Goal: Transaction & Acquisition: Purchase product/service

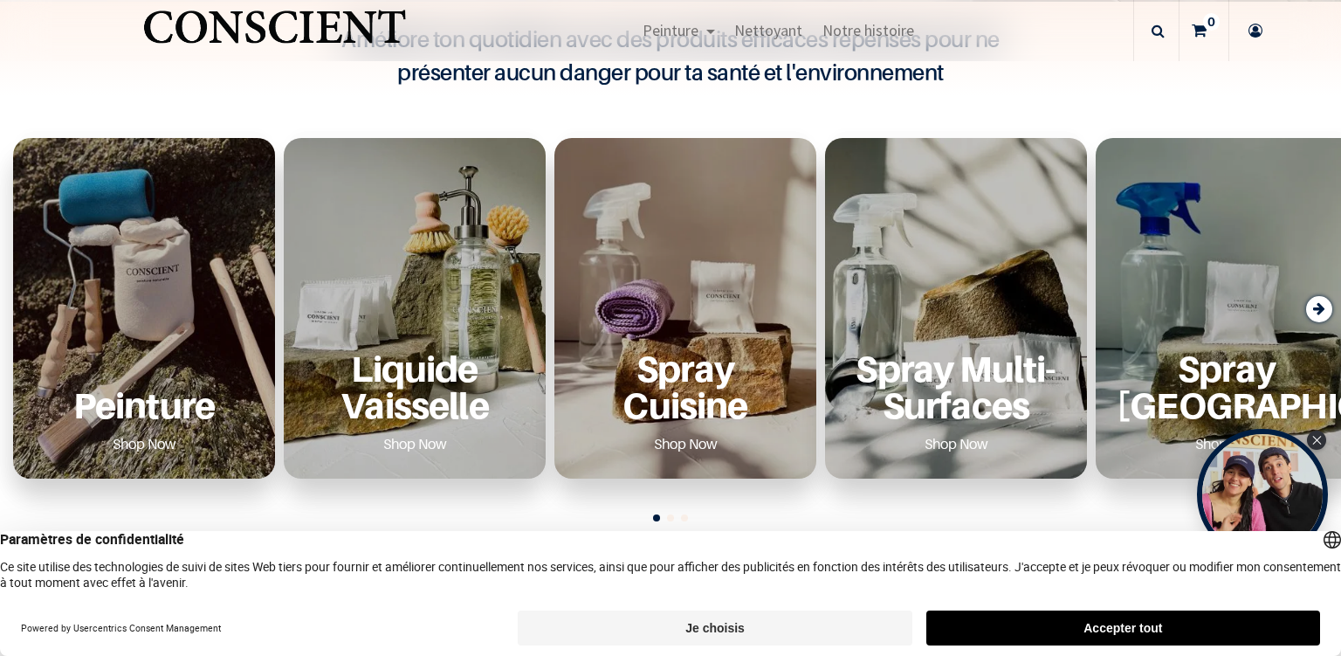
scroll to position [569, 0]
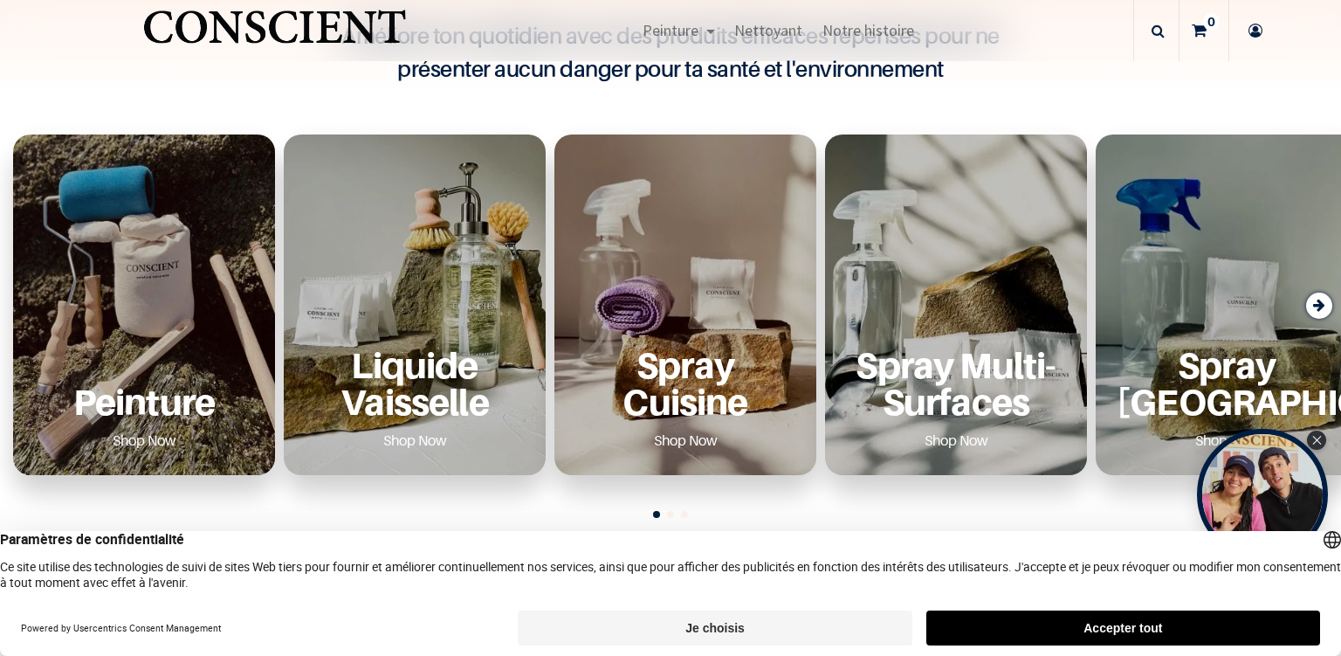
click at [161, 326] on div "Peinture Shop Now" at bounding box center [144, 304] width 262 height 340
click at [159, 419] on p "Peinture" at bounding box center [144, 401] width 220 height 36
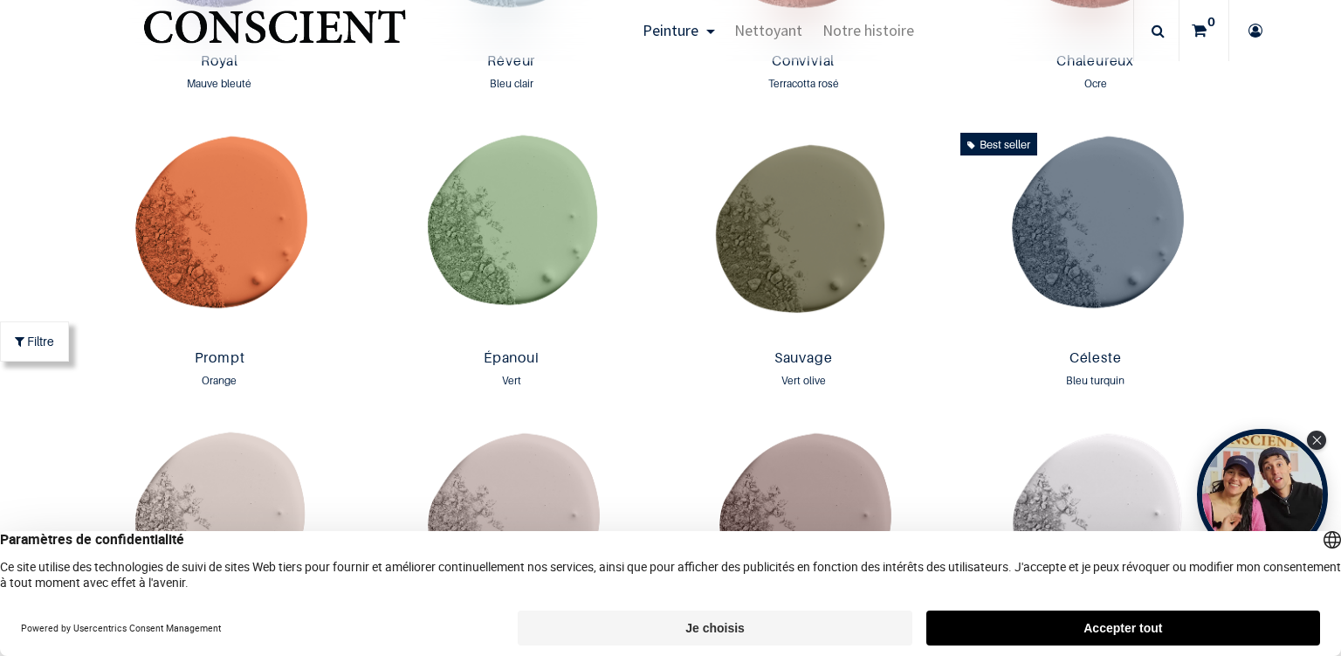
scroll to position [2338, 0]
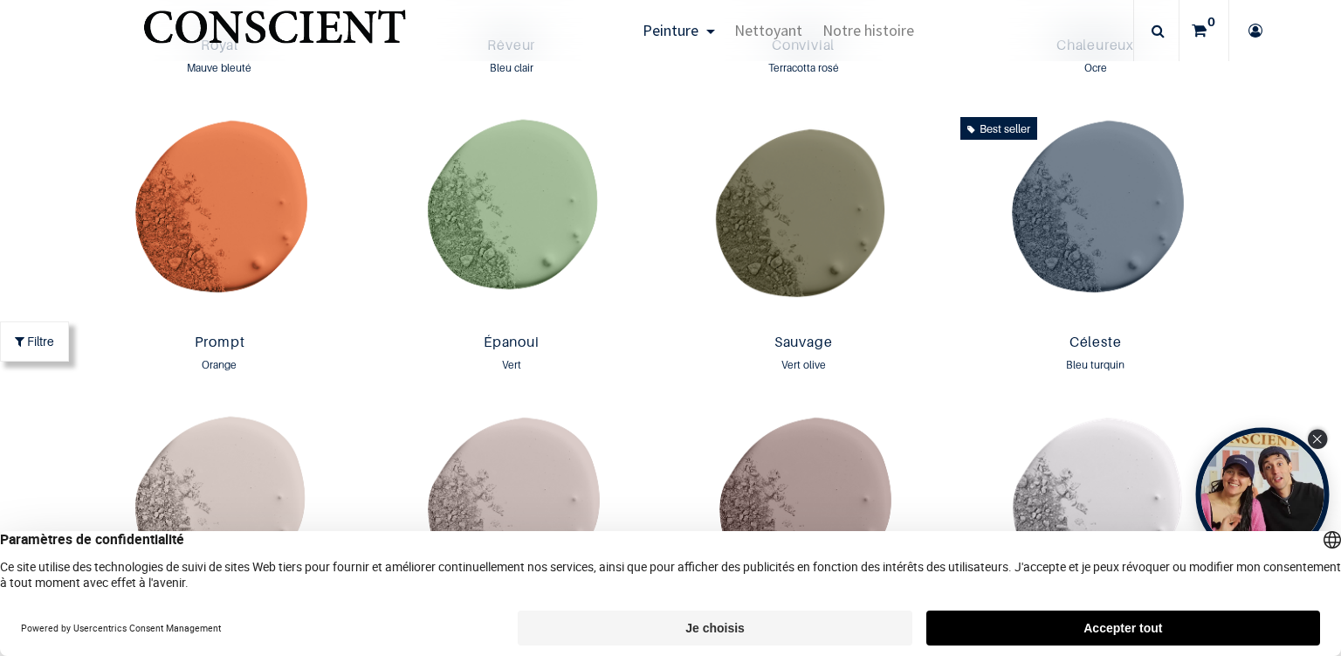
click at [1315, 441] on icon "Close Tolstoy widget" at bounding box center [1317, 439] width 10 height 9
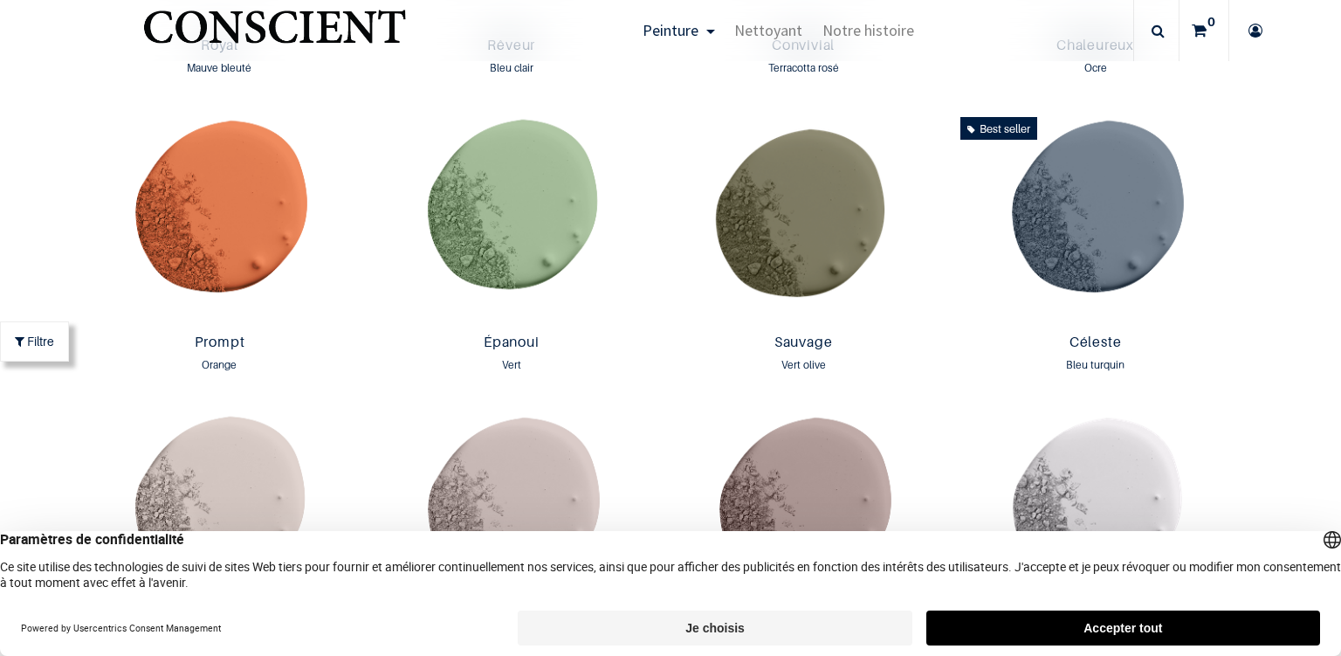
click at [665, 616] on button "Je choisis" at bounding box center [715, 627] width 394 height 35
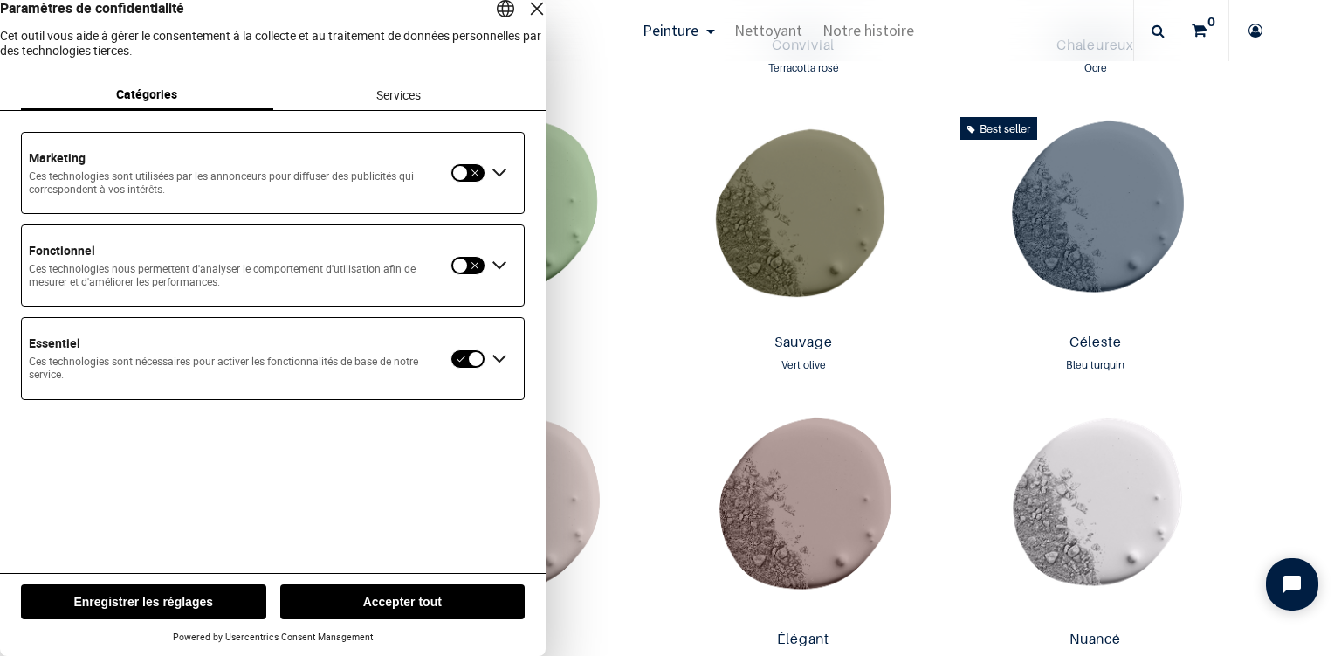
click at [170, 598] on button "Enregistrer les réglages" at bounding box center [143, 601] width 245 height 35
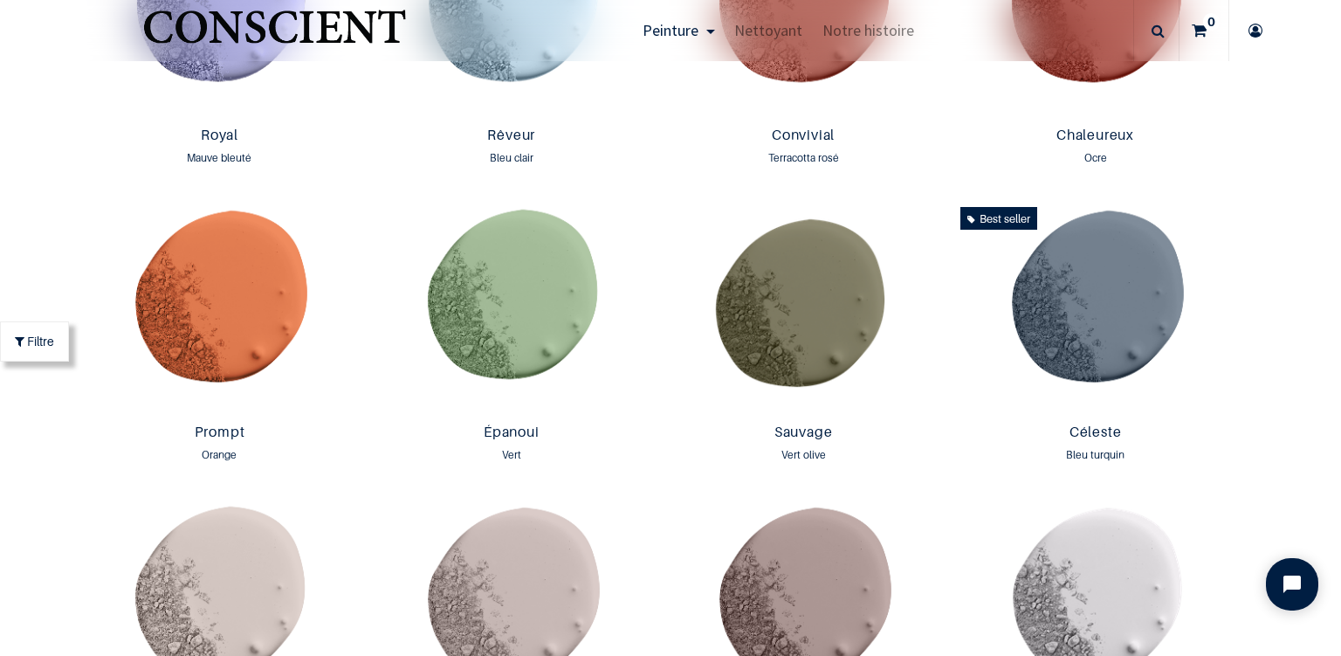
scroll to position [2246, 0]
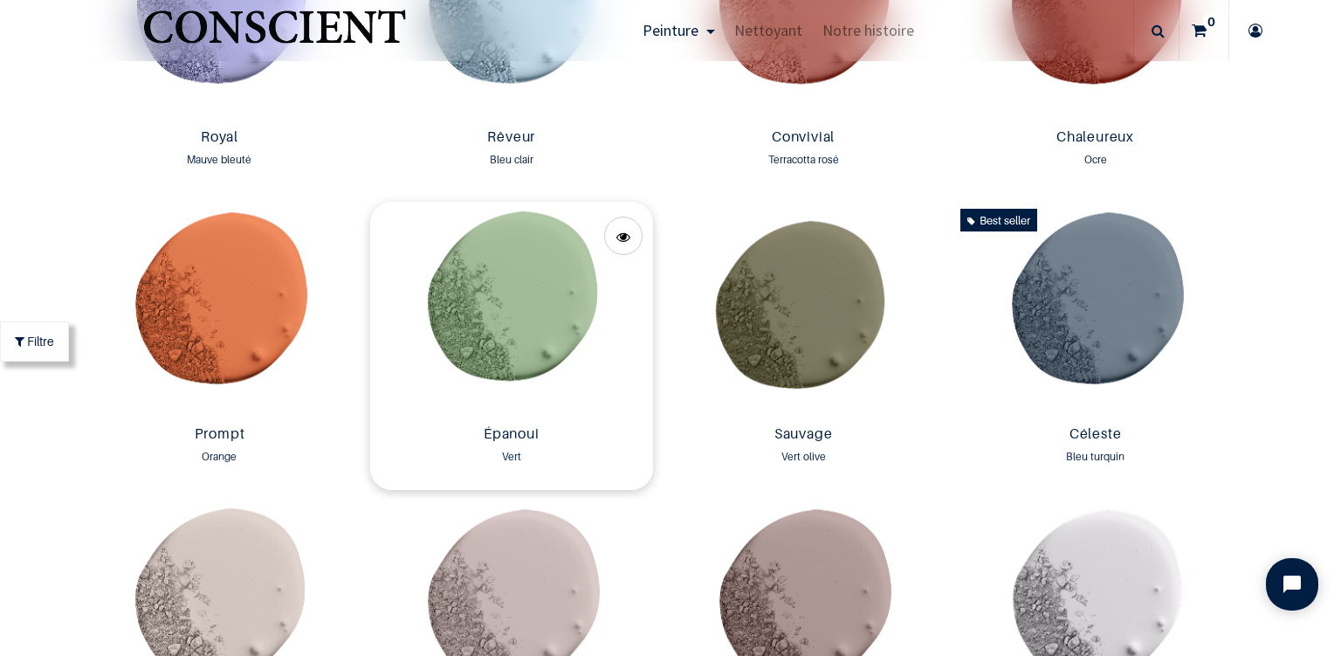
click at [497, 293] on img at bounding box center [511, 310] width 283 height 216
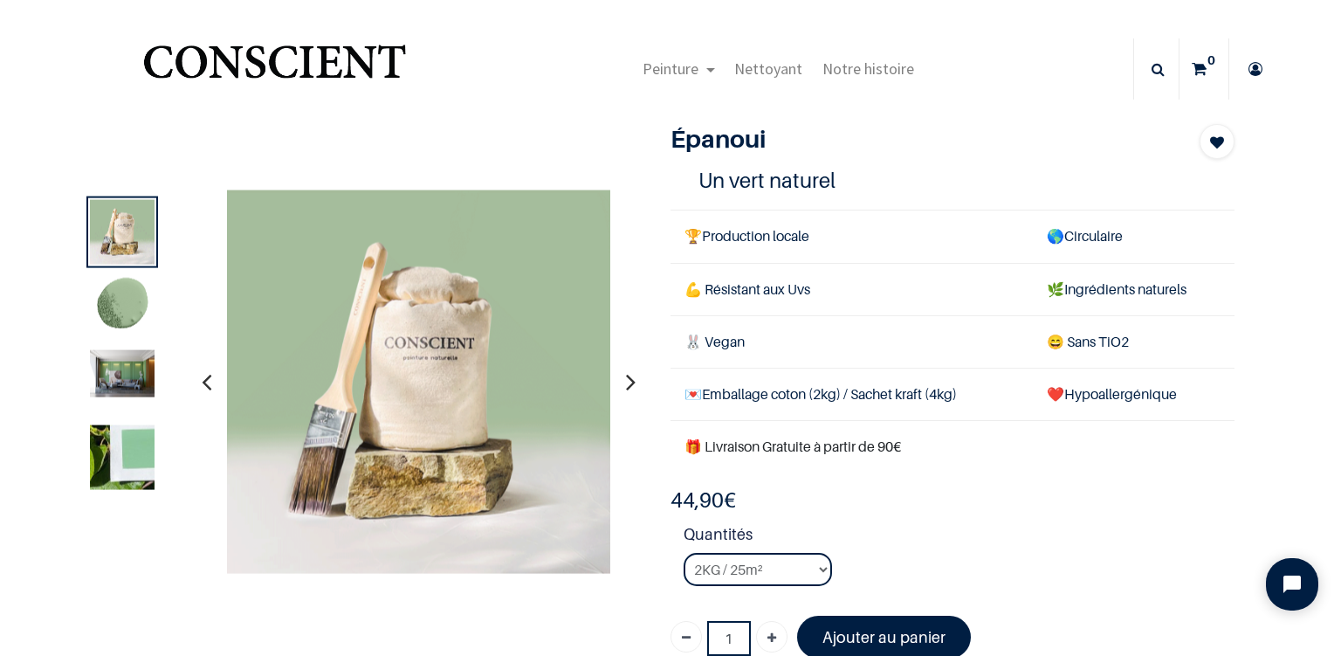
click at [111, 305] on img at bounding box center [122, 307] width 65 height 65
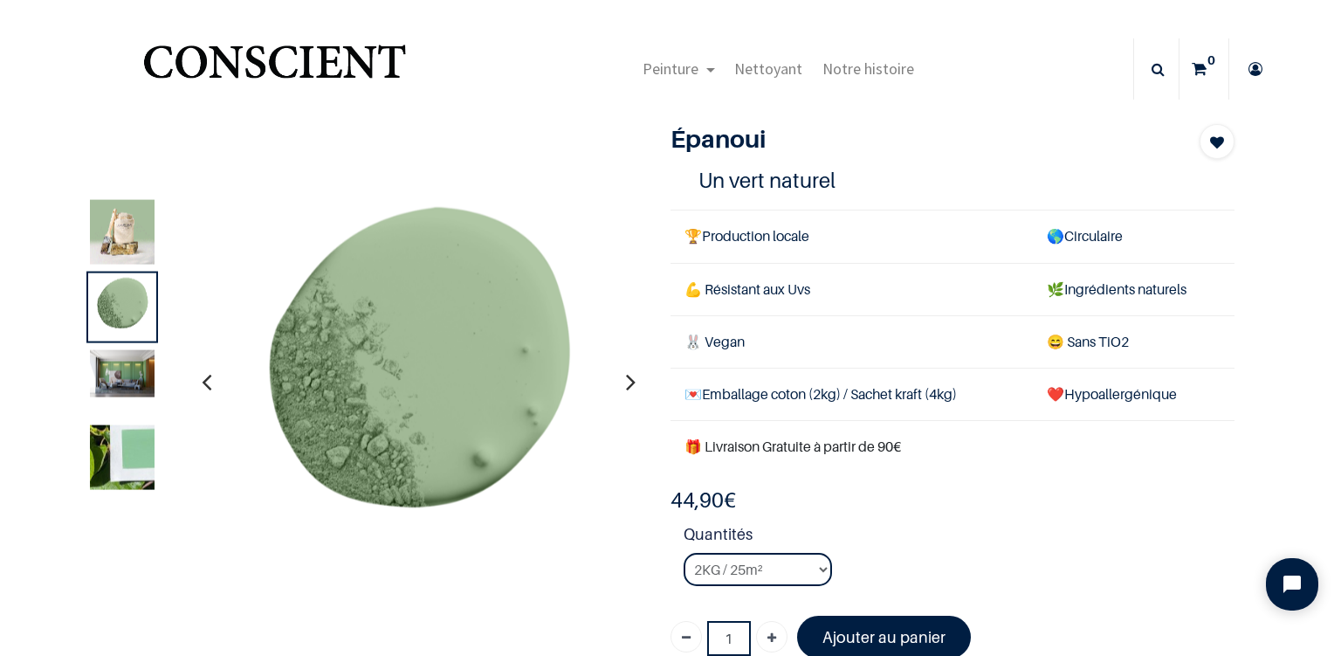
click at [115, 237] on img at bounding box center [122, 232] width 65 height 65
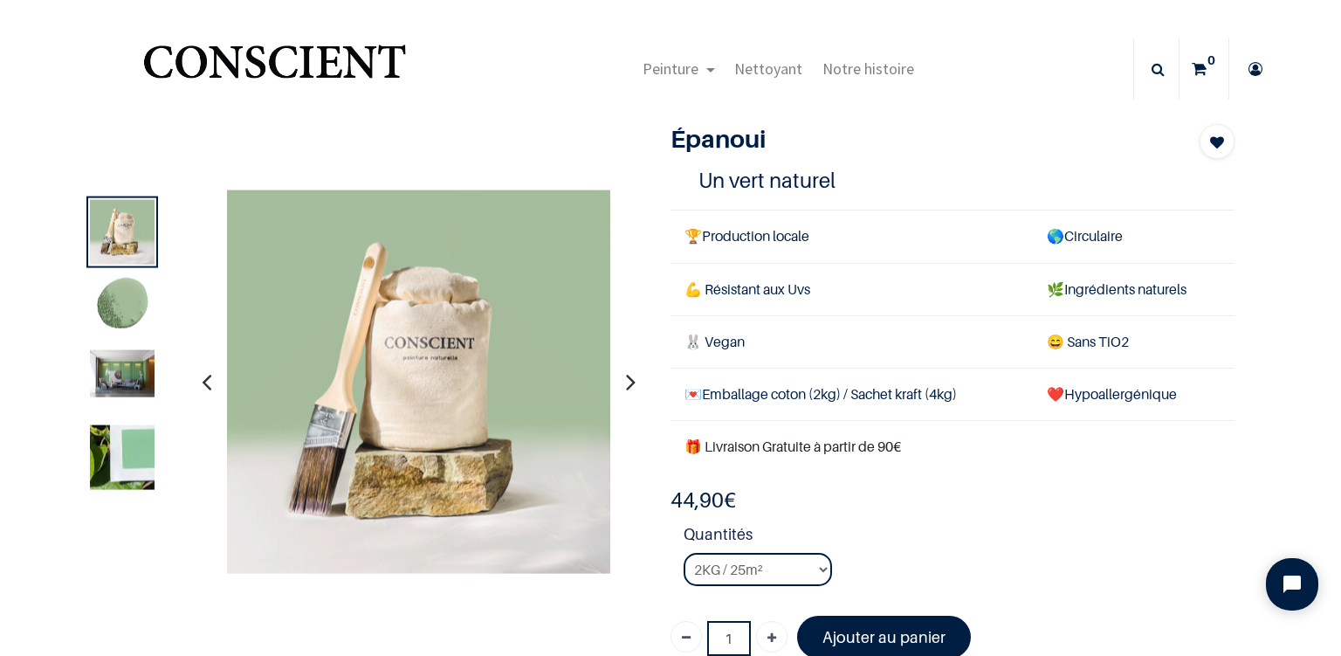
click at [125, 318] on img at bounding box center [122, 307] width 65 height 65
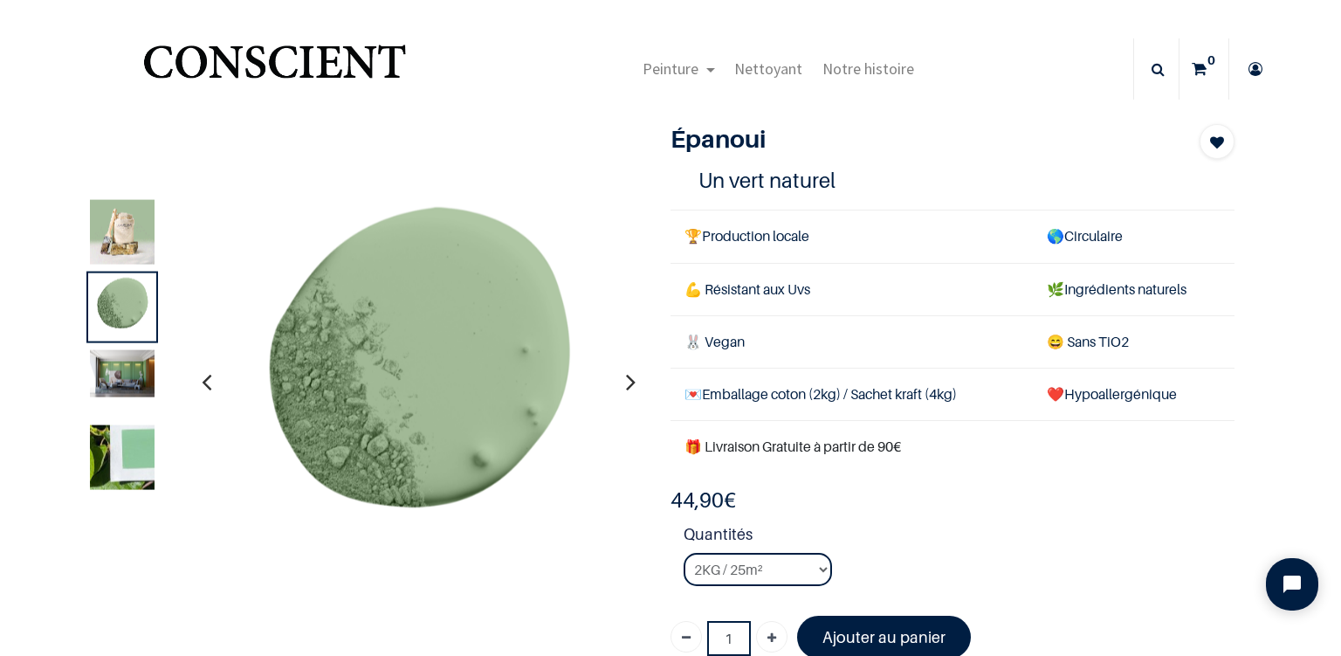
click at [128, 368] on img at bounding box center [122, 373] width 65 height 47
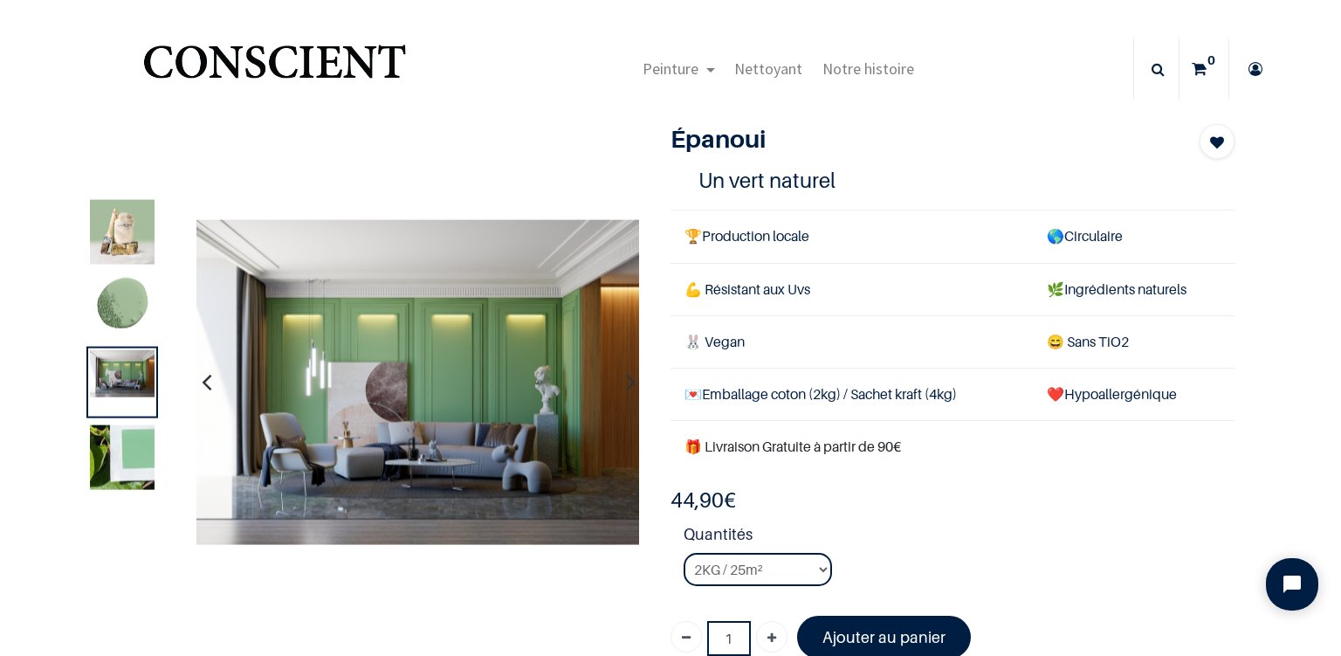
click at [127, 461] on img at bounding box center [122, 457] width 65 height 65
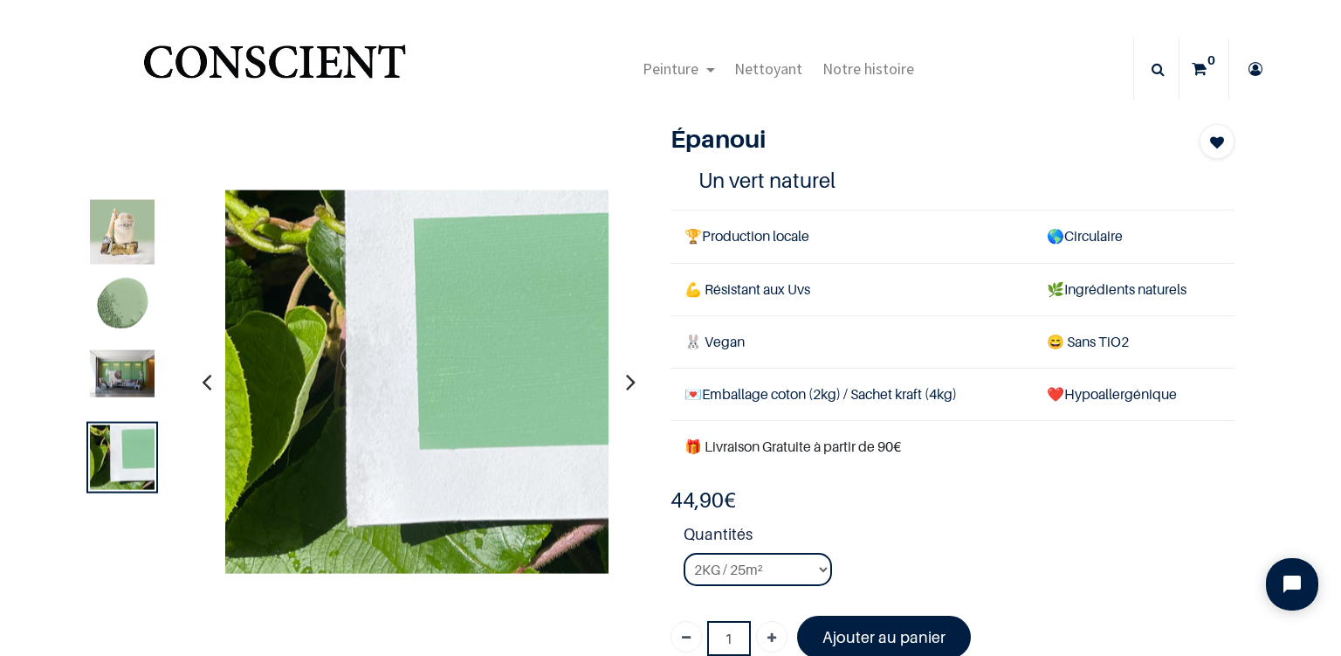
click at [116, 377] on img at bounding box center [122, 373] width 65 height 47
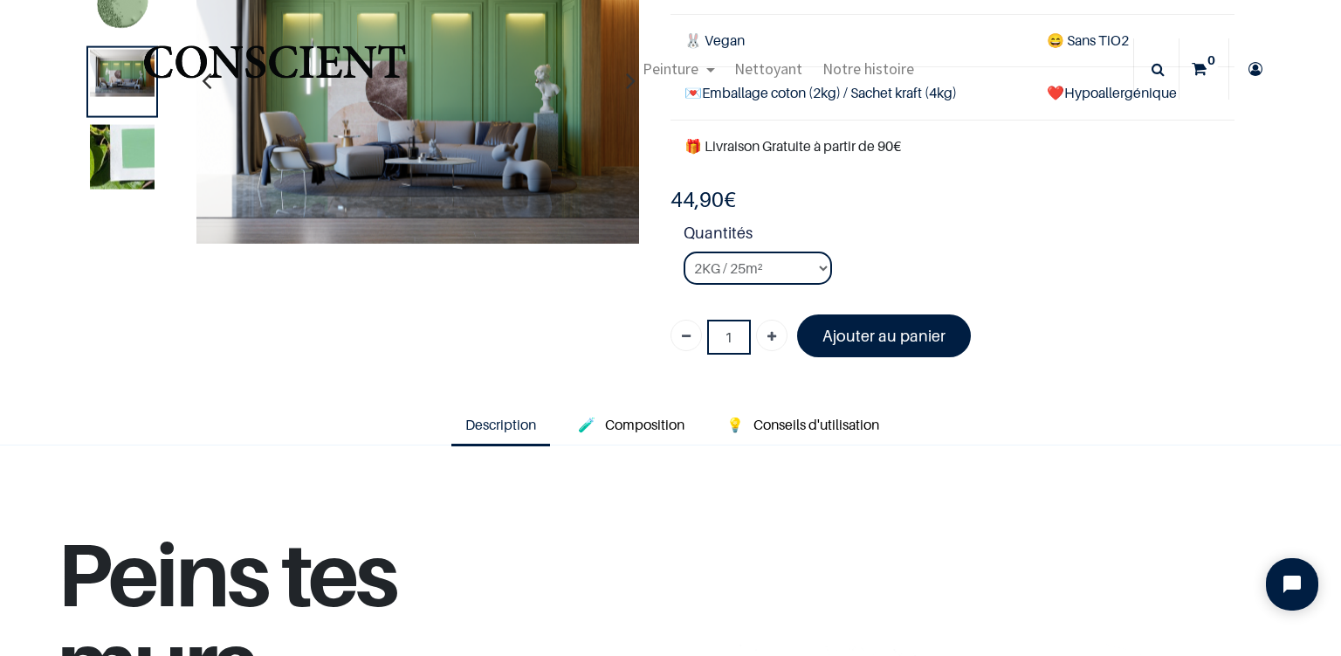
scroll to position [145, 0]
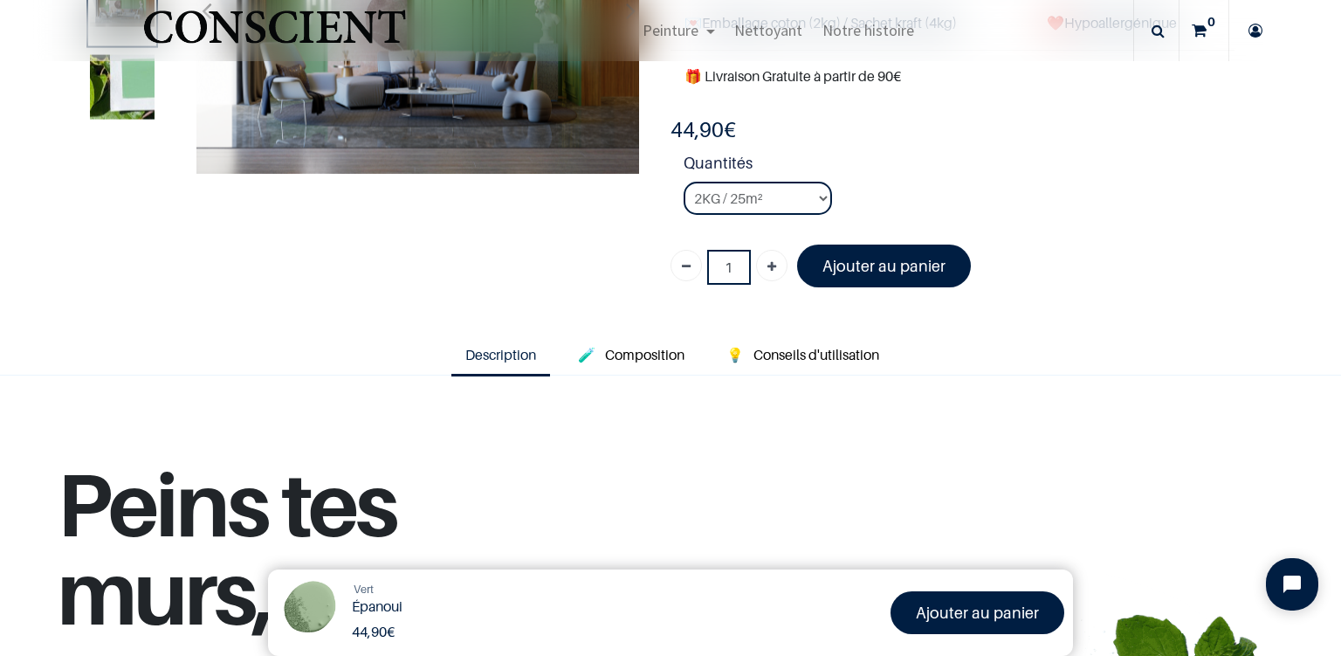
scroll to position [269, 0]
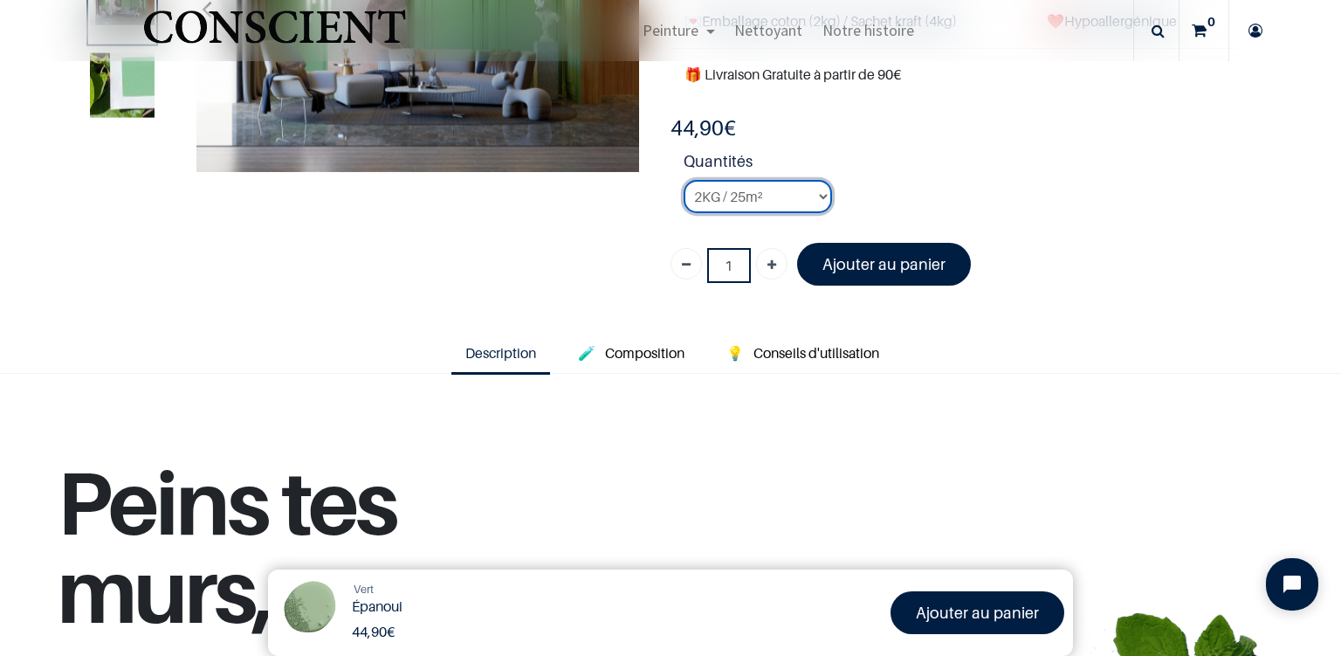
click at [683, 180] on select "2KG / 25m² 4KG / 50m² 8KG / 100m² Testeur" at bounding box center [757, 196] width 148 height 33
select select "108"
click option "Testeur" at bounding box center [0, 0] width 0 height 0
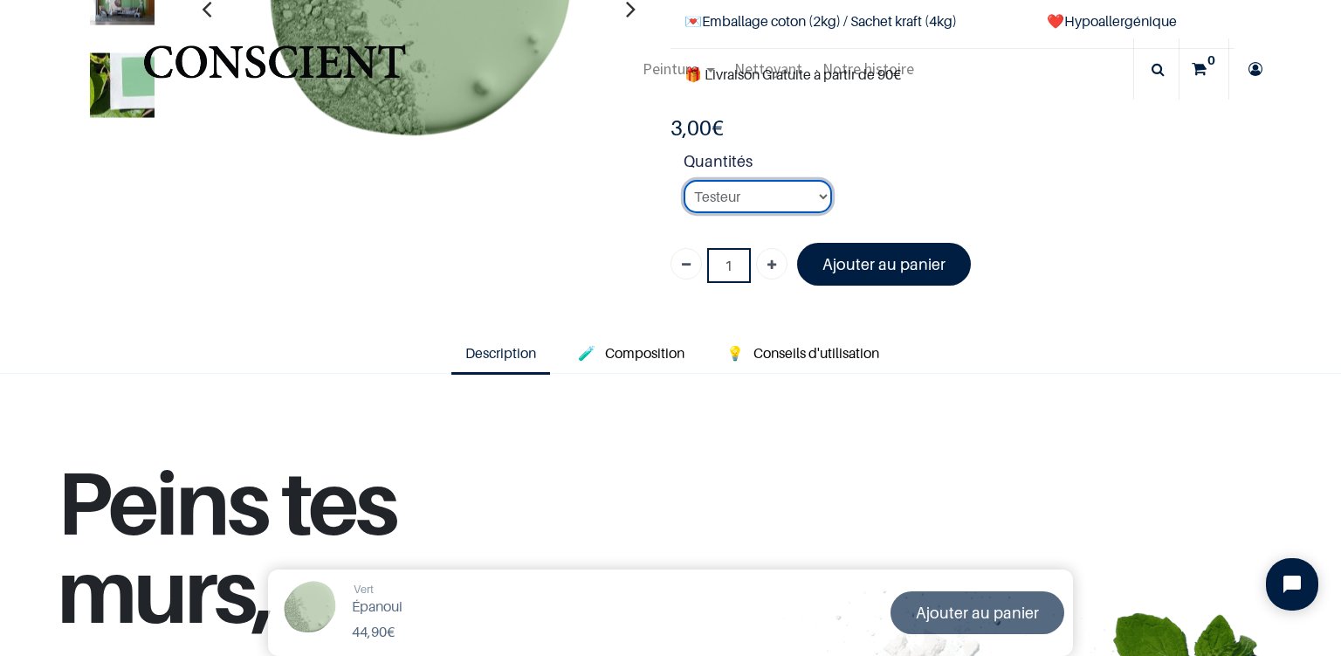
scroll to position [120, 0]
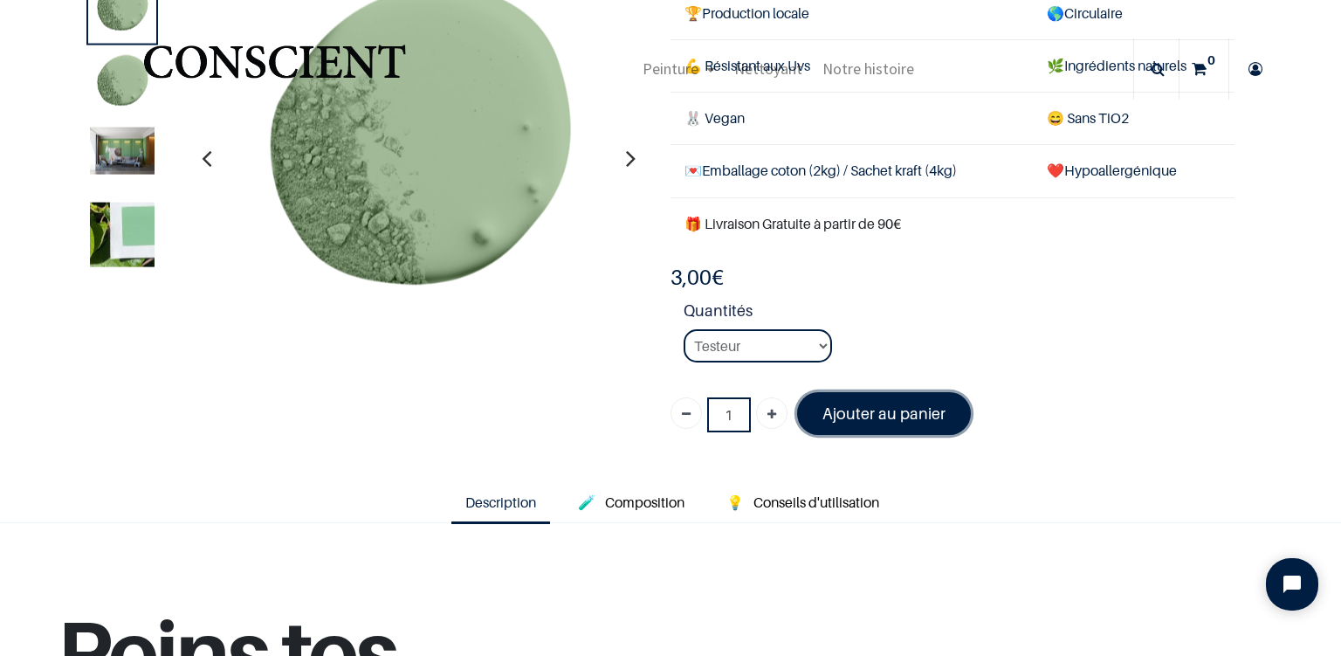
click at [863, 410] on font "Ajouter au panier" at bounding box center [883, 413] width 123 height 18
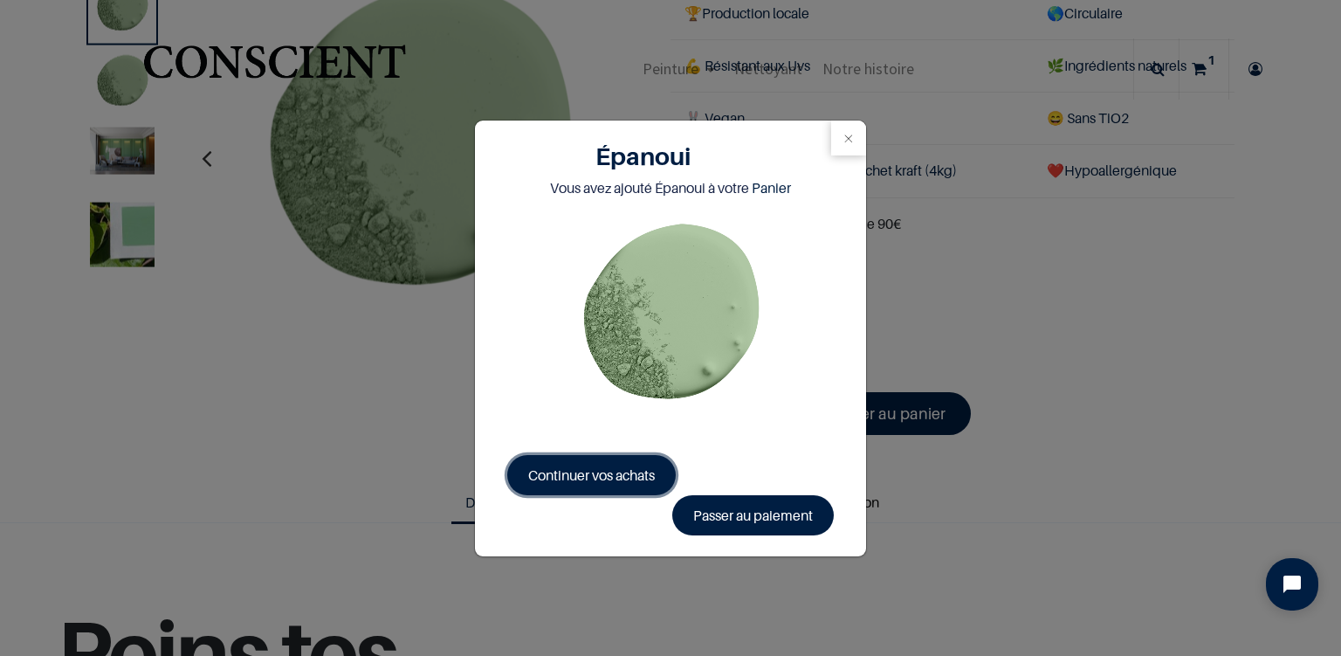
click at [580, 470] on span "Continuer vos achats" at bounding box center [591, 474] width 127 height 17
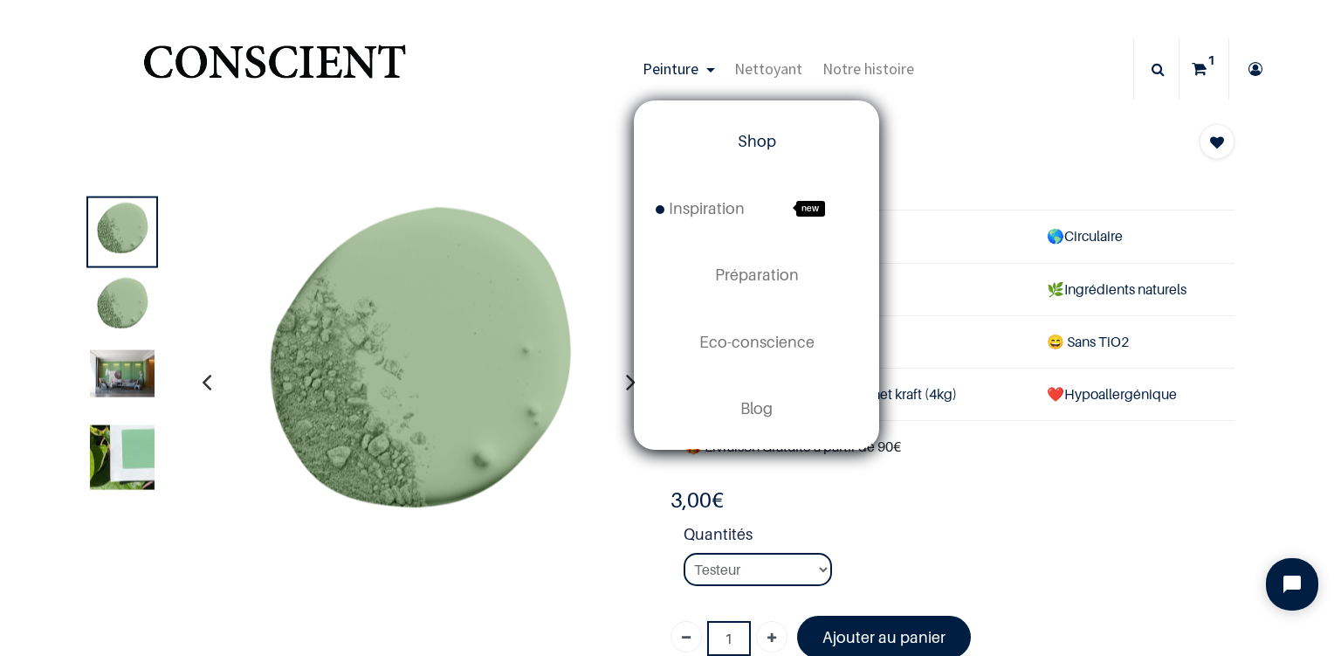
click at [759, 148] on span "Shop" at bounding box center [757, 141] width 38 height 18
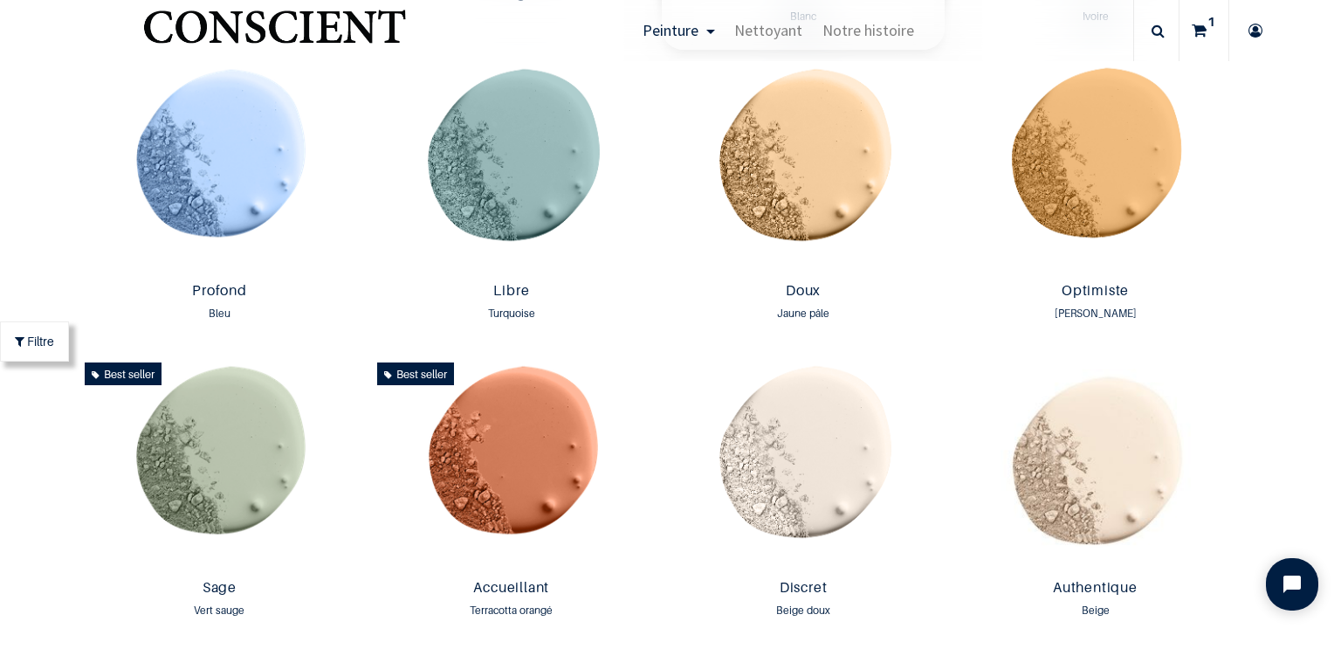
scroll to position [1222, 0]
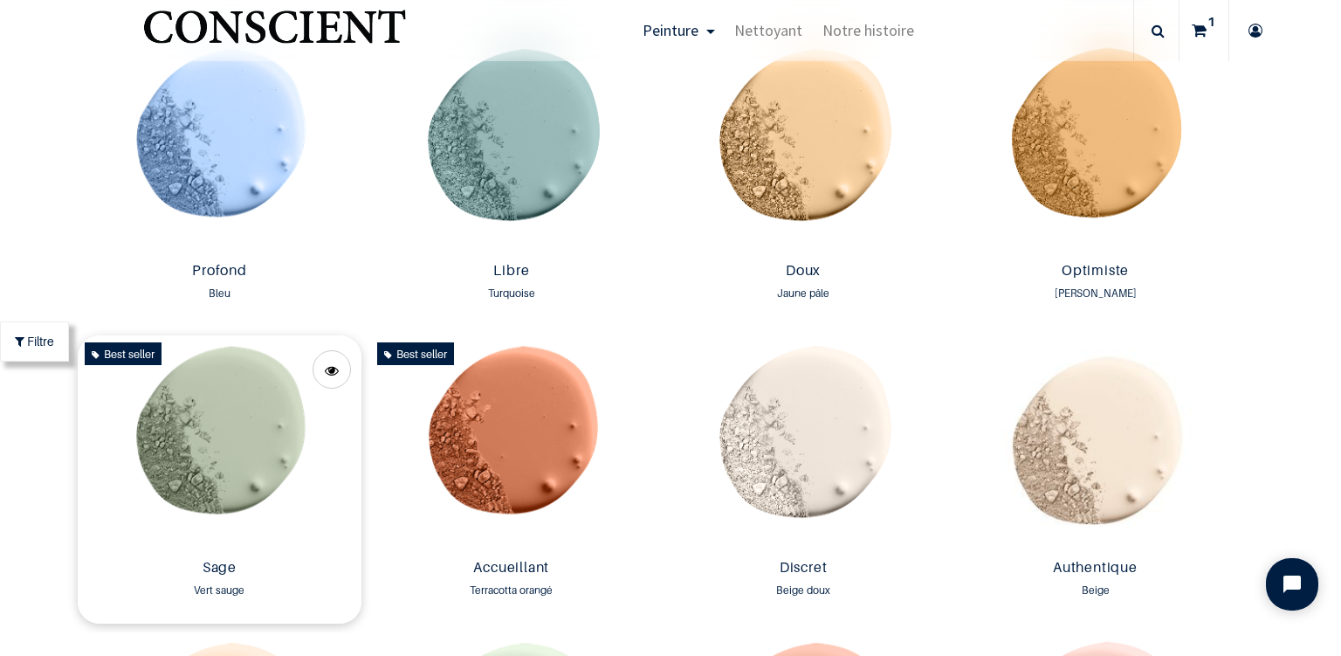
click at [273, 452] on img at bounding box center [219, 443] width 283 height 216
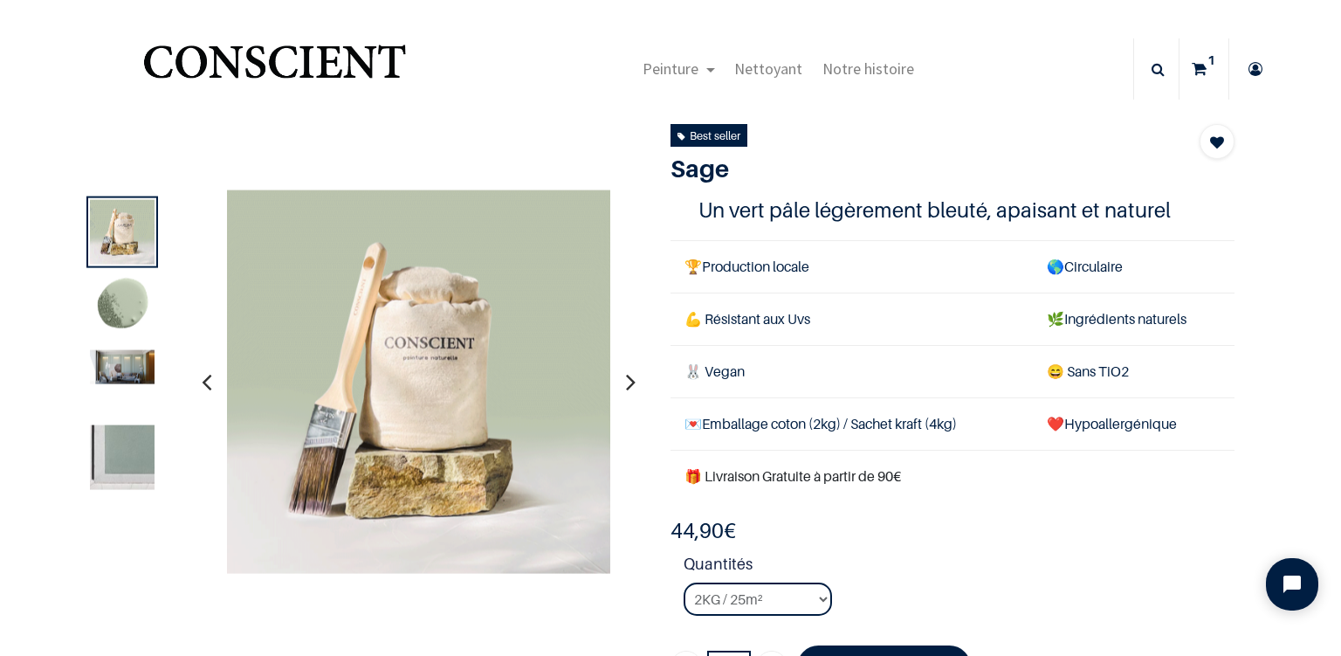
click at [127, 362] on img at bounding box center [122, 367] width 65 height 34
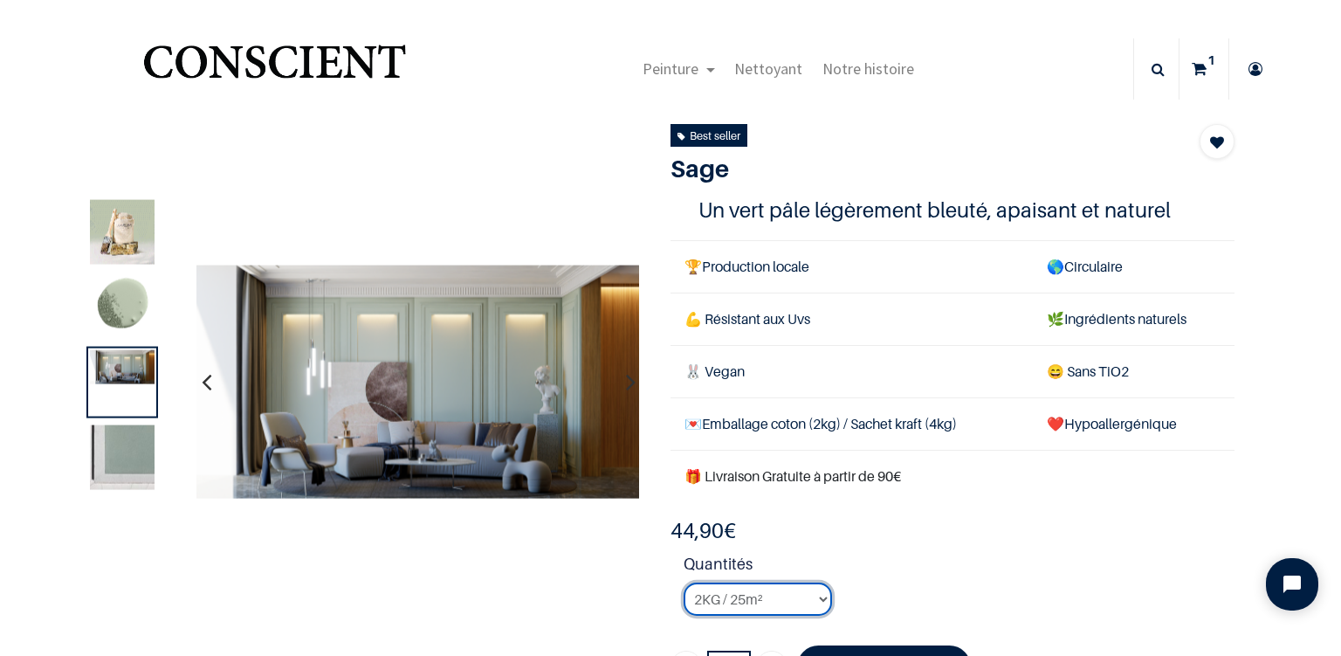
click at [683, 582] on select "2KG / 25m² 4KG / 50m² 8KG / 100m² Testeur" at bounding box center [757, 598] width 148 height 33
select select "61"
click option "Testeur" at bounding box center [0, 0] width 0 height 0
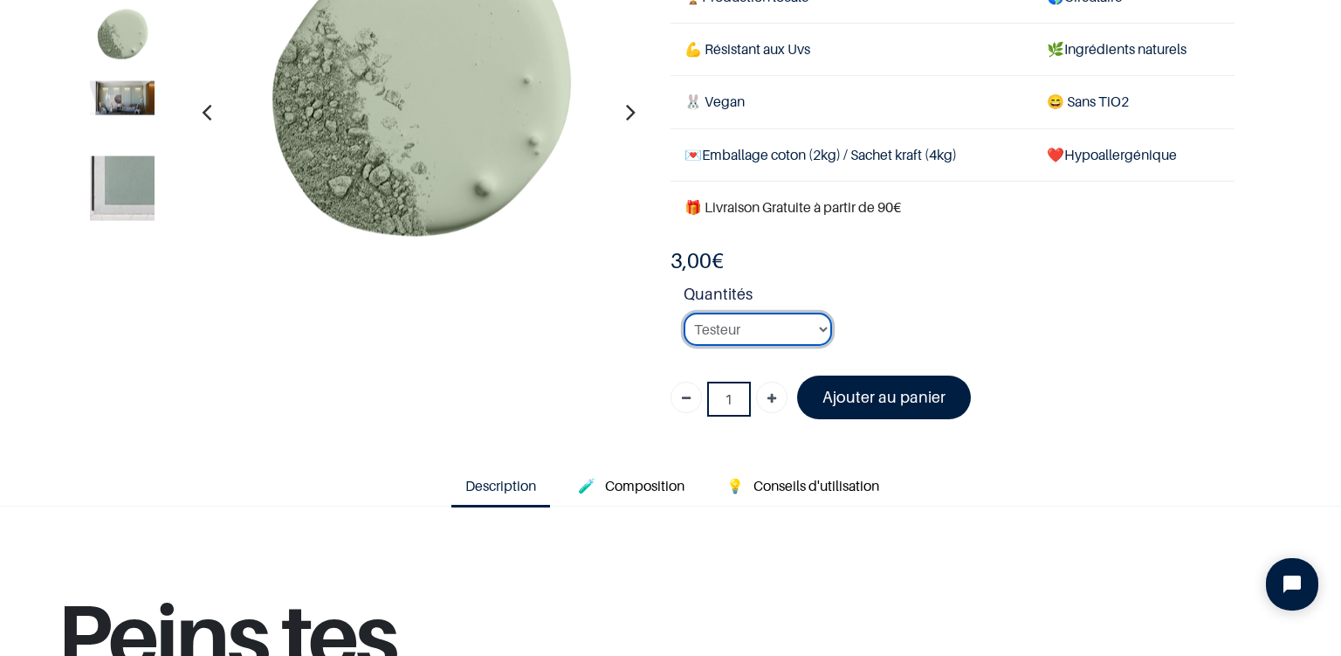
scroll to position [167, 0]
click at [876, 397] on font "Ajouter au panier" at bounding box center [883, 396] width 123 height 18
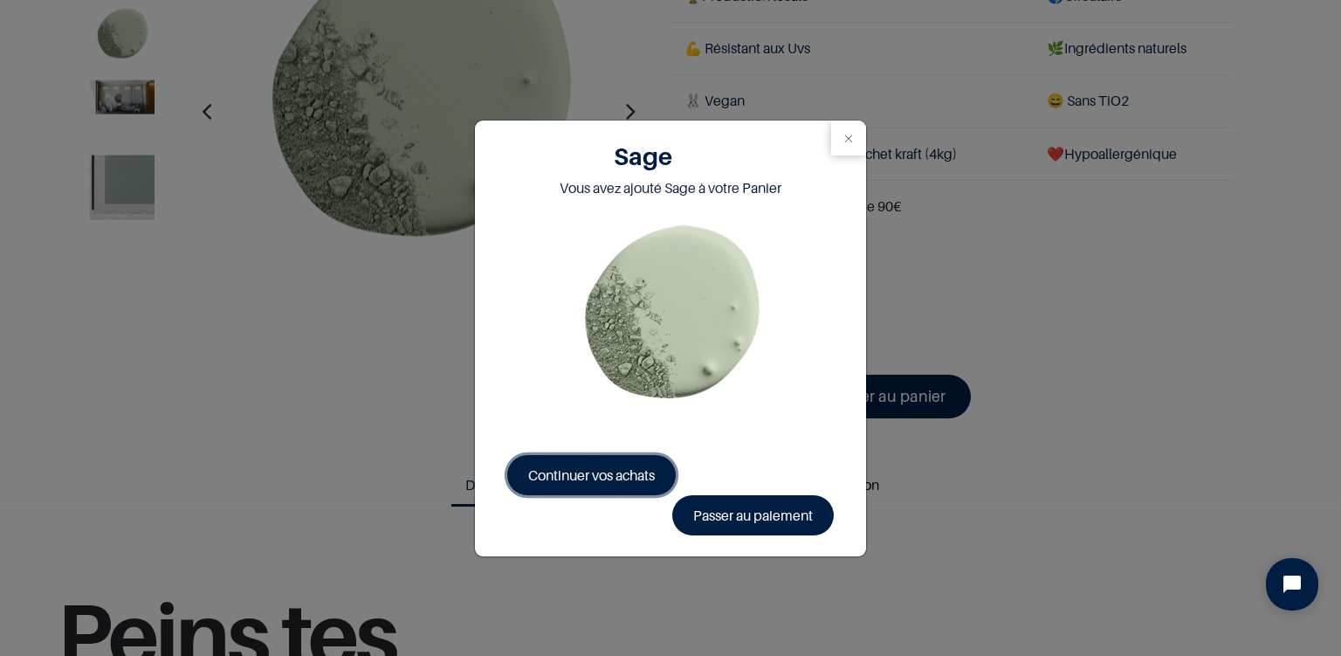
click at [577, 471] on span "Continuer vos achats" at bounding box center [591, 474] width 127 height 17
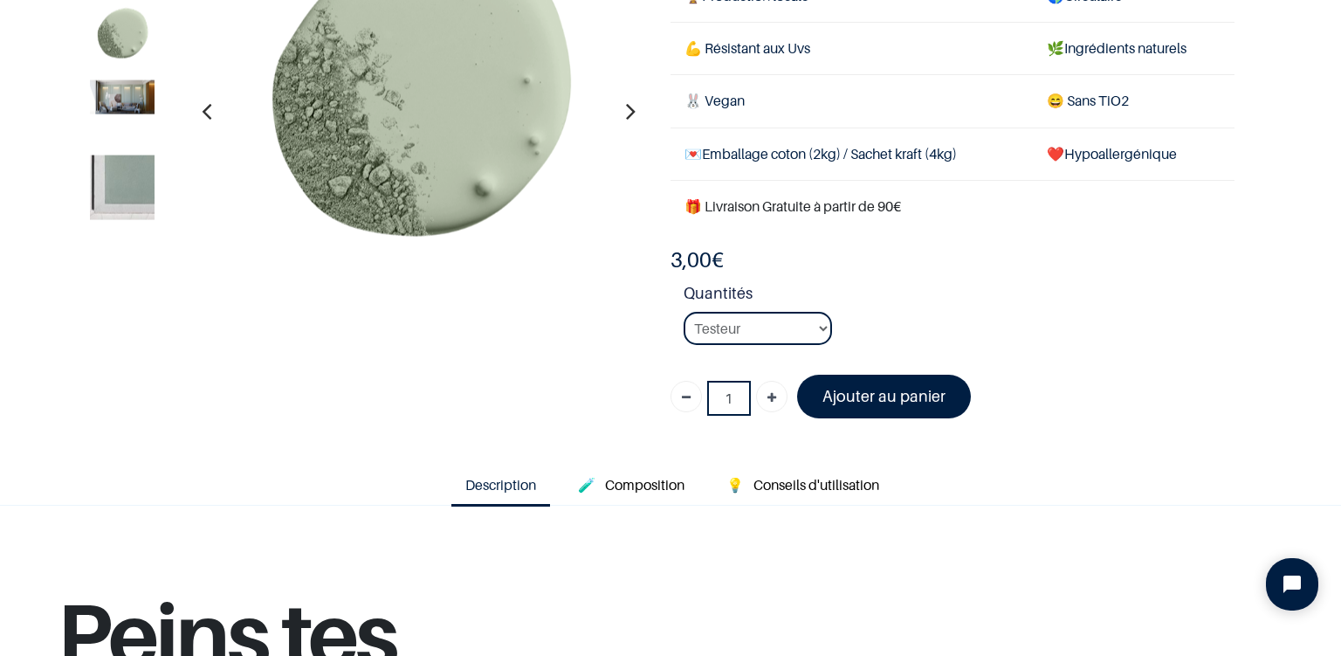
scroll to position [167, 0]
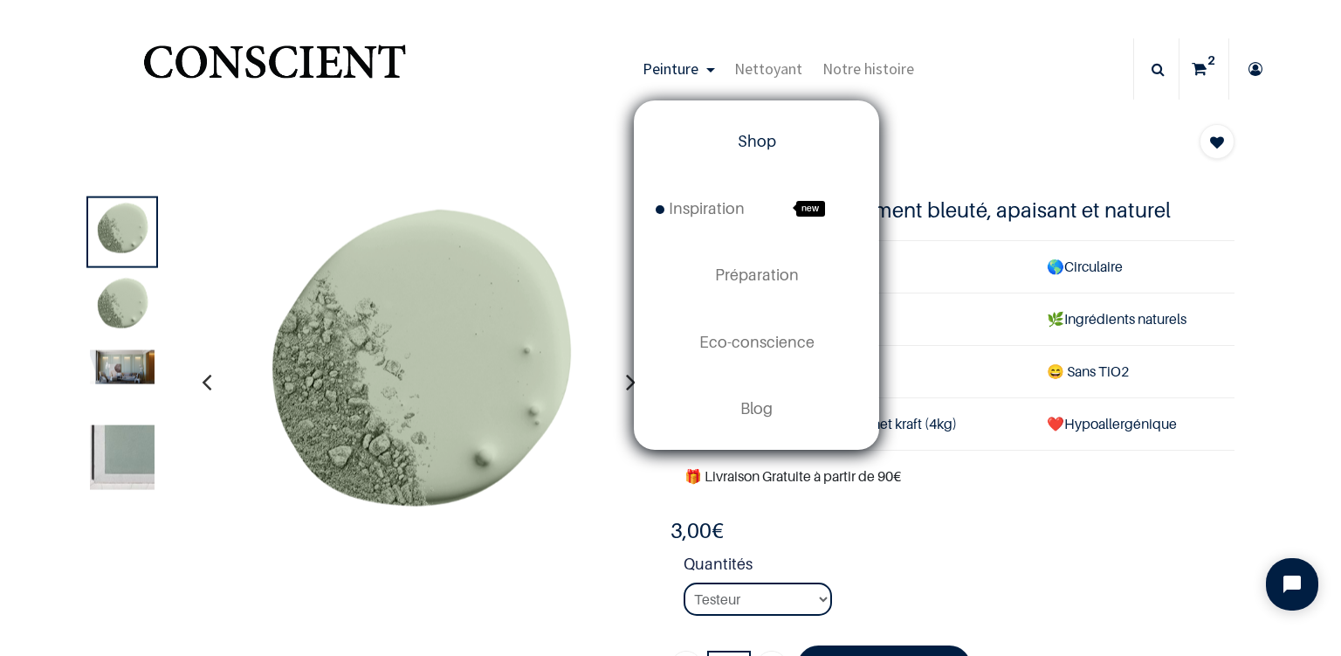
click at [757, 143] on span "Shop" at bounding box center [757, 141] width 38 height 18
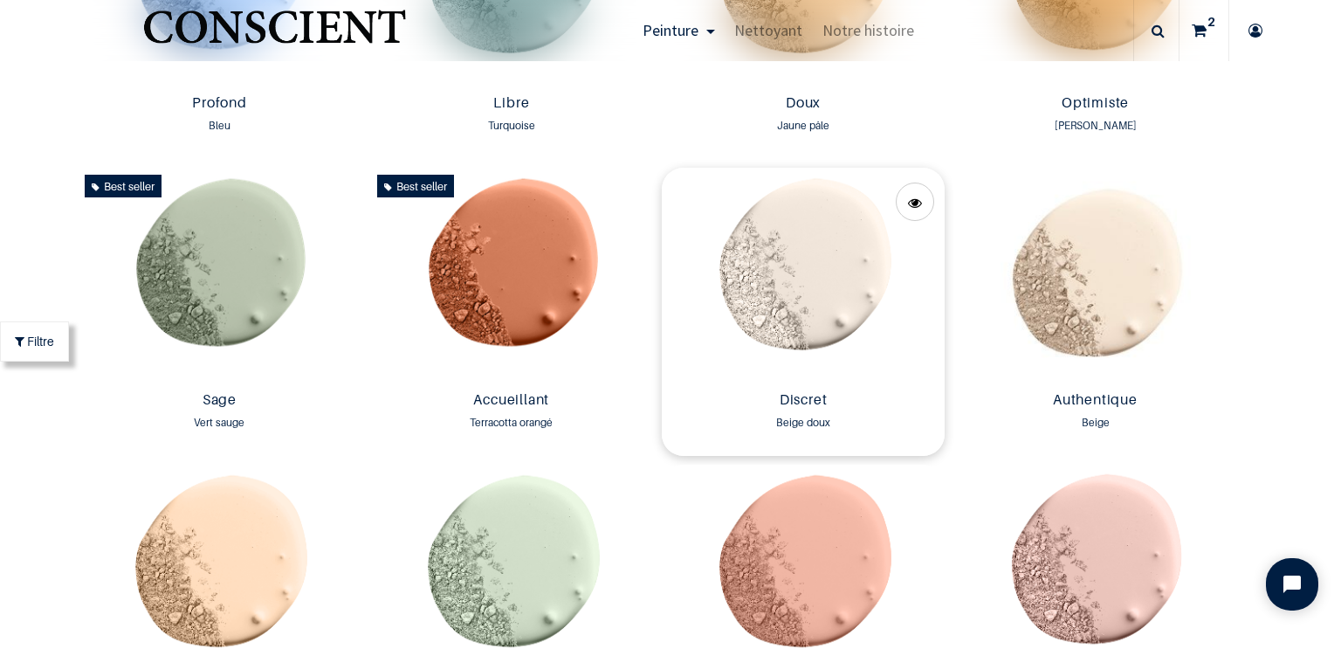
scroll to position [1403, 0]
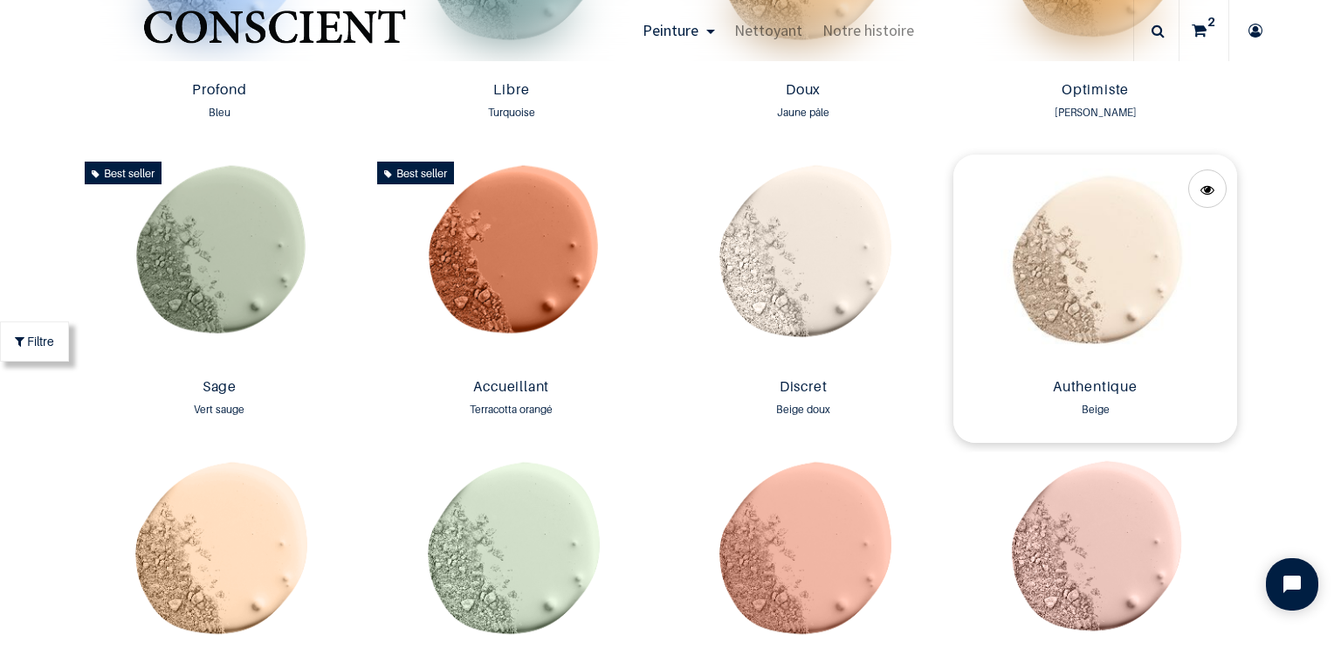
click at [1108, 272] on img at bounding box center [1094, 262] width 283 height 216
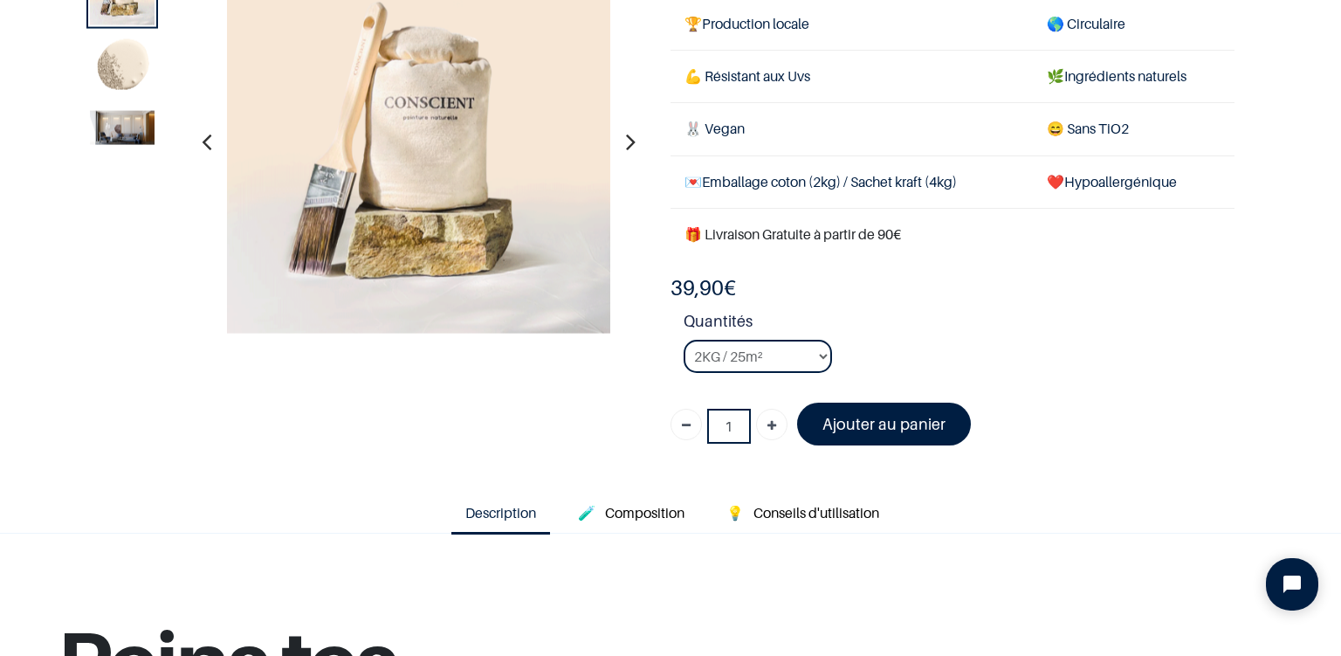
scroll to position [143, 0]
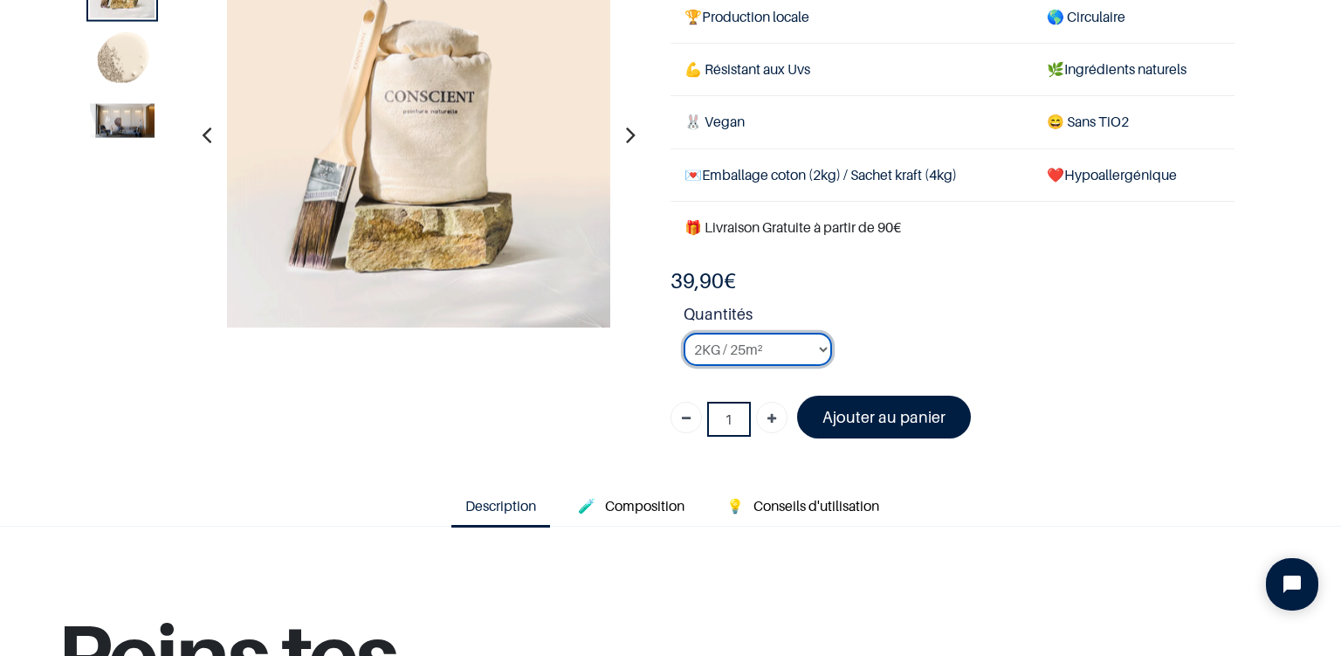
click at [683, 333] on select "2KG / 25m² 4KG / 50m² 8KG / 100m² Testeur" at bounding box center [757, 349] width 148 height 33
click at [816, 354] on select "2KG / 25m² 4KG / 50m² 8KG / 100m² Testeur" at bounding box center [757, 349] width 148 height 33
click at [683, 333] on select "2KG / 25m² 4KG / 50m² 8KG / 100m² Testeur" at bounding box center [757, 349] width 148 height 33
select select "49"
click option "Testeur" at bounding box center [0, 0] width 0 height 0
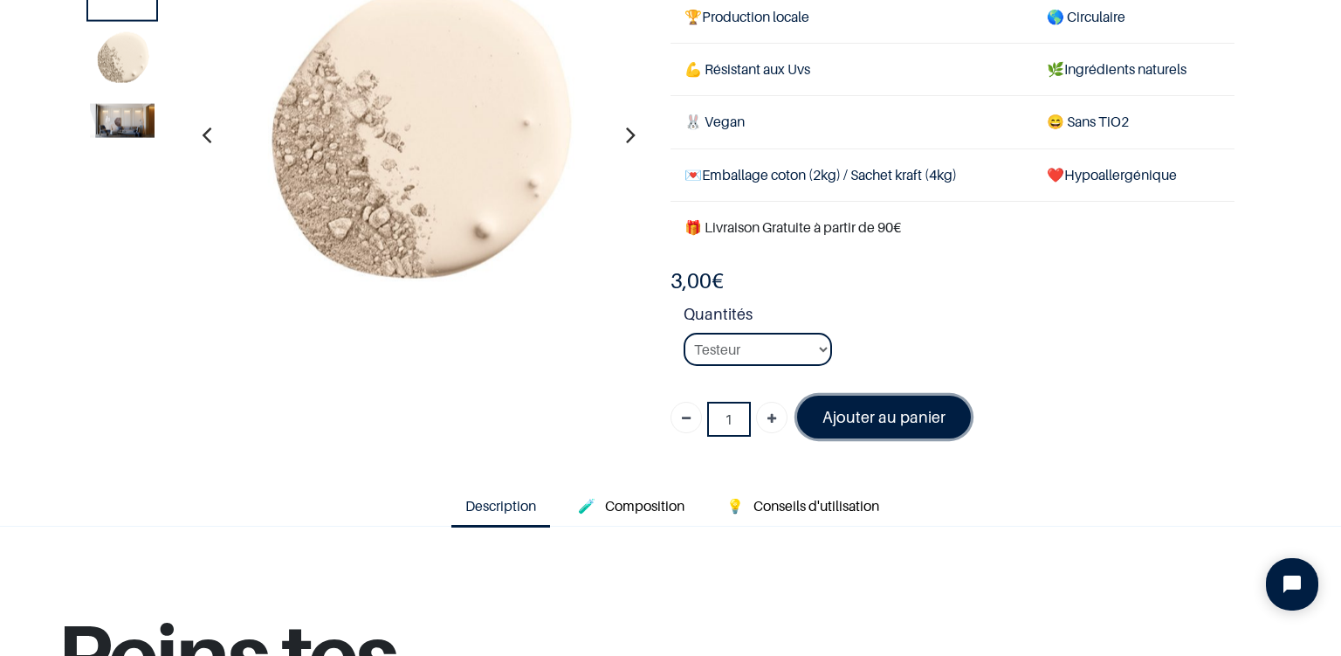
click at [873, 408] on font "Ajouter au panier" at bounding box center [883, 417] width 123 height 18
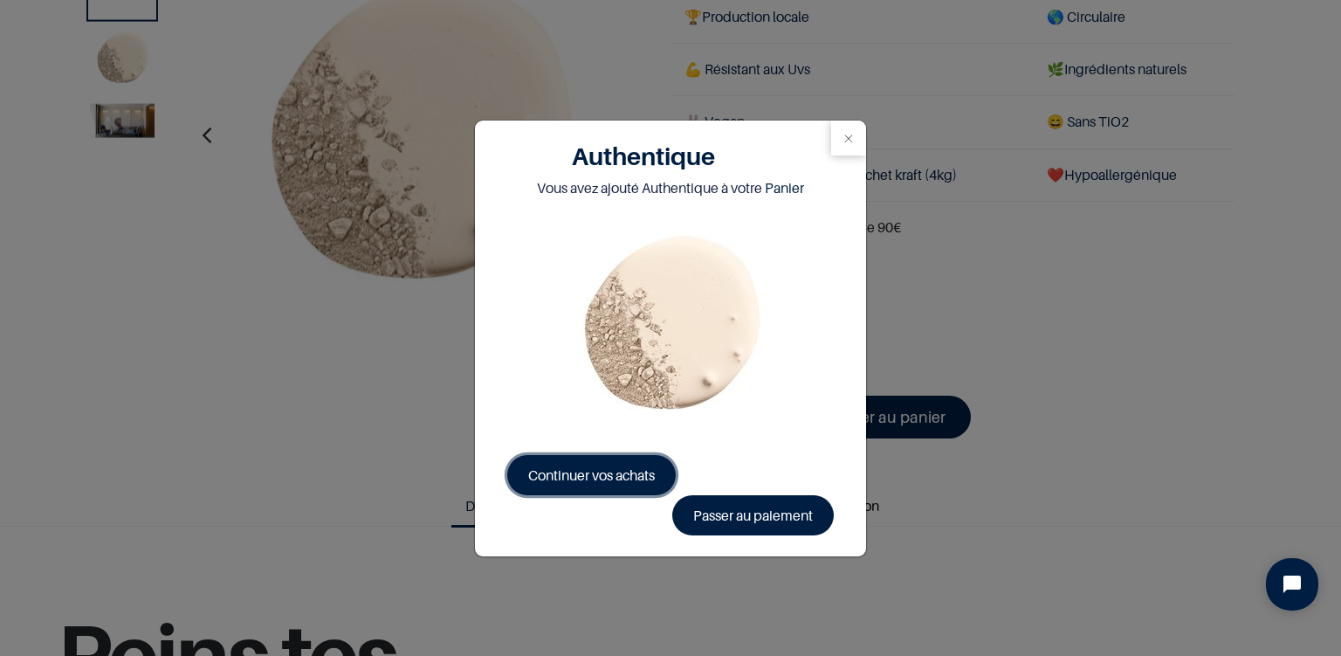
click at [603, 473] on span "Continuer vos achats" at bounding box center [591, 474] width 127 height 17
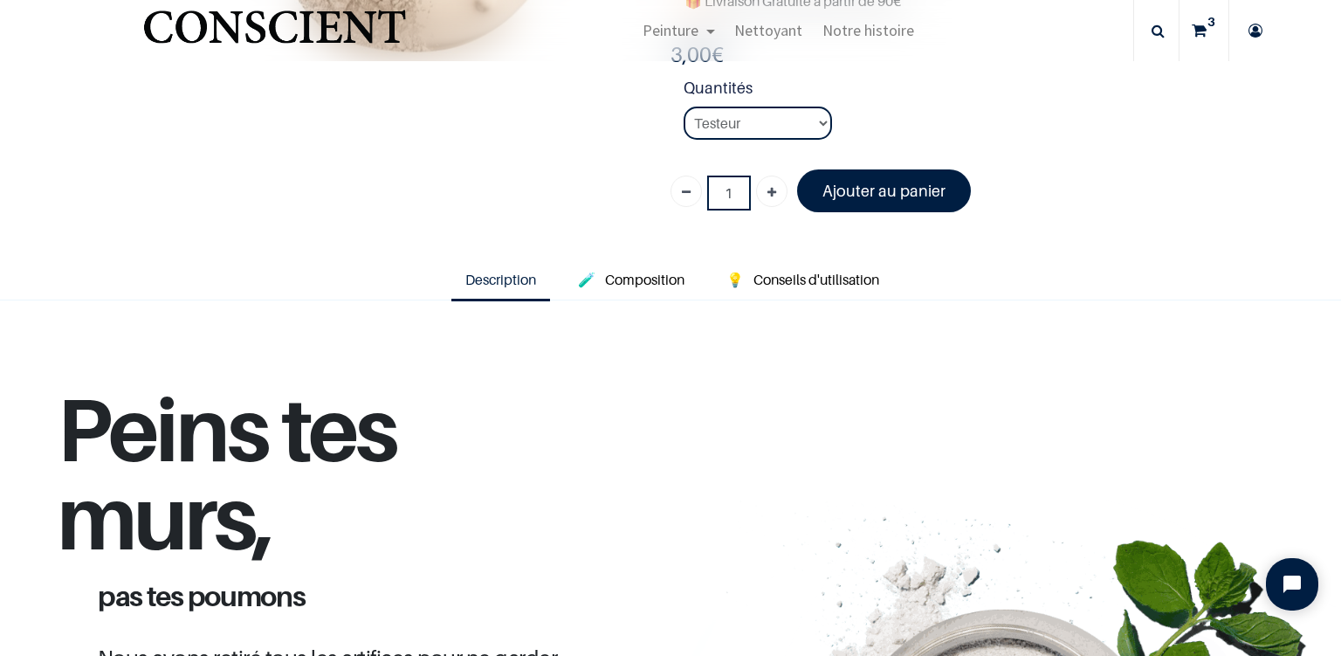
scroll to position [375, 0]
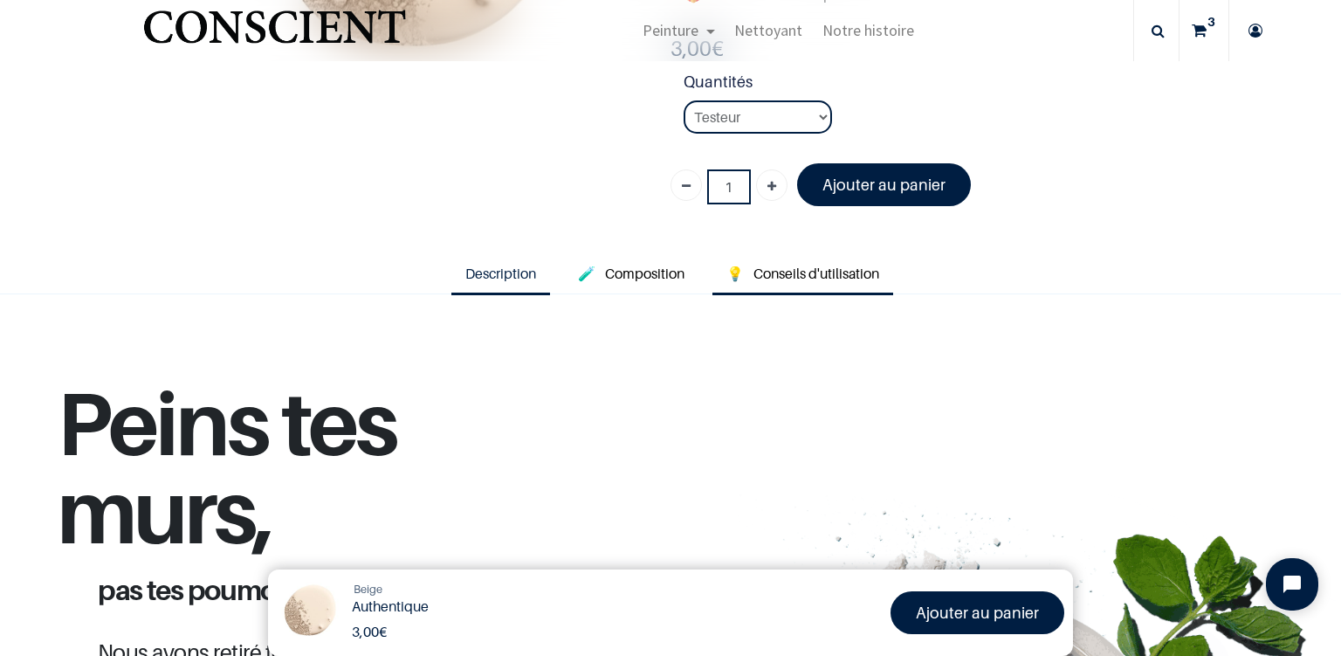
click at [813, 260] on link "💡 Conseils d'utilisation" at bounding box center [802, 275] width 181 height 40
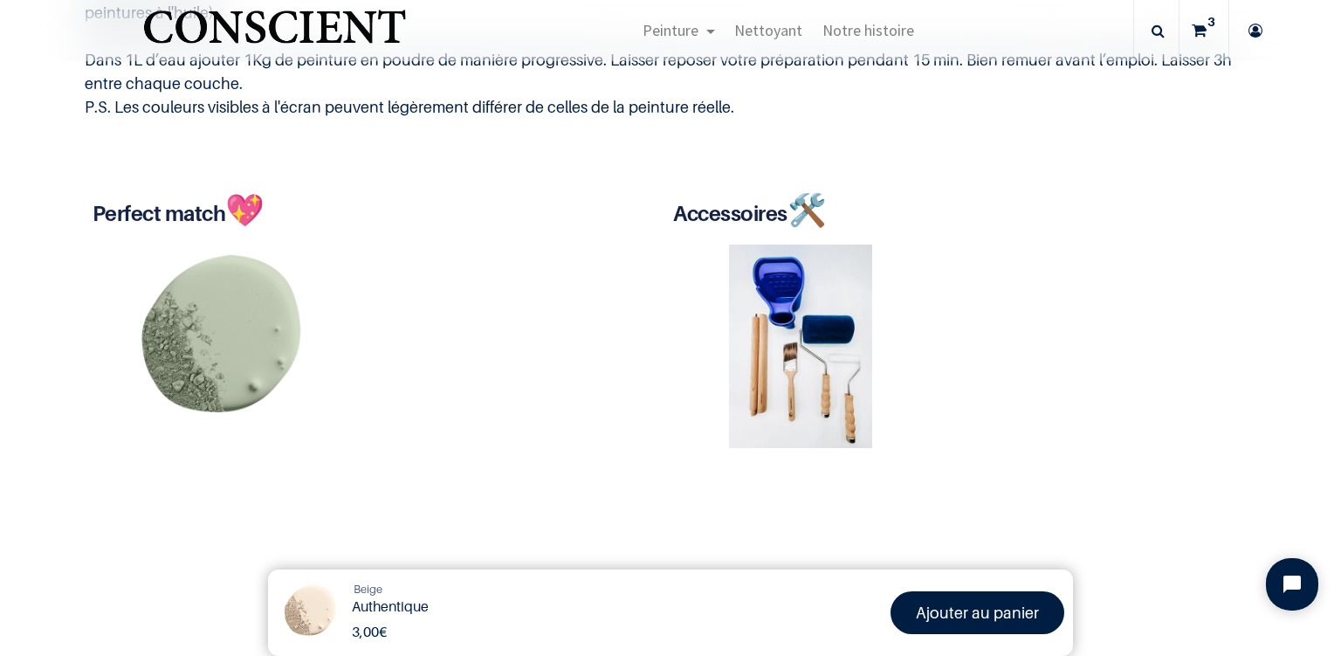
scroll to position [811, 0]
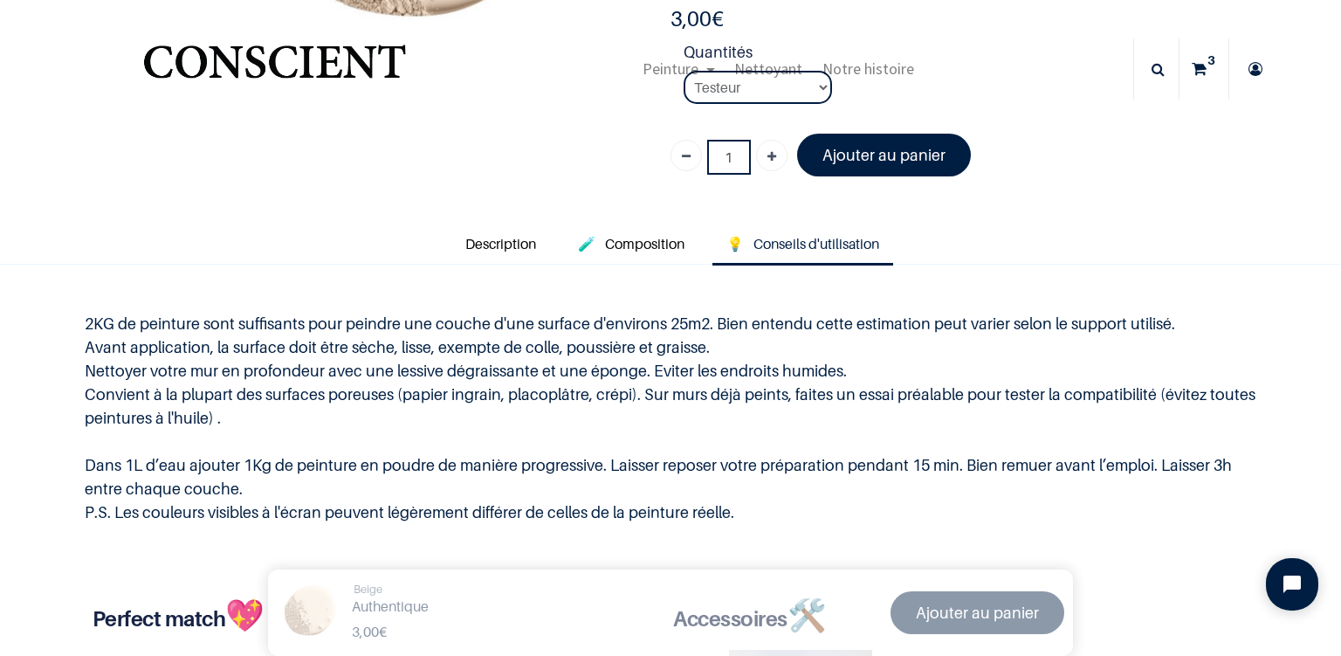
scroll to position [157, 0]
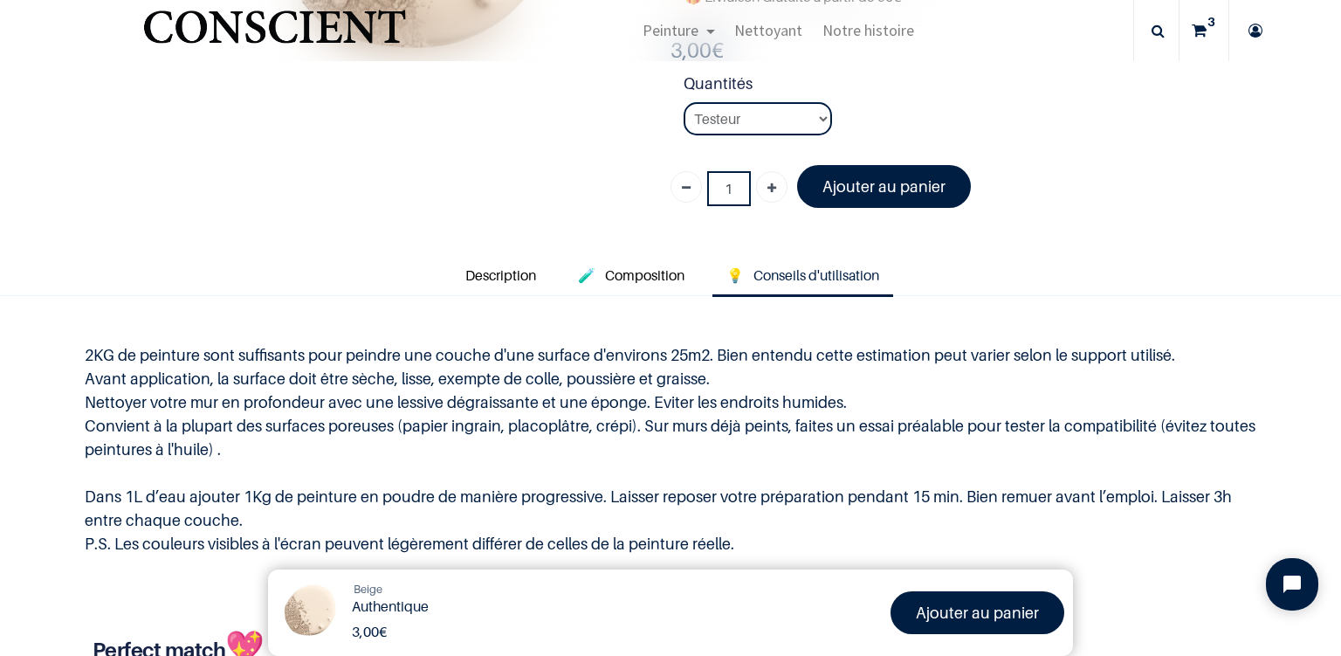
scroll to position [527, 0]
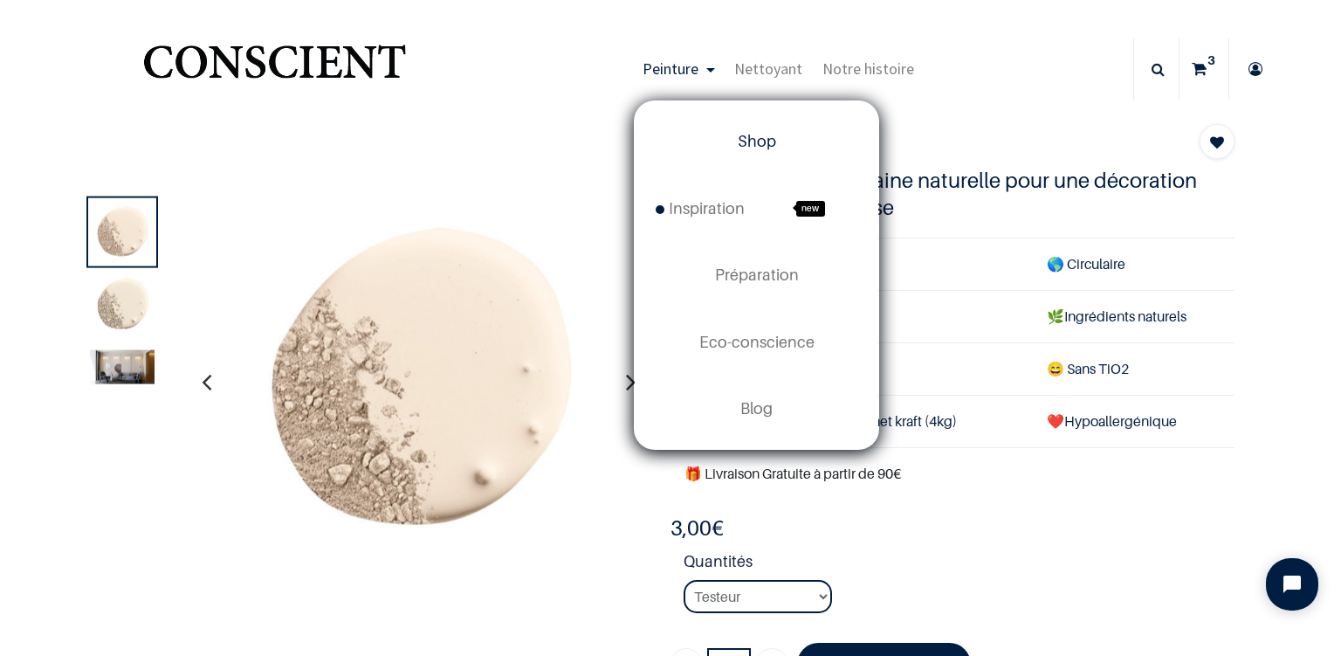
click at [759, 134] on span "Shop" at bounding box center [757, 141] width 38 height 18
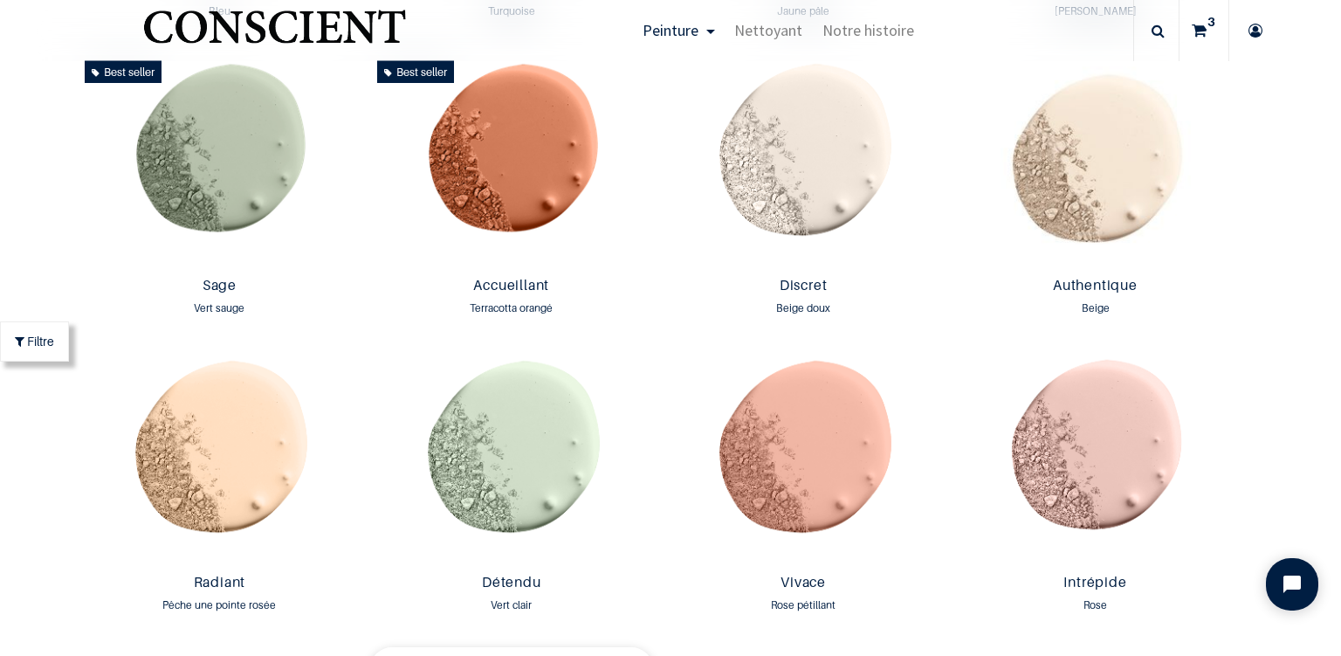
scroll to position [1495, 0]
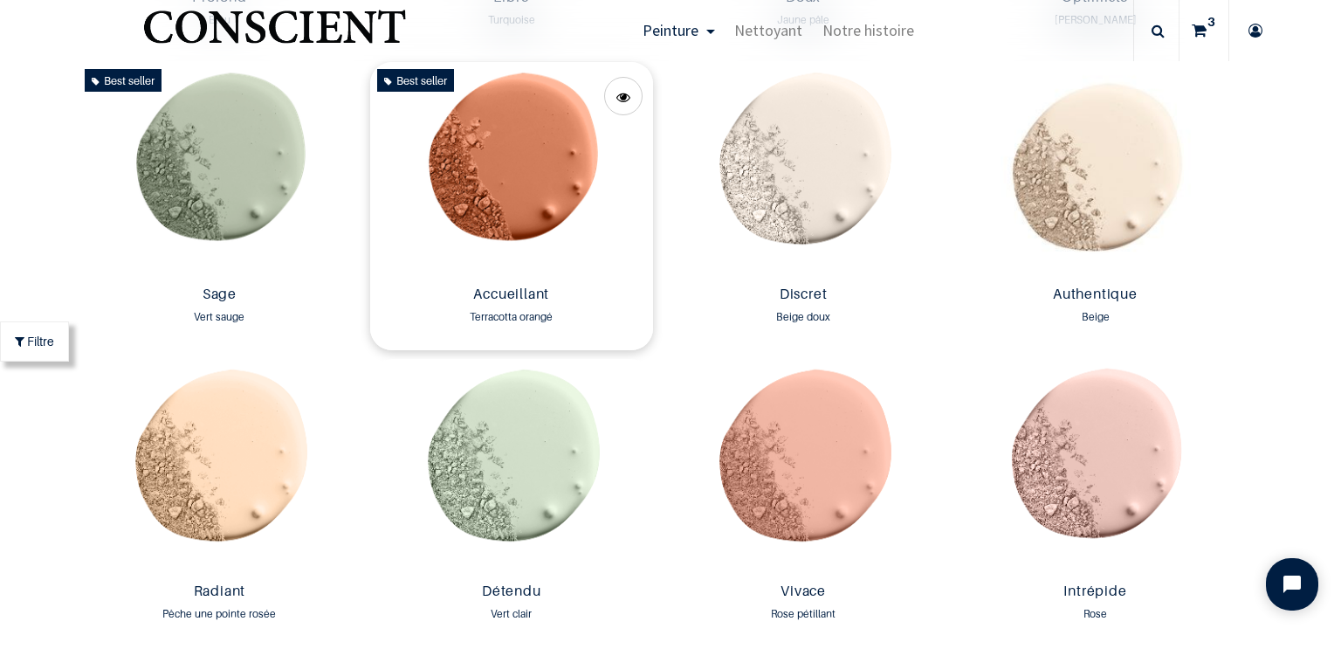
click at [525, 216] on img at bounding box center [511, 170] width 283 height 216
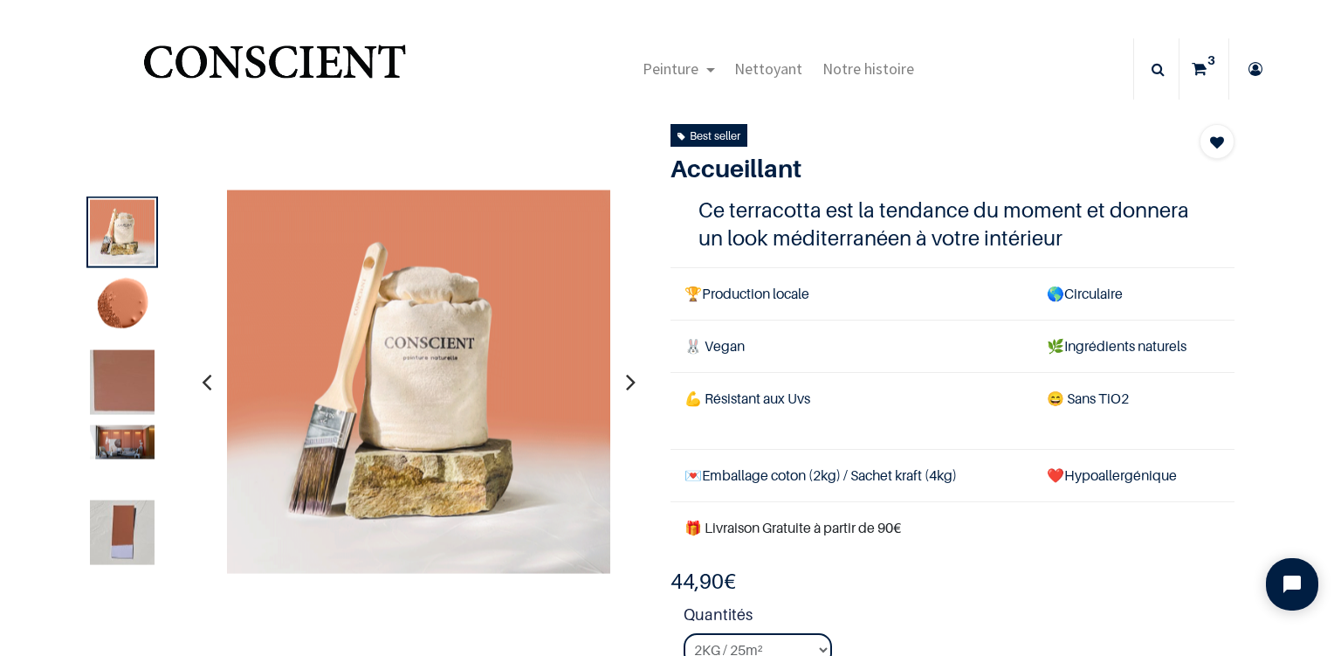
click at [125, 443] on img at bounding box center [122, 442] width 65 height 34
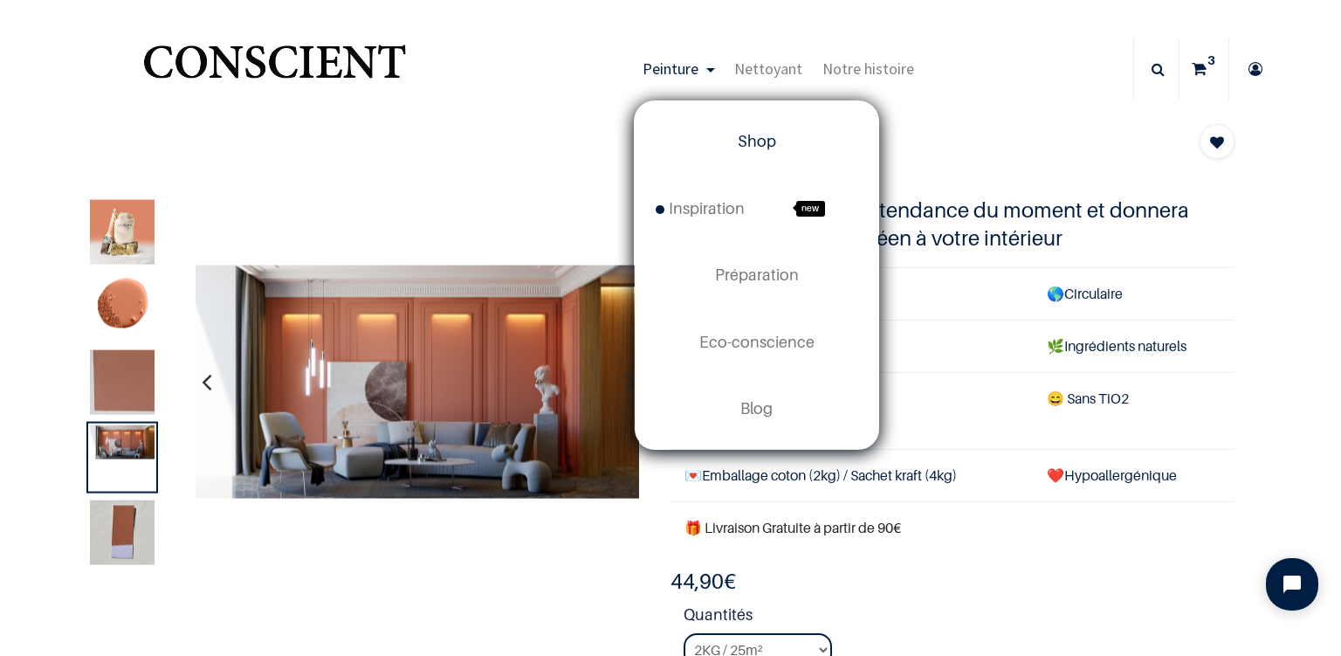
click at [763, 141] on span "Shop" at bounding box center [757, 141] width 38 height 18
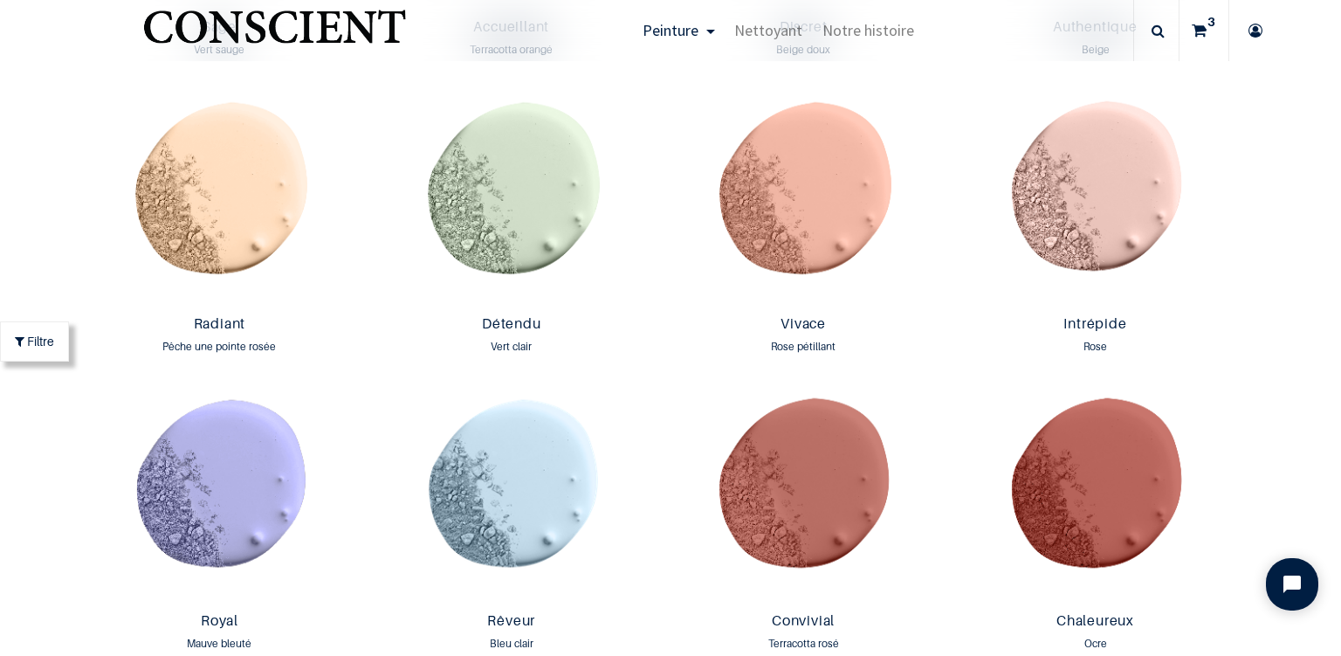
scroll to position [2002, 0]
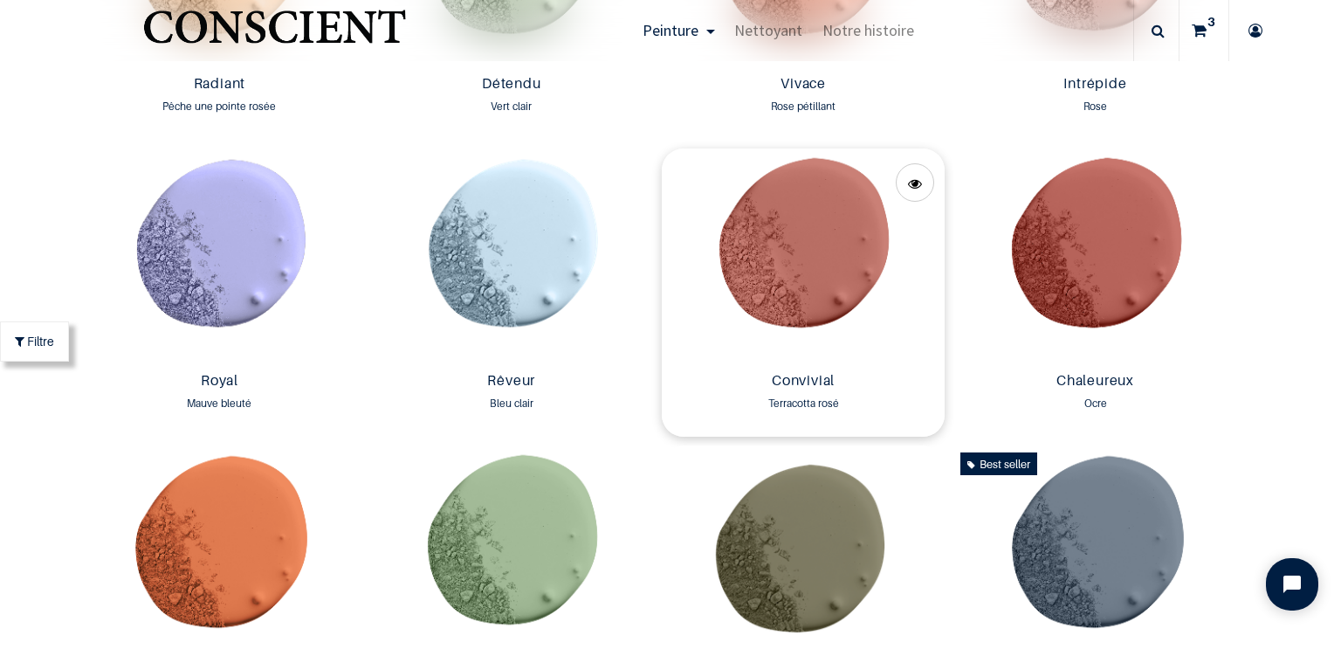
click at [809, 257] on img at bounding box center [803, 256] width 283 height 216
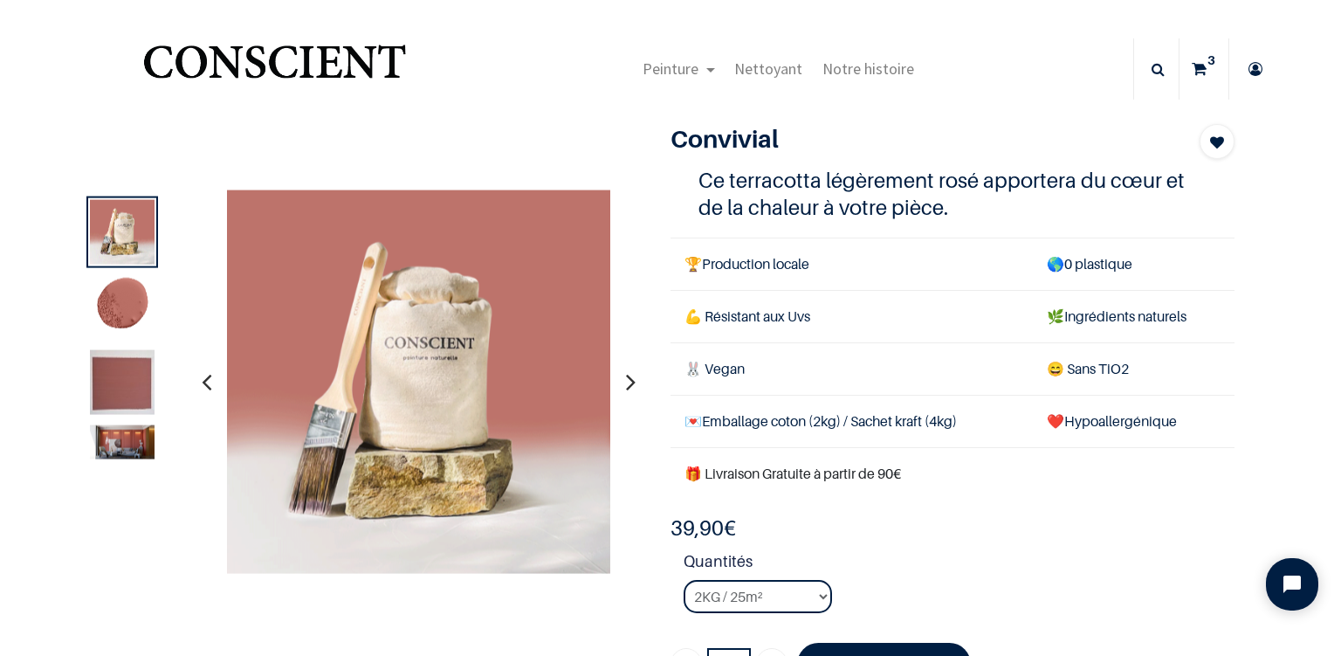
click at [131, 440] on img at bounding box center [122, 442] width 65 height 34
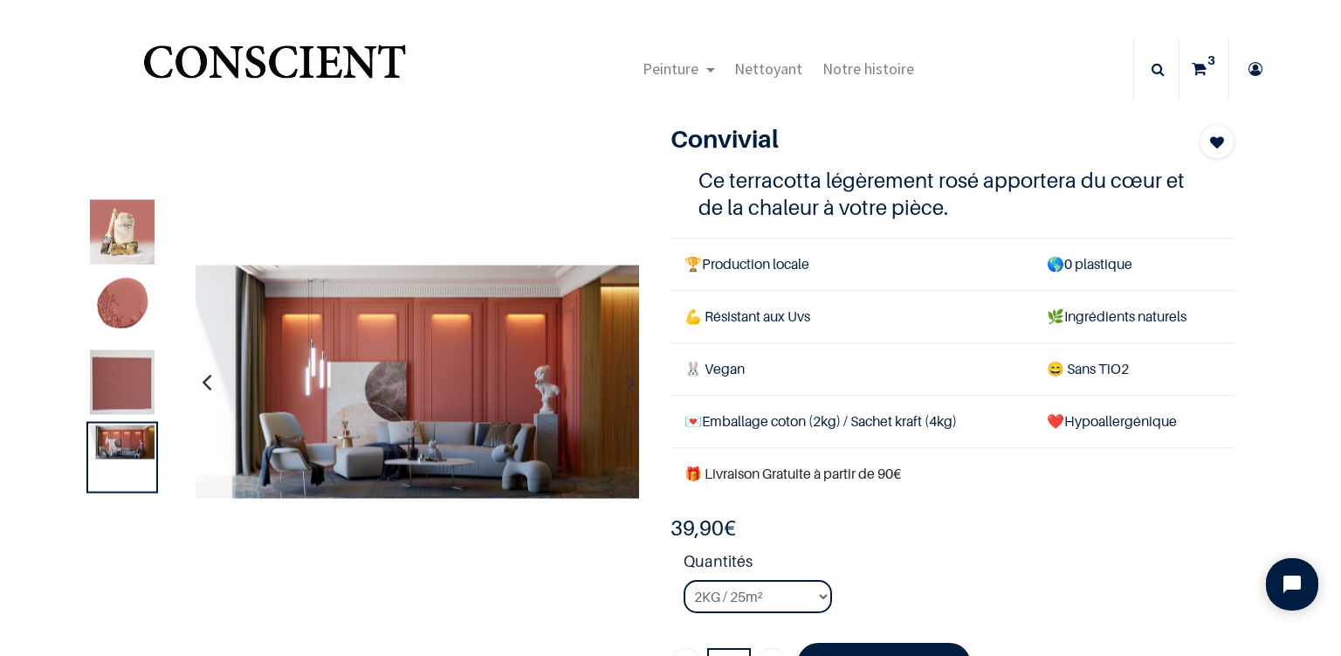
click at [131, 368] on img at bounding box center [122, 382] width 65 height 65
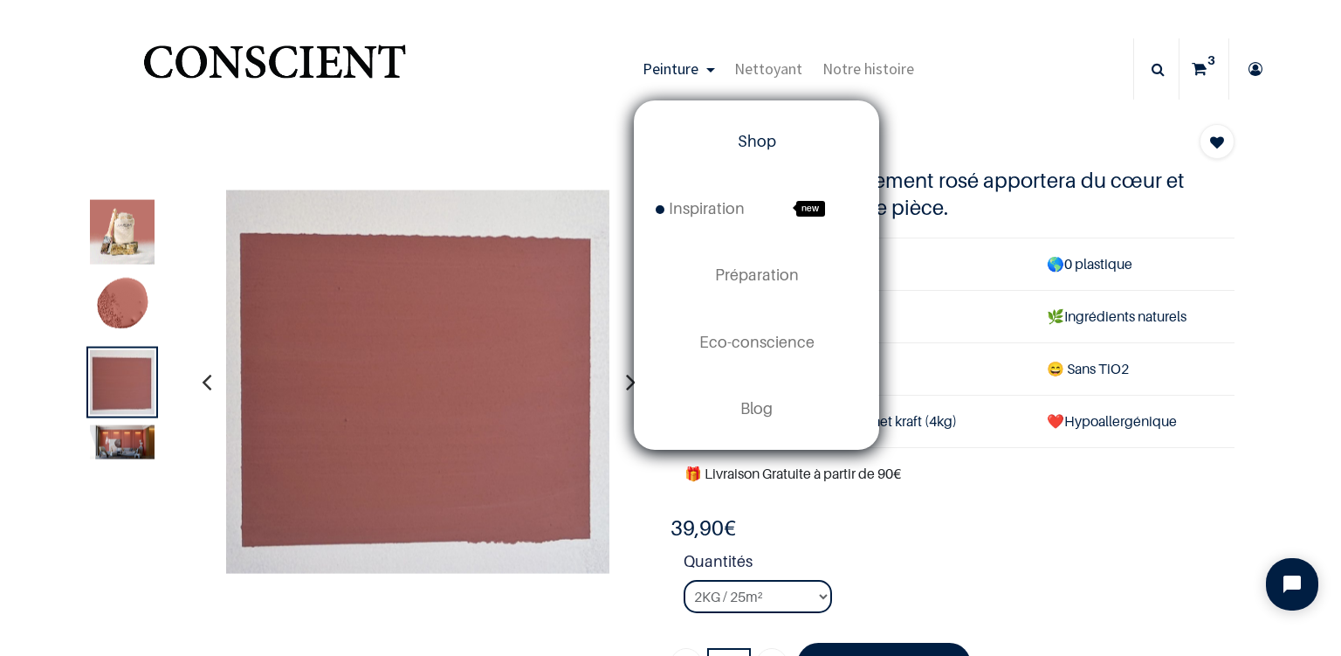
click at [749, 140] on span "Shop" at bounding box center [757, 141] width 38 height 18
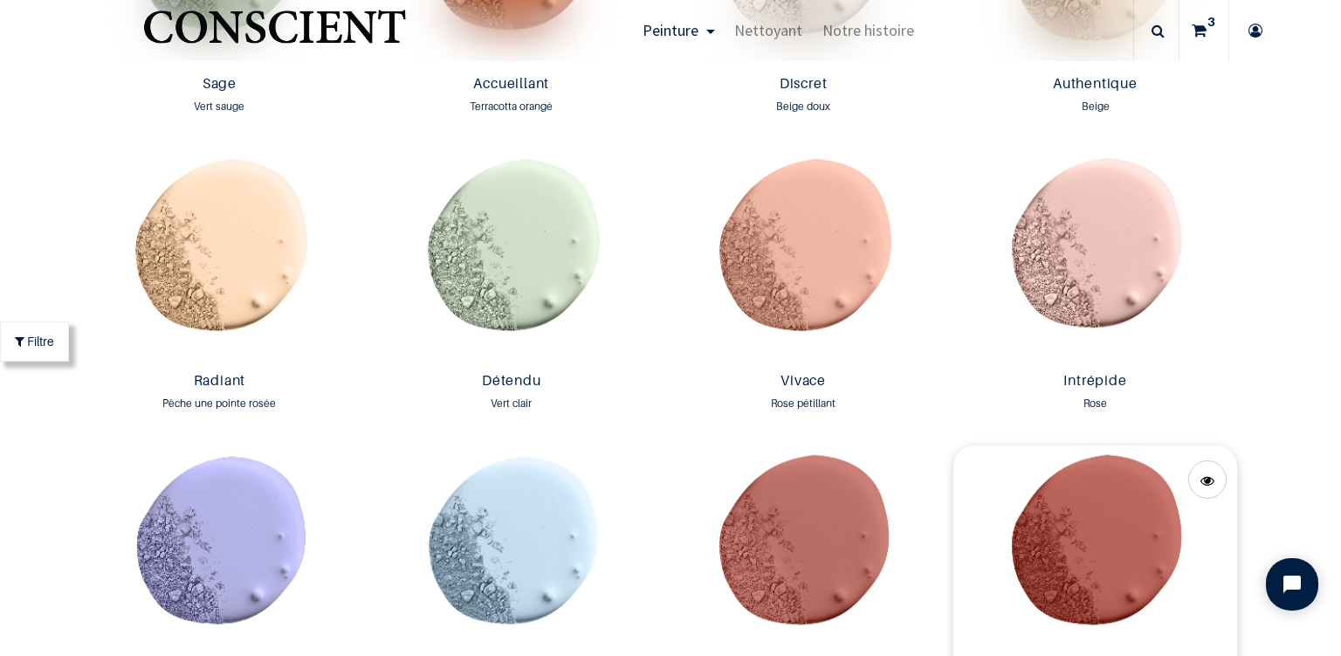
scroll to position [1697, 0]
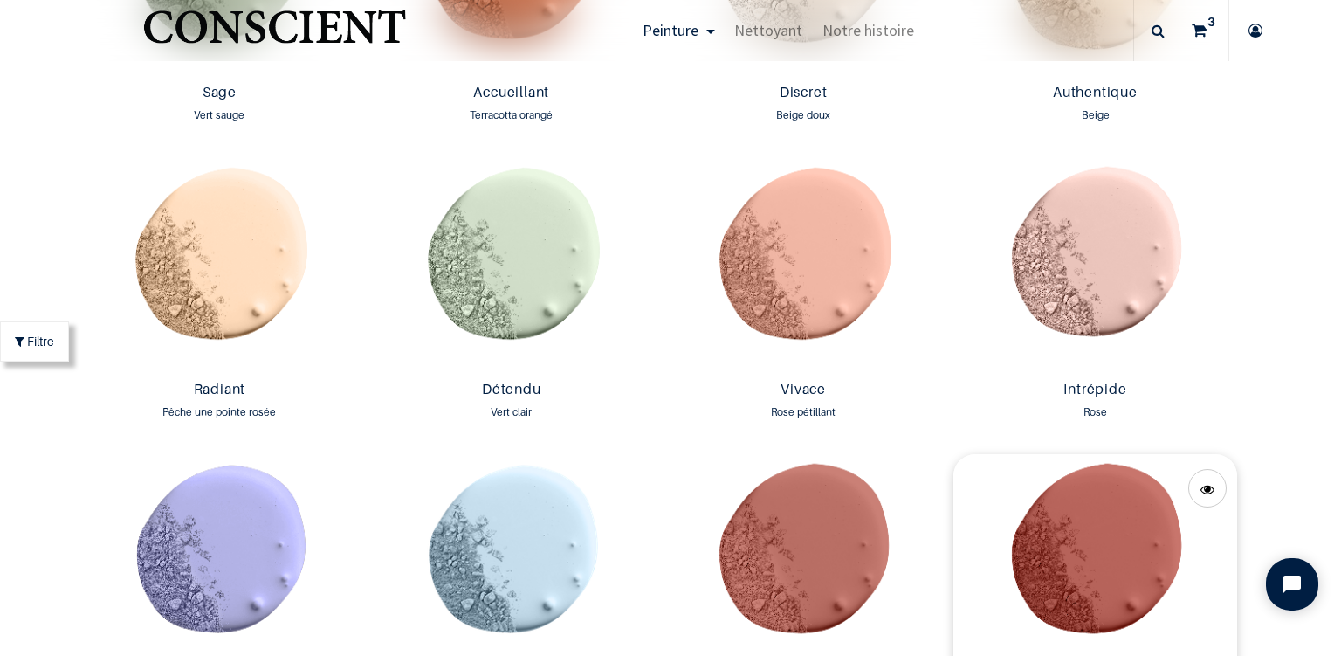
click at [1101, 533] on img at bounding box center [1094, 562] width 283 height 216
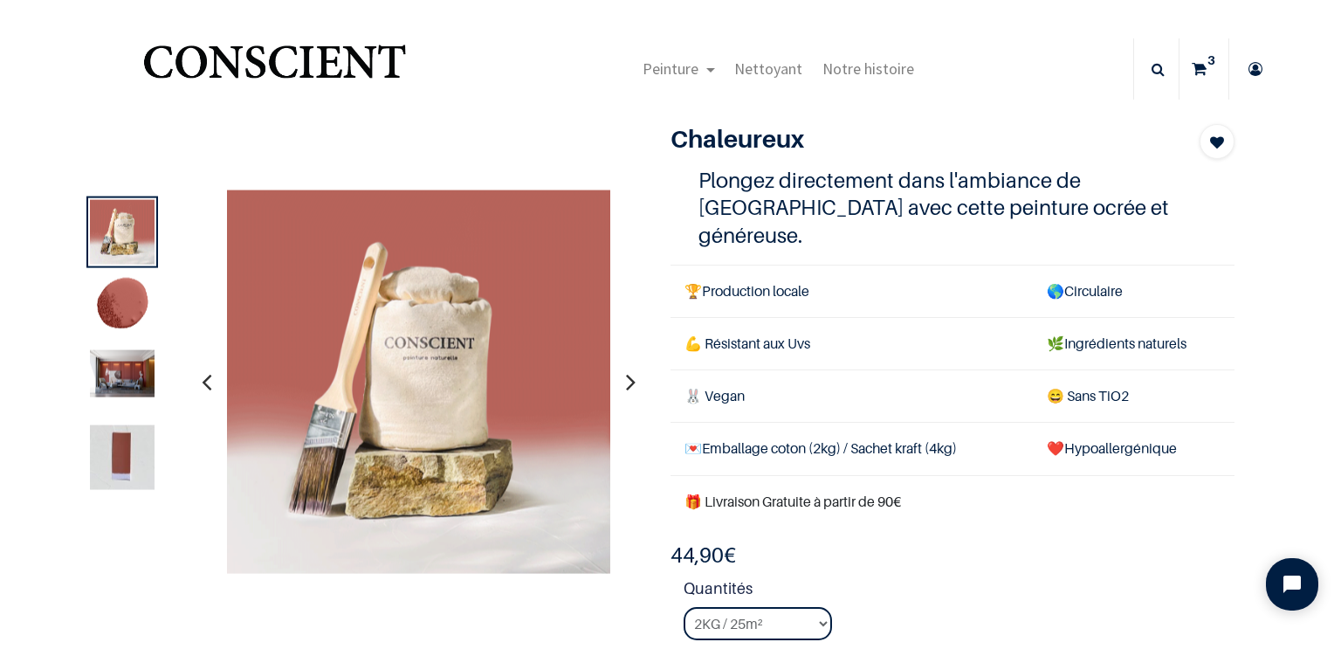
click at [131, 458] on img at bounding box center [122, 457] width 65 height 65
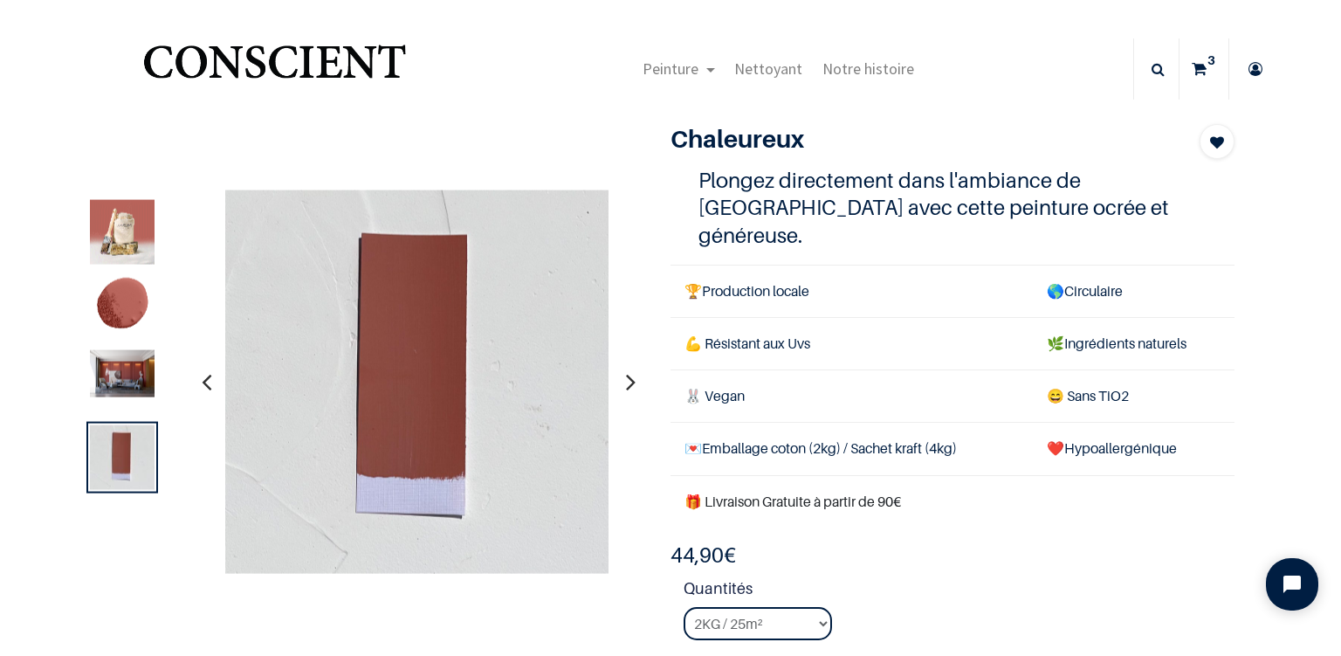
click at [133, 358] on img at bounding box center [122, 373] width 65 height 47
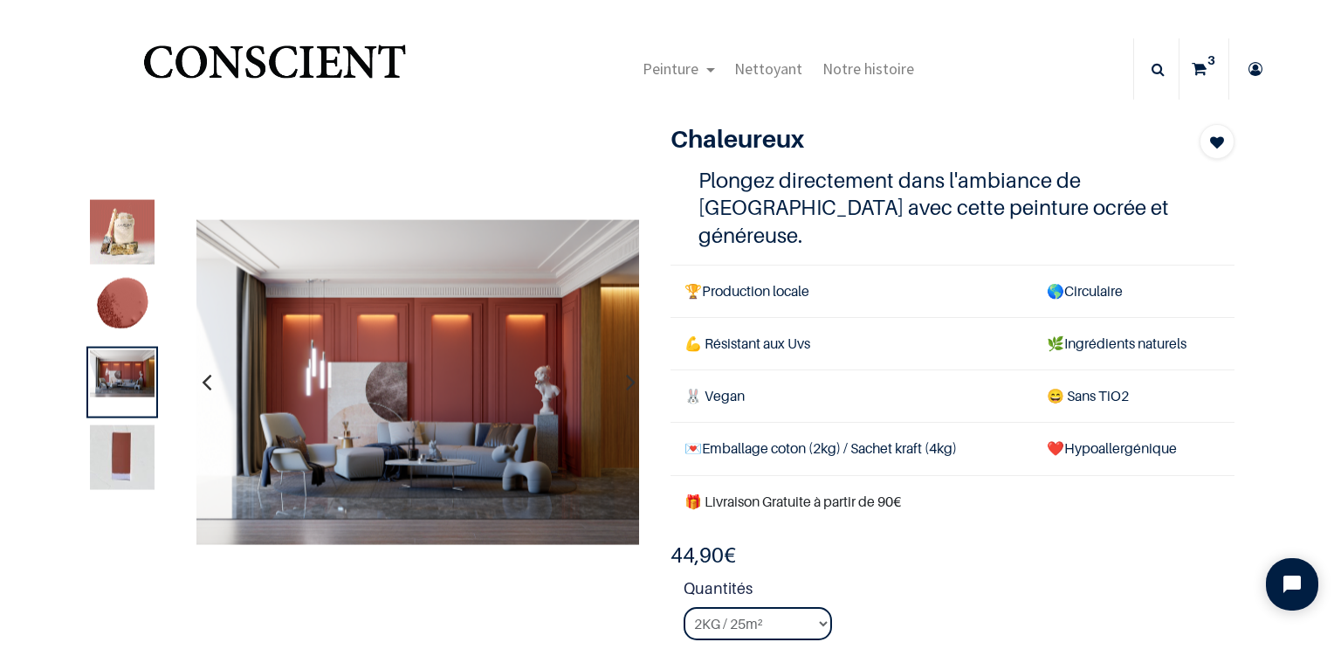
click at [127, 227] on img at bounding box center [122, 232] width 65 height 65
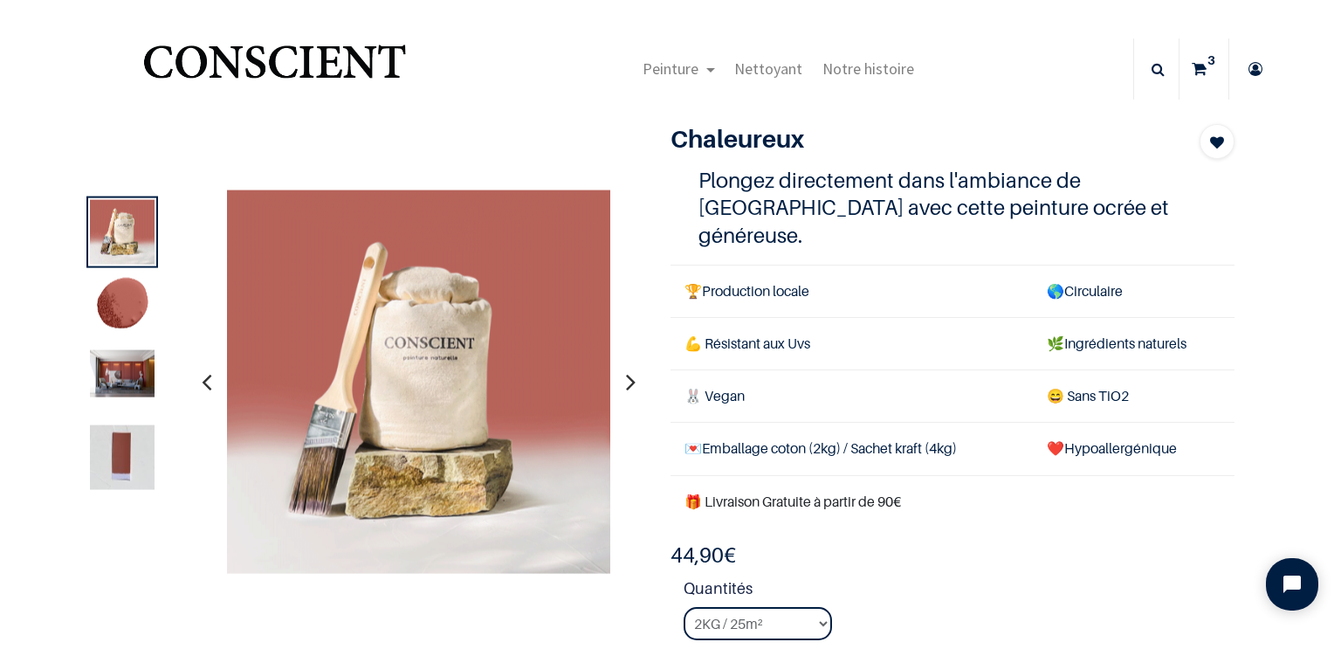
click at [125, 299] on img at bounding box center [122, 307] width 65 height 65
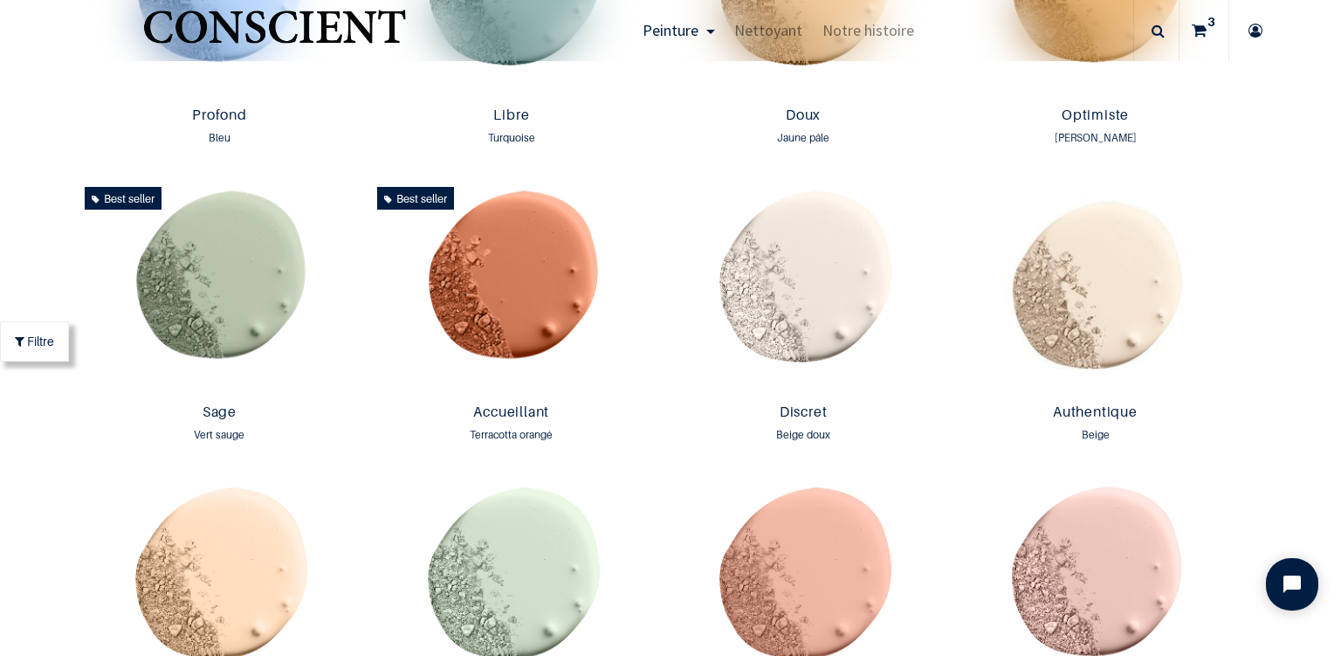
scroll to position [1379, 0]
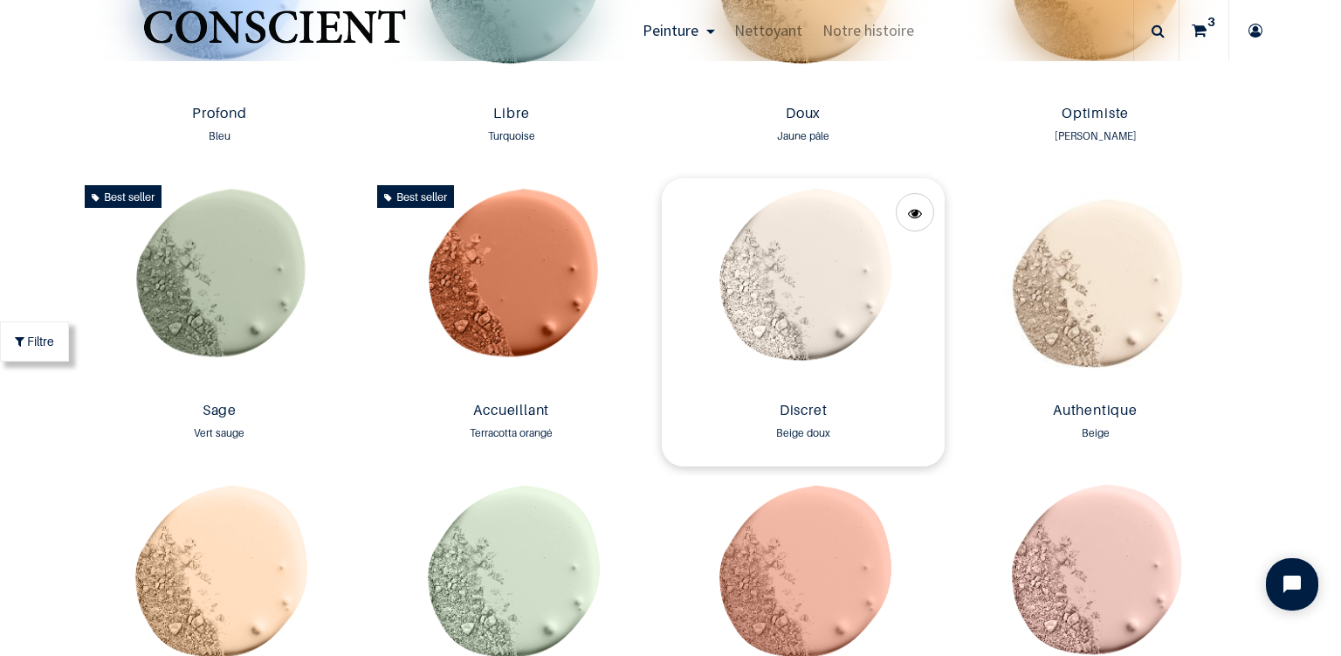
click at [793, 301] on img at bounding box center [803, 286] width 283 height 216
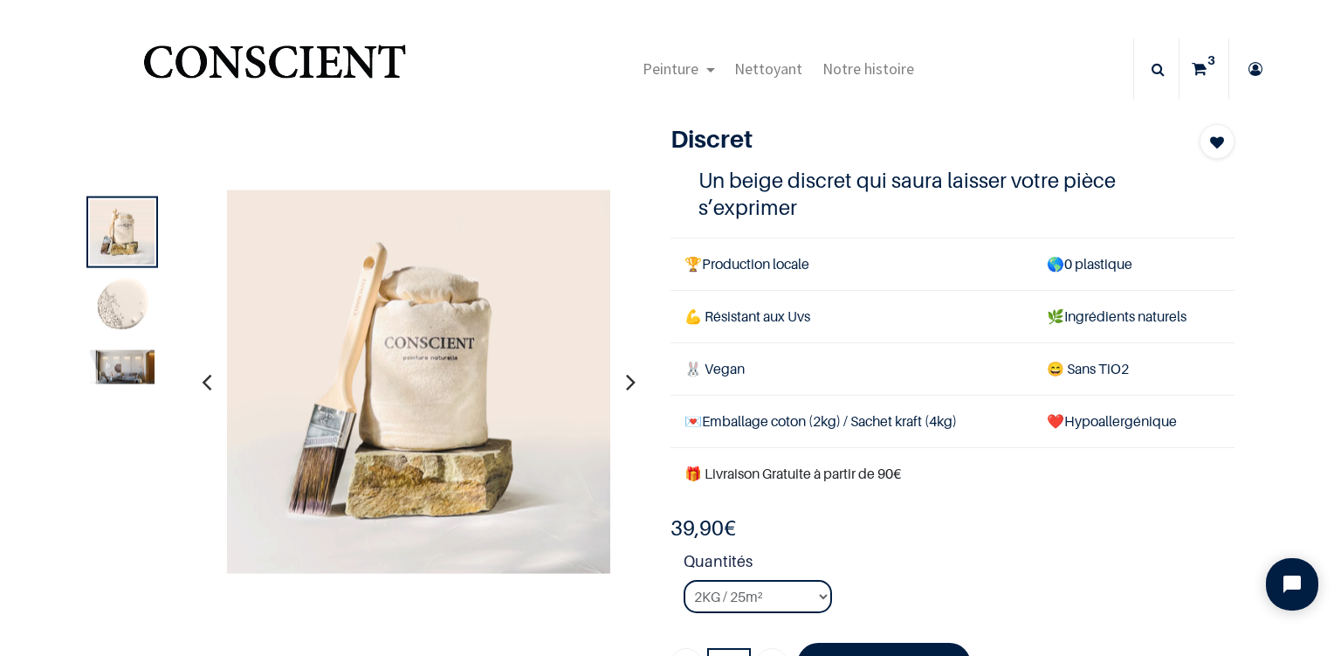
click at [124, 367] on img at bounding box center [122, 367] width 65 height 34
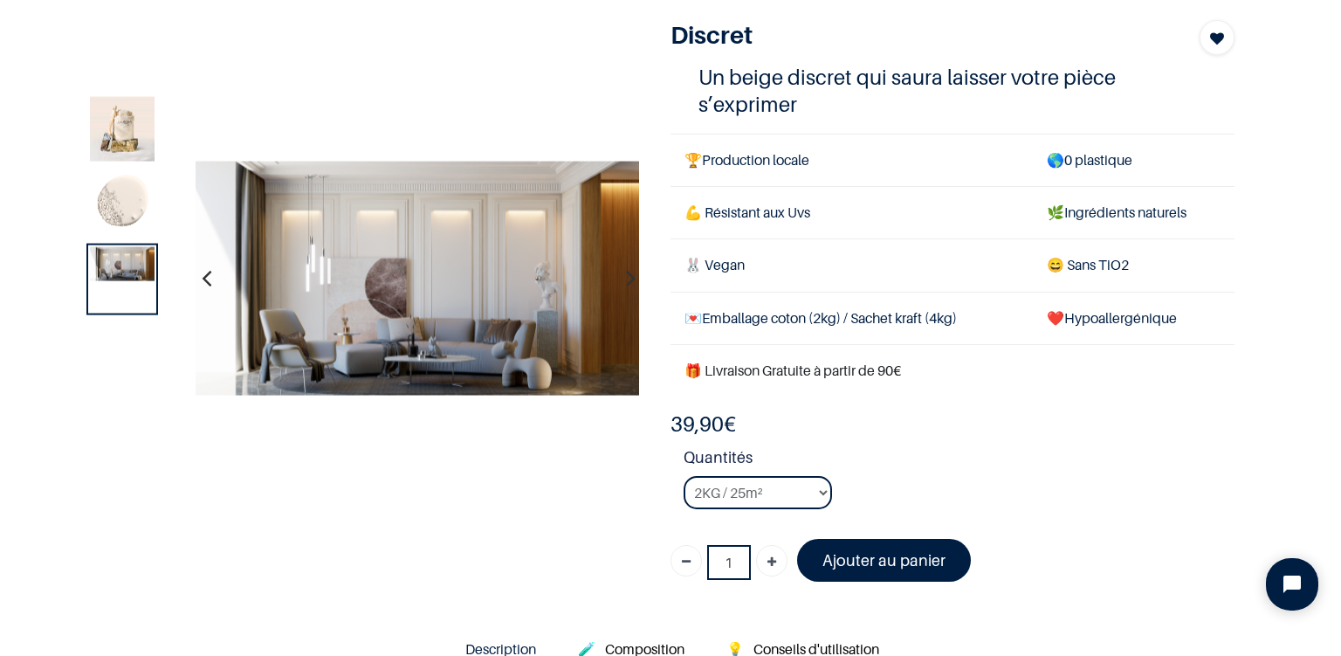
scroll to position [202, 0]
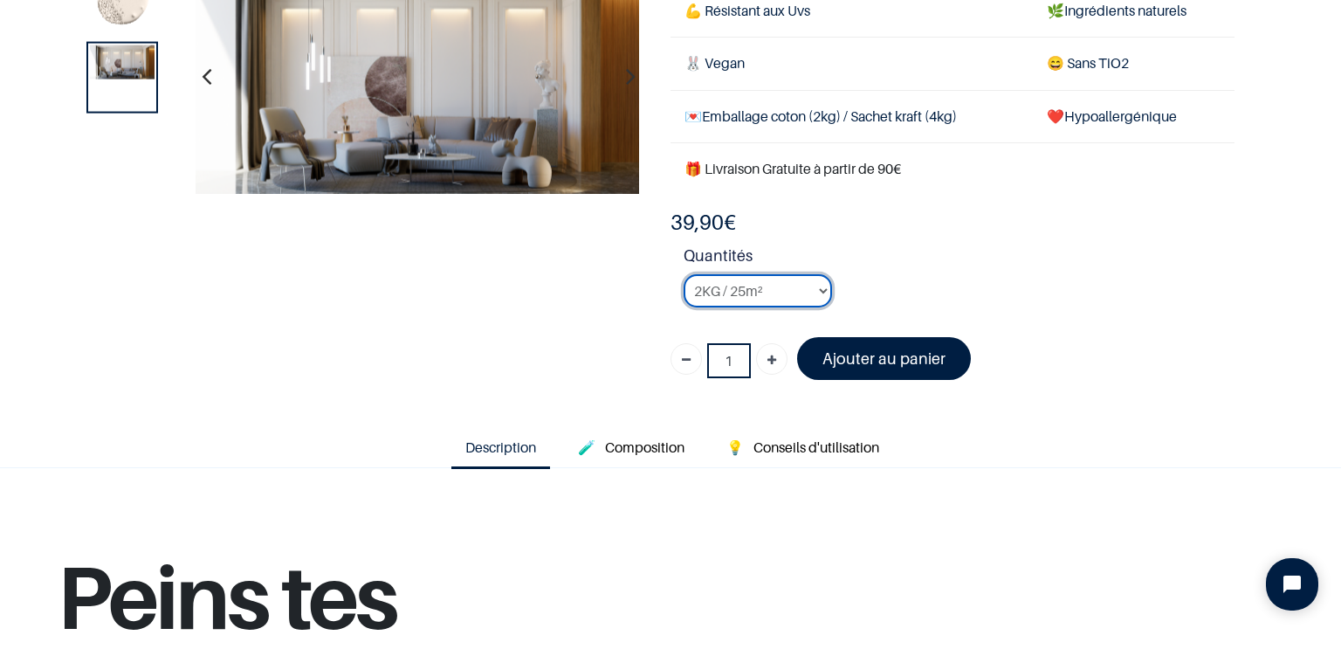
click at [683, 274] on select "2KG / 25m² 4KG / 50m² 8KG / 100m² Testeur" at bounding box center [757, 290] width 148 height 33
select select "51"
click option "Testeur" at bounding box center [0, 0] width 0 height 0
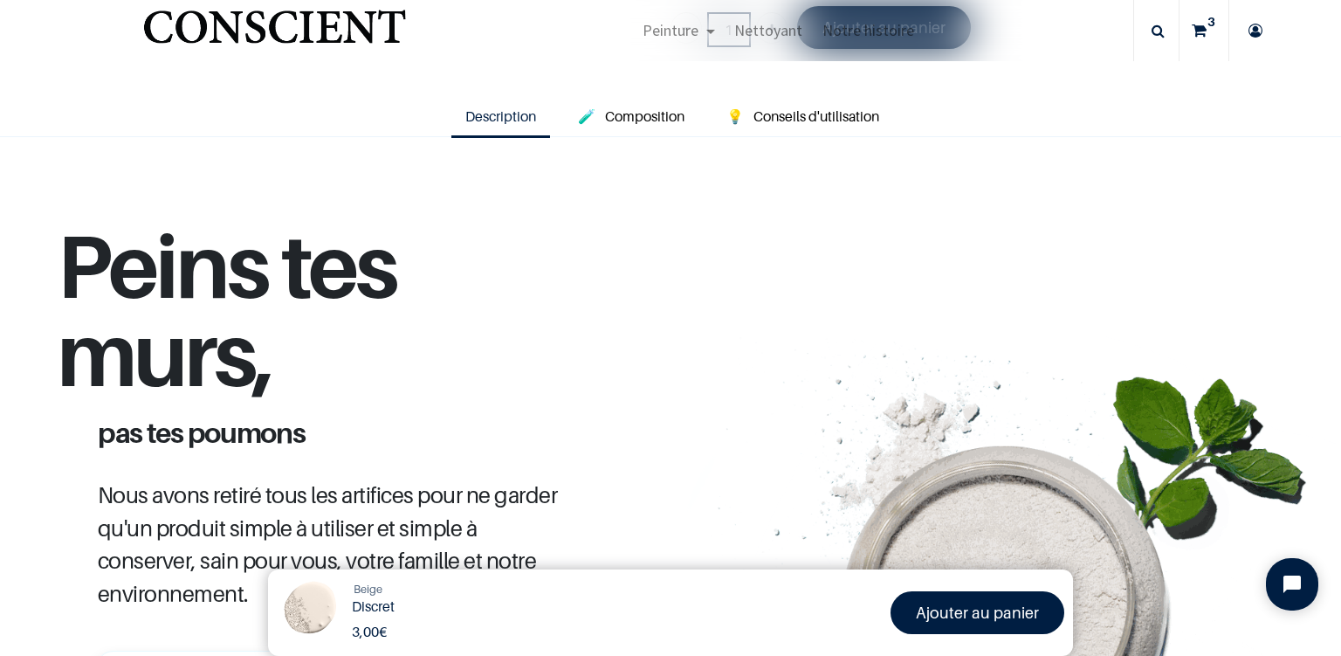
scroll to position [552, 0]
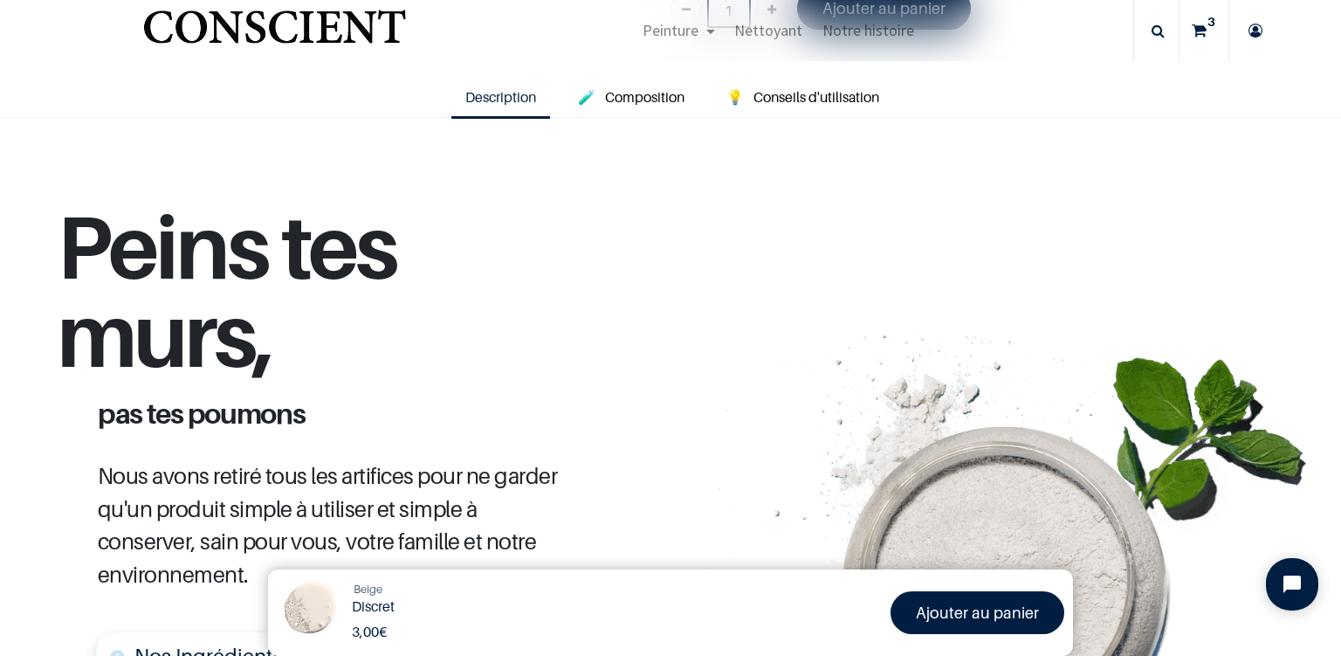
click at [500, 95] on span "Description" at bounding box center [500, 96] width 71 height 17
click at [668, 96] on span "Composition" at bounding box center [644, 96] width 79 height 17
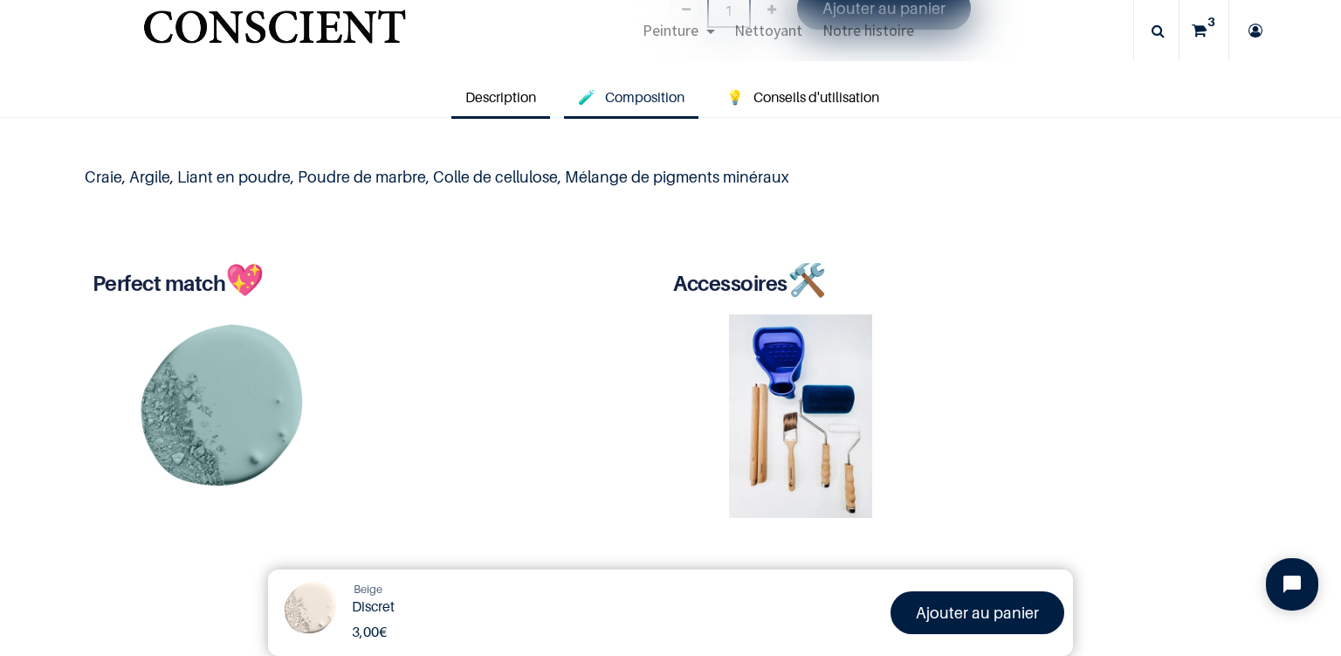
click at [498, 94] on span "Description" at bounding box center [500, 96] width 71 height 17
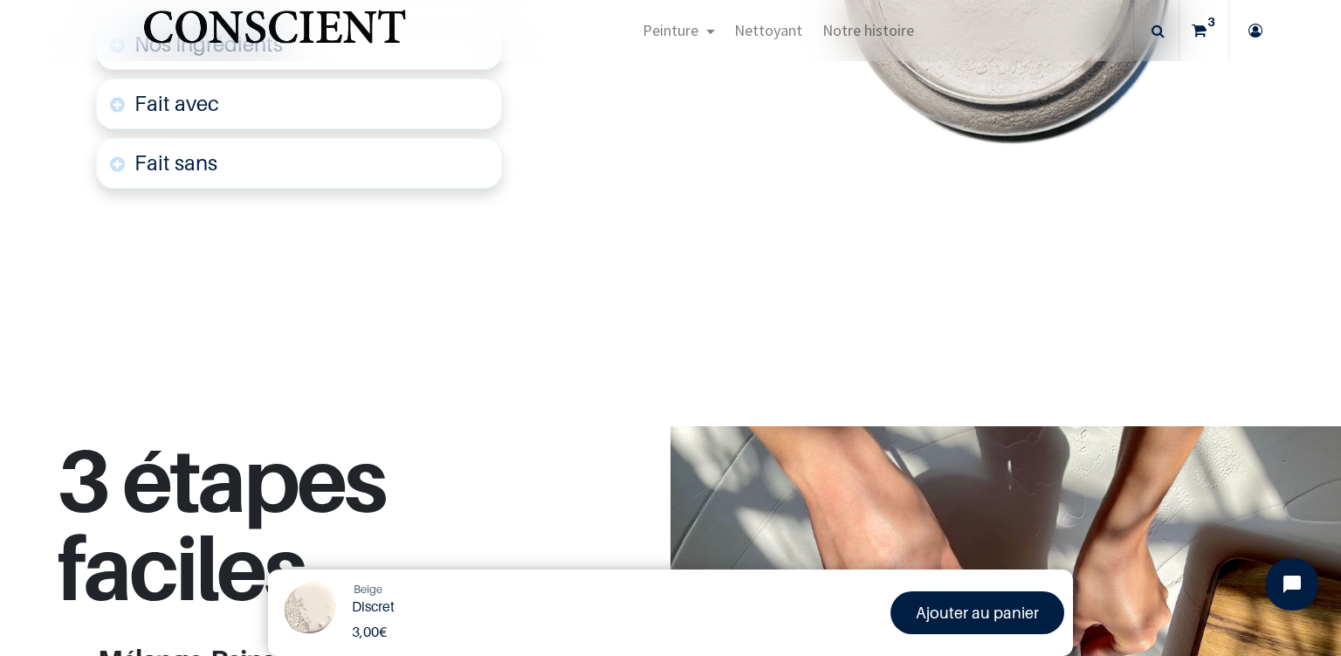
scroll to position [1406, 0]
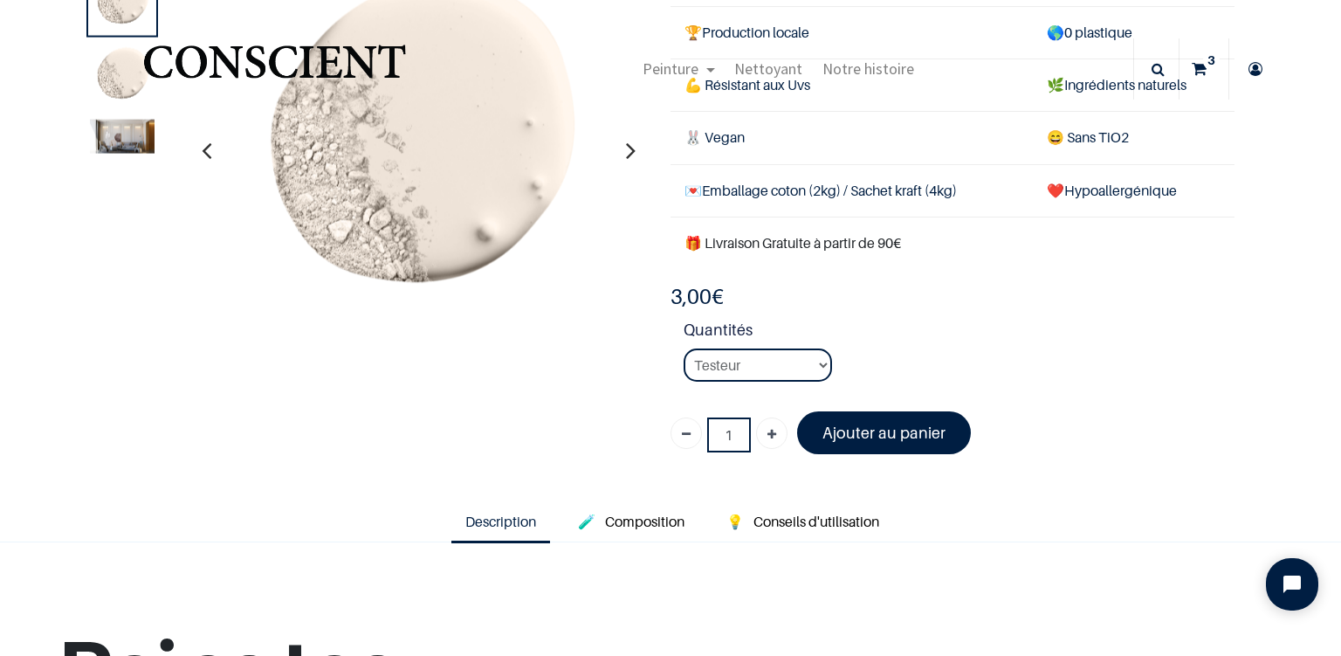
scroll to position [224, 0]
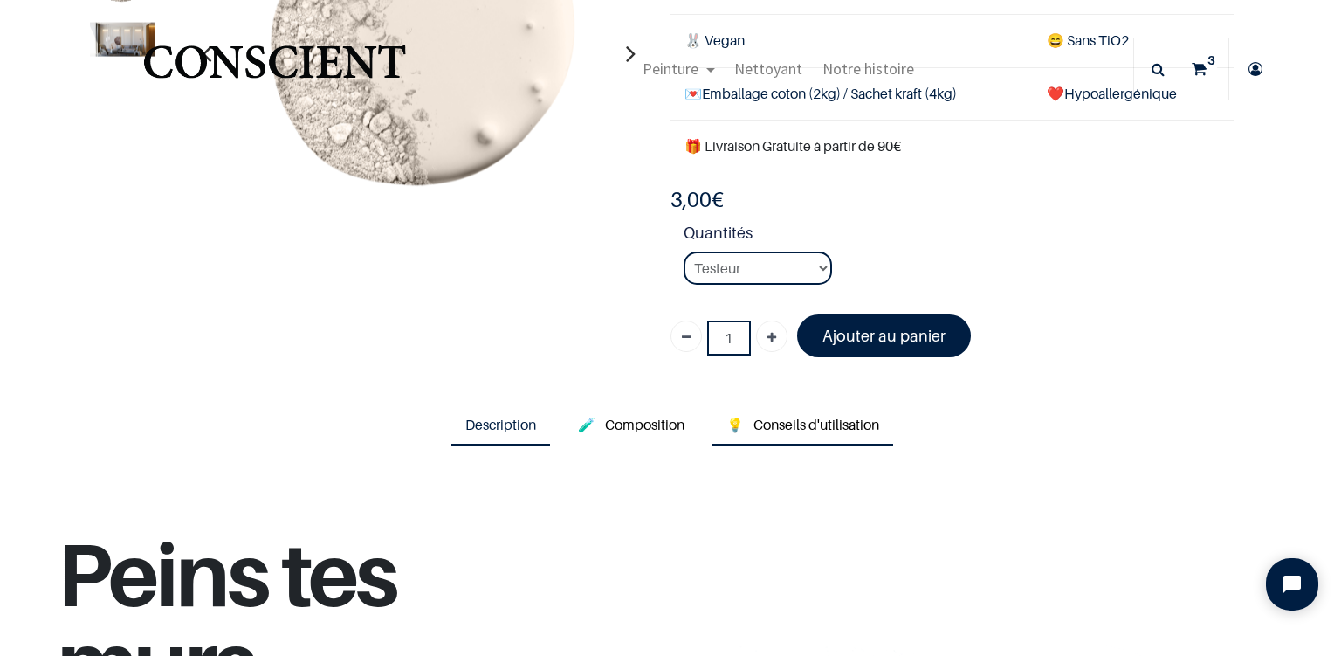
click at [782, 415] on span "Conseils d'utilisation" at bounding box center [816, 423] width 126 height 17
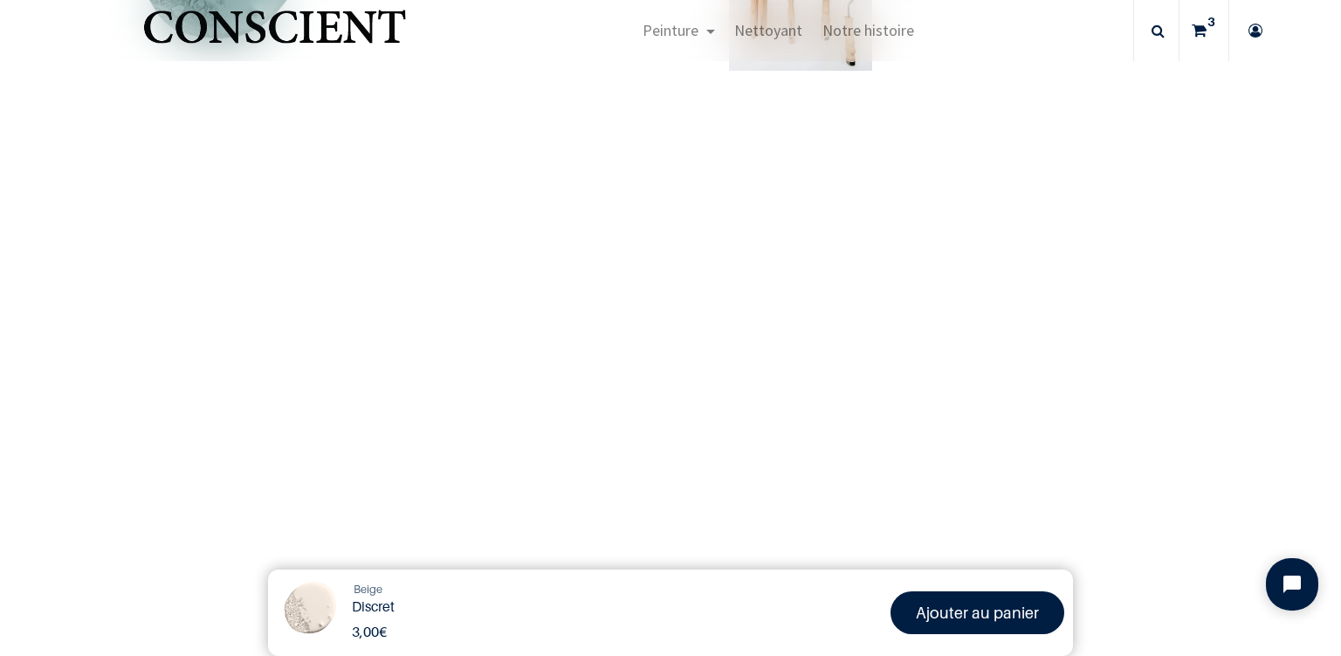
scroll to position [657, 0]
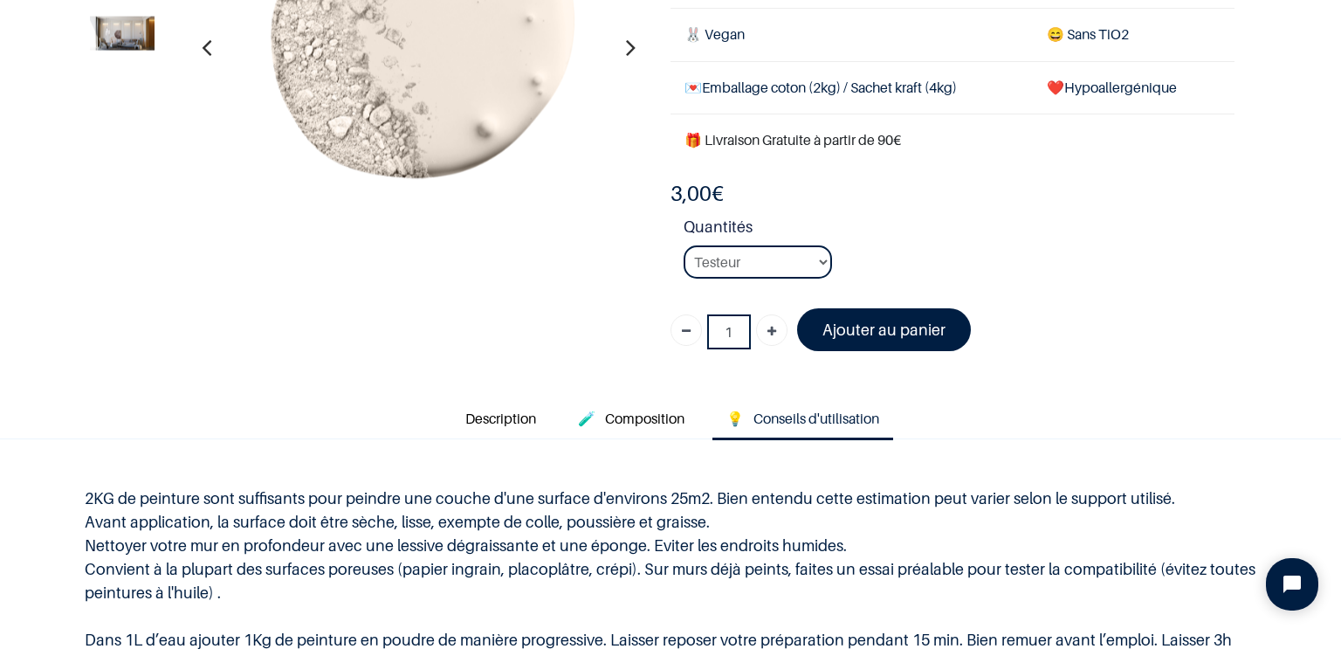
scroll to position [244, 0]
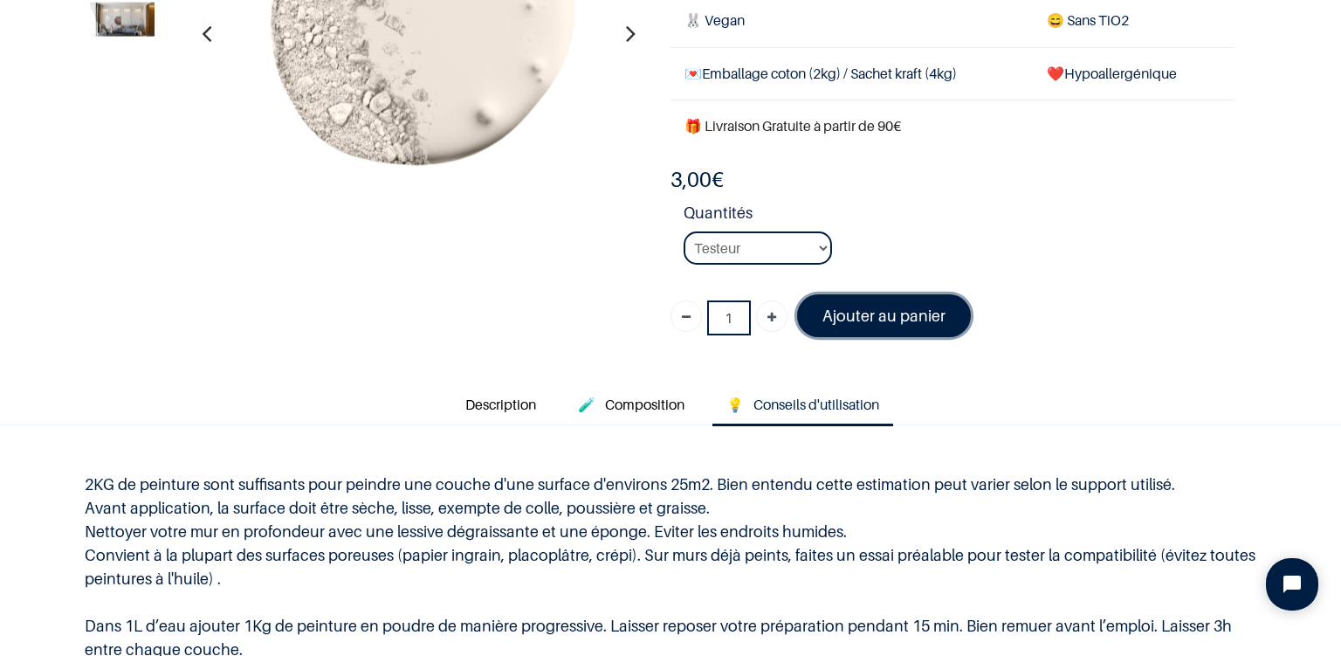
click at [868, 306] on font "Ajouter au panier" at bounding box center [883, 315] width 123 height 18
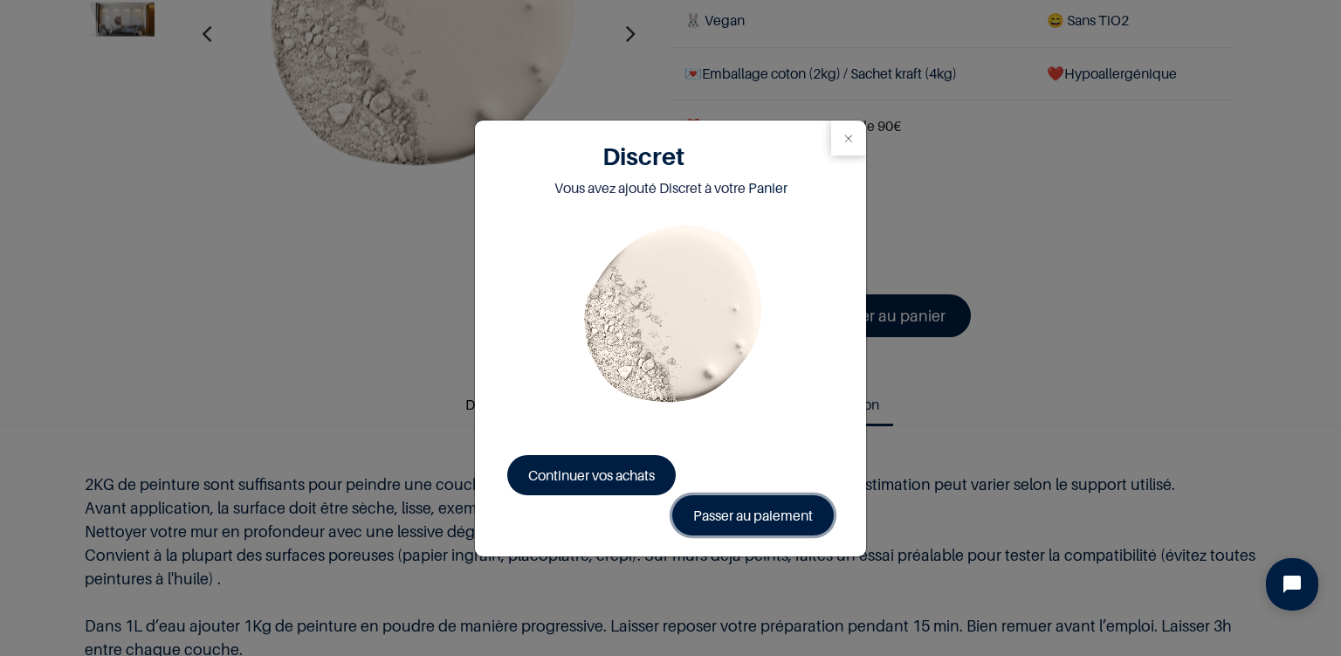
click at [738, 505] on link "Passer au paiement" at bounding box center [752, 515] width 161 height 40
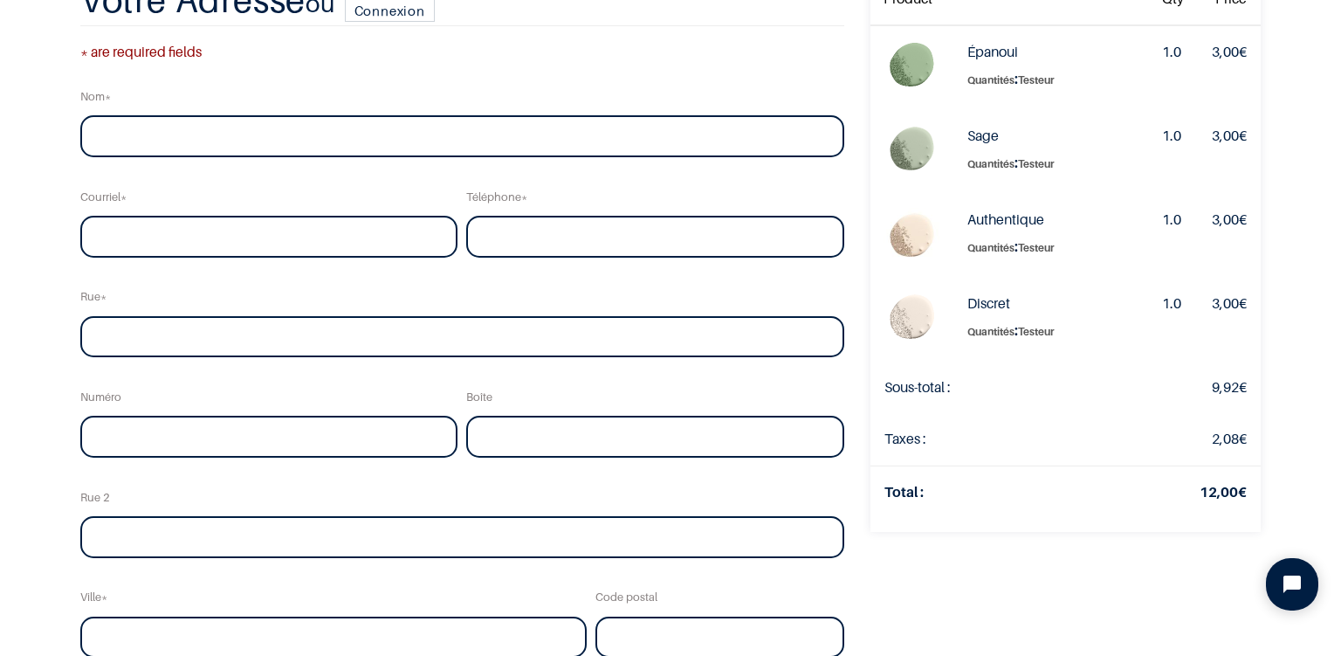
scroll to position [136, 0]
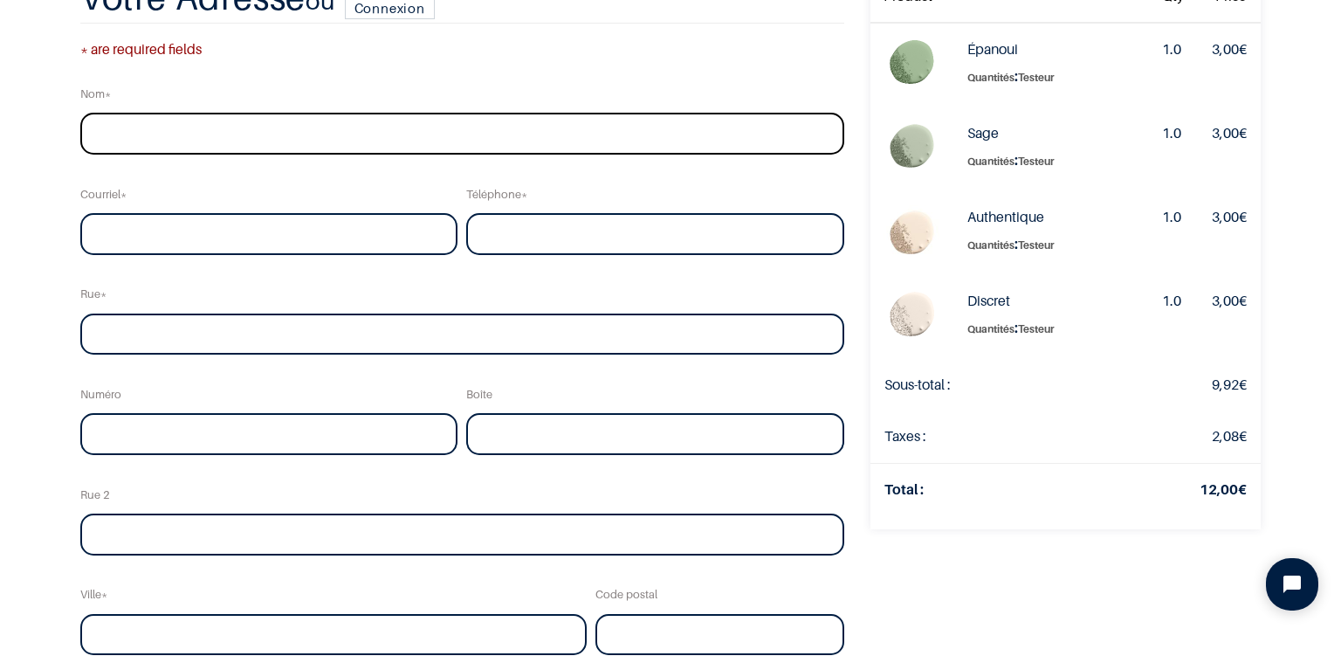
click at [276, 122] on input "text" at bounding box center [462, 134] width 764 height 42
type input "De WASSEIGE"
click at [223, 234] on input "email" at bounding box center [269, 234] width 378 height 42
type input "[EMAIL_ADDRESS][DOMAIN_NAME]"
click at [502, 245] on input "tel" at bounding box center [655, 234] width 378 height 42
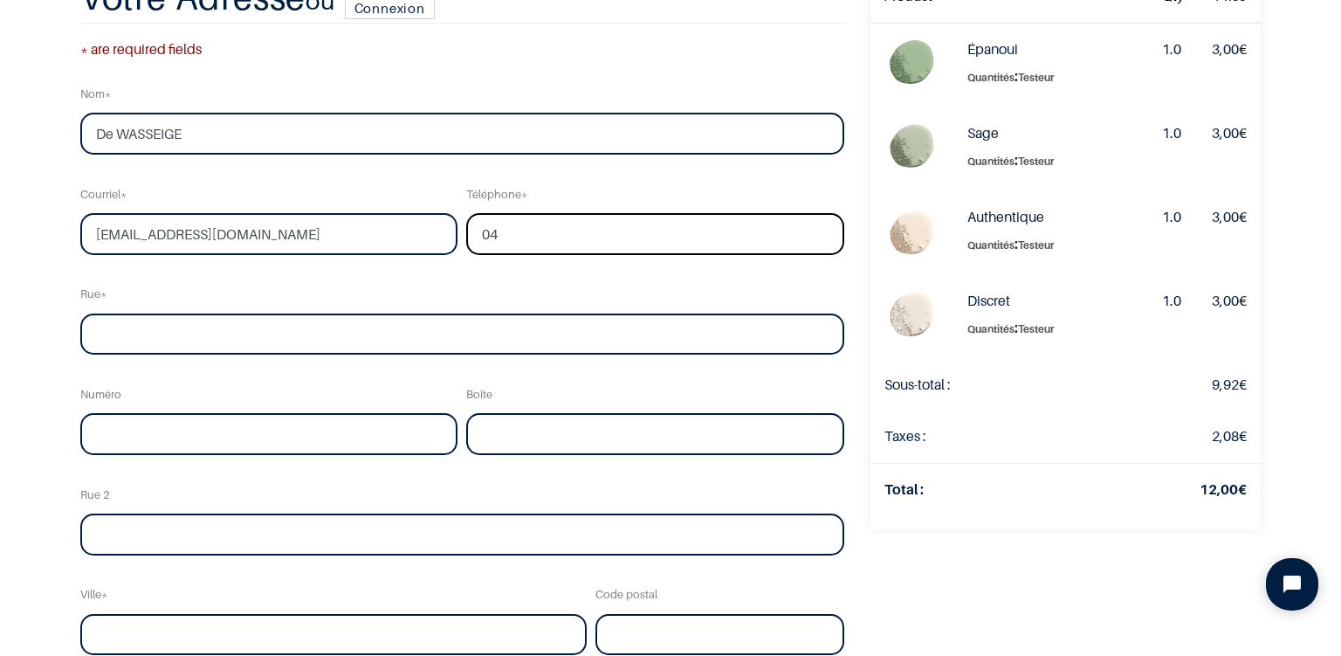
type input "0"
type input "0032477325783"
click at [358, 325] on input "text" at bounding box center [462, 334] width 764 height 42
type input "rue du Fief de Liège"
click at [266, 430] on input "text" at bounding box center [269, 434] width 378 height 42
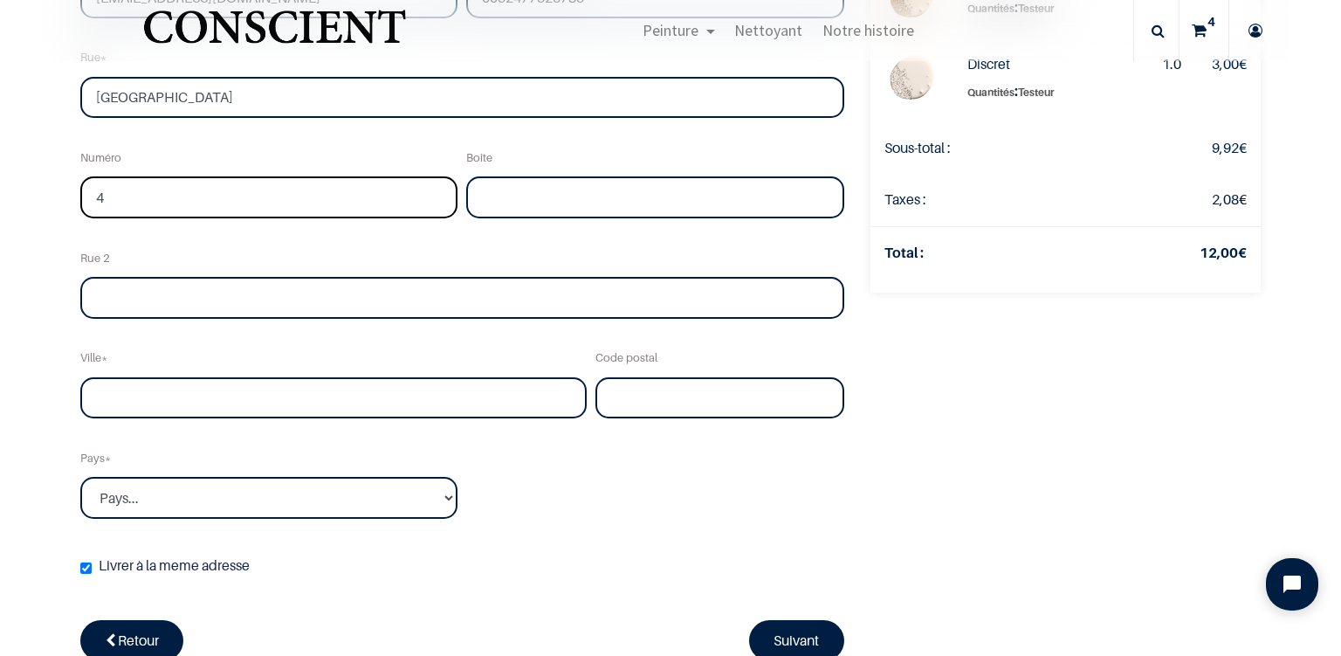
scroll to position [377, 0]
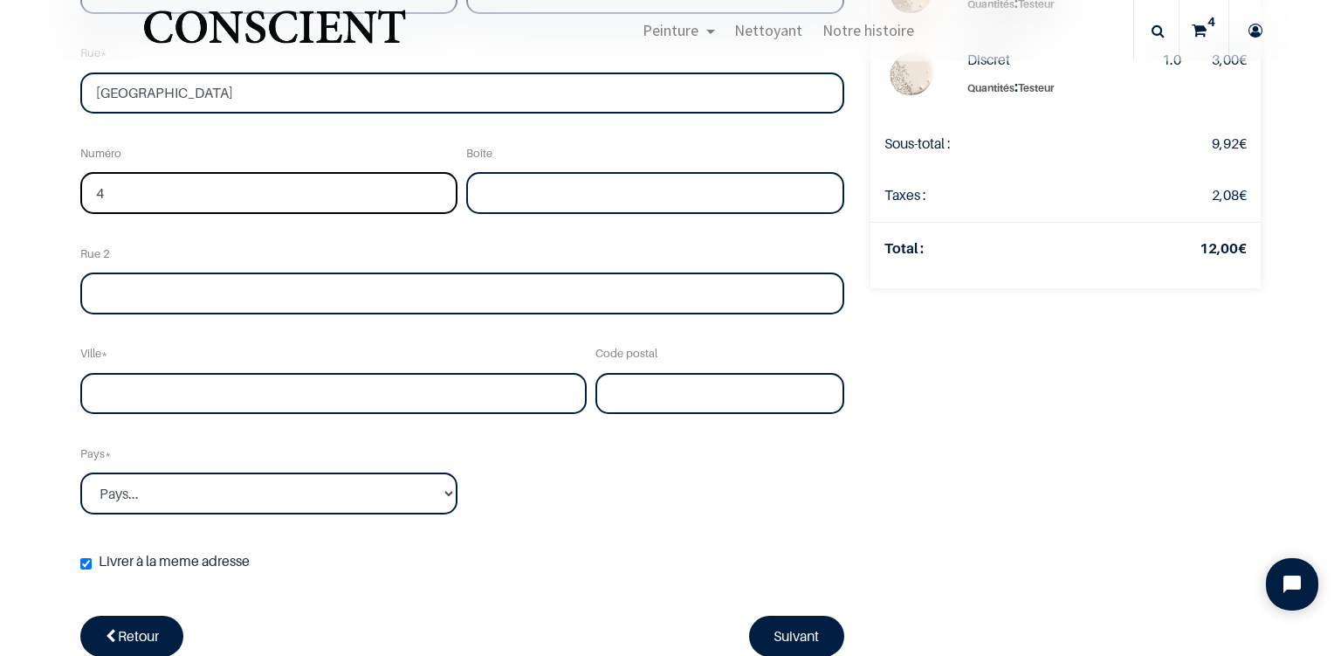
type input "4"
click at [190, 400] on input "text" at bounding box center [333, 394] width 506 height 42
type input "Chaumont-Gistoux"
click at [651, 404] on input "text" at bounding box center [719, 394] width 249 height 42
type input "1325"
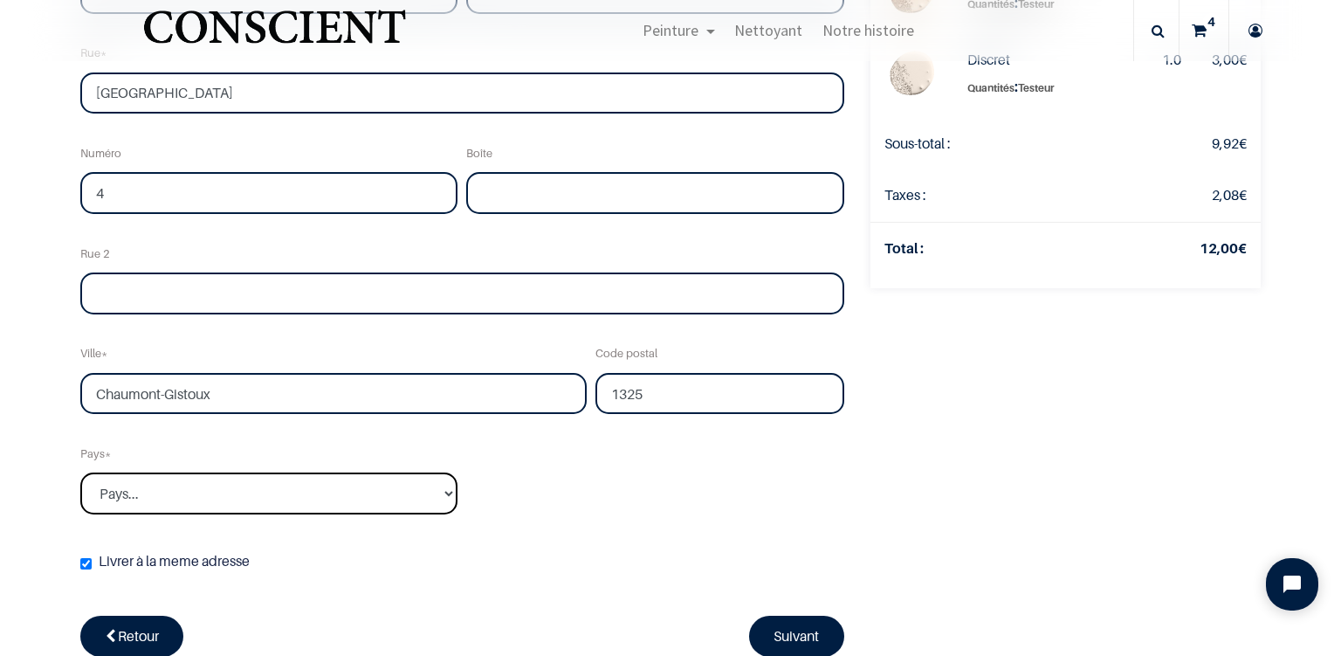
click at [80, 472] on select "Pays... Afghanistan Afrique du sud Albanie Algérie" at bounding box center [269, 493] width 378 height 42
select select "20"
click option "Belgique" at bounding box center [0, 0] width 0 height 0
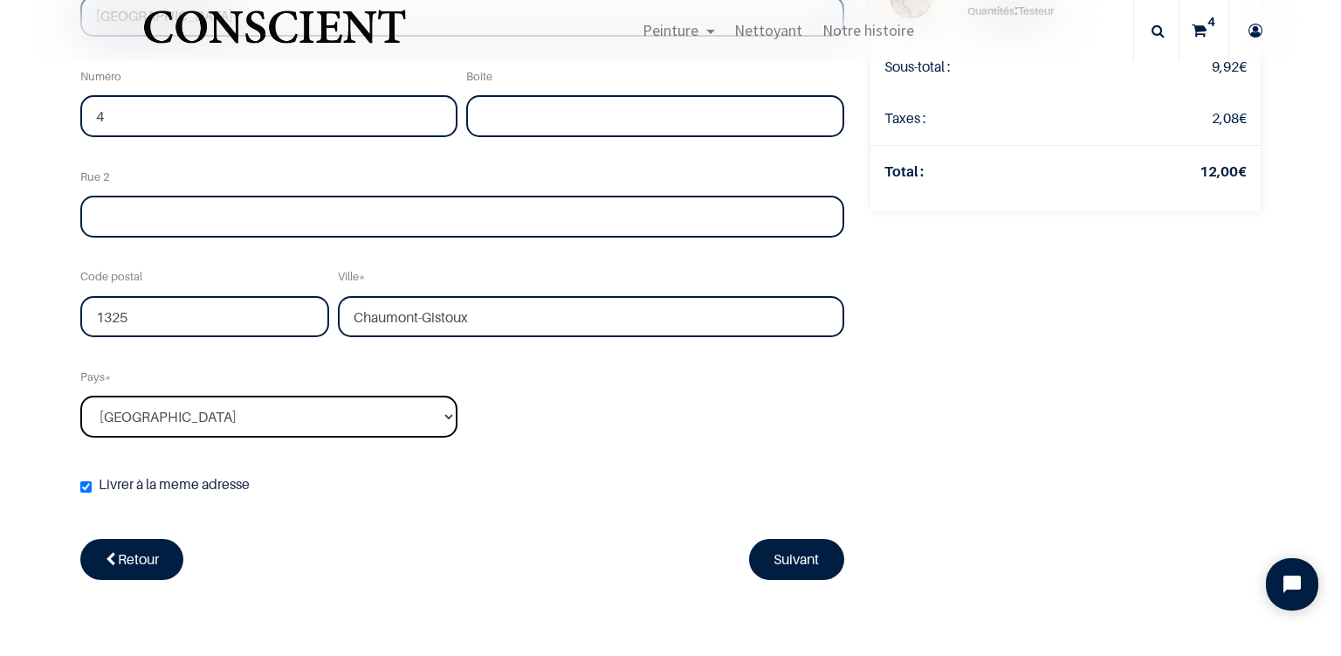
scroll to position [484, 0]
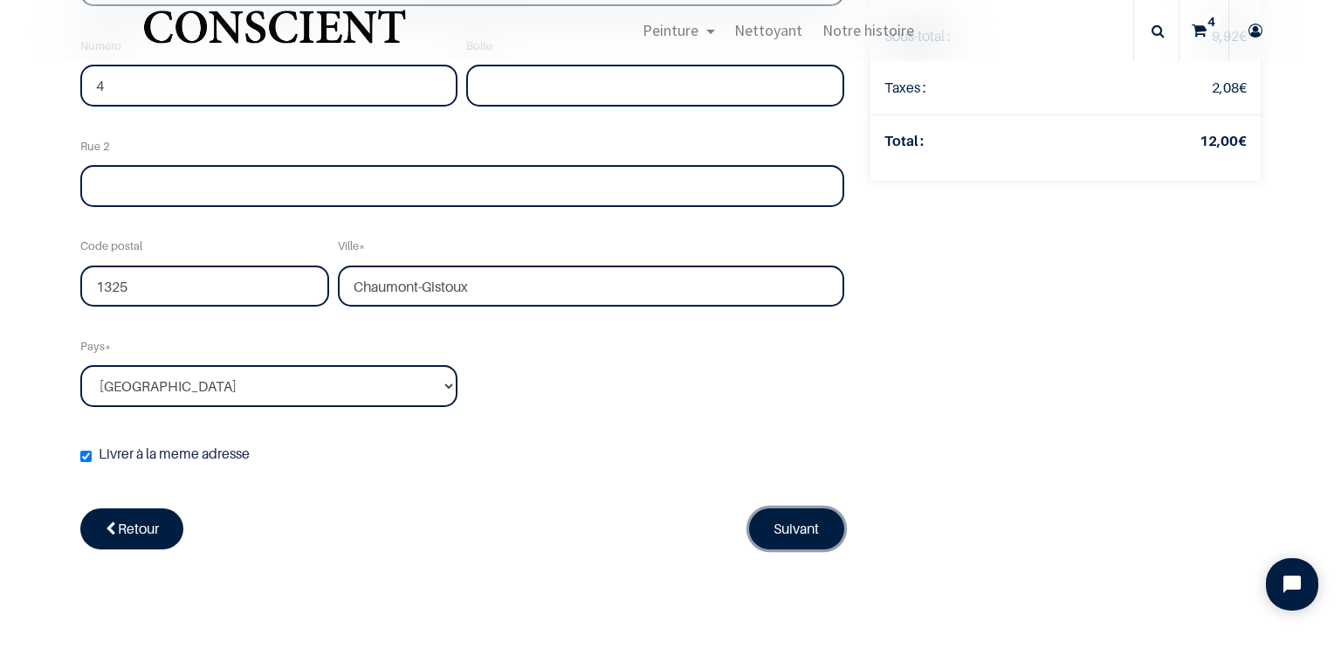
click at [794, 533] on link "Suivant" at bounding box center [797, 528] width 96 height 40
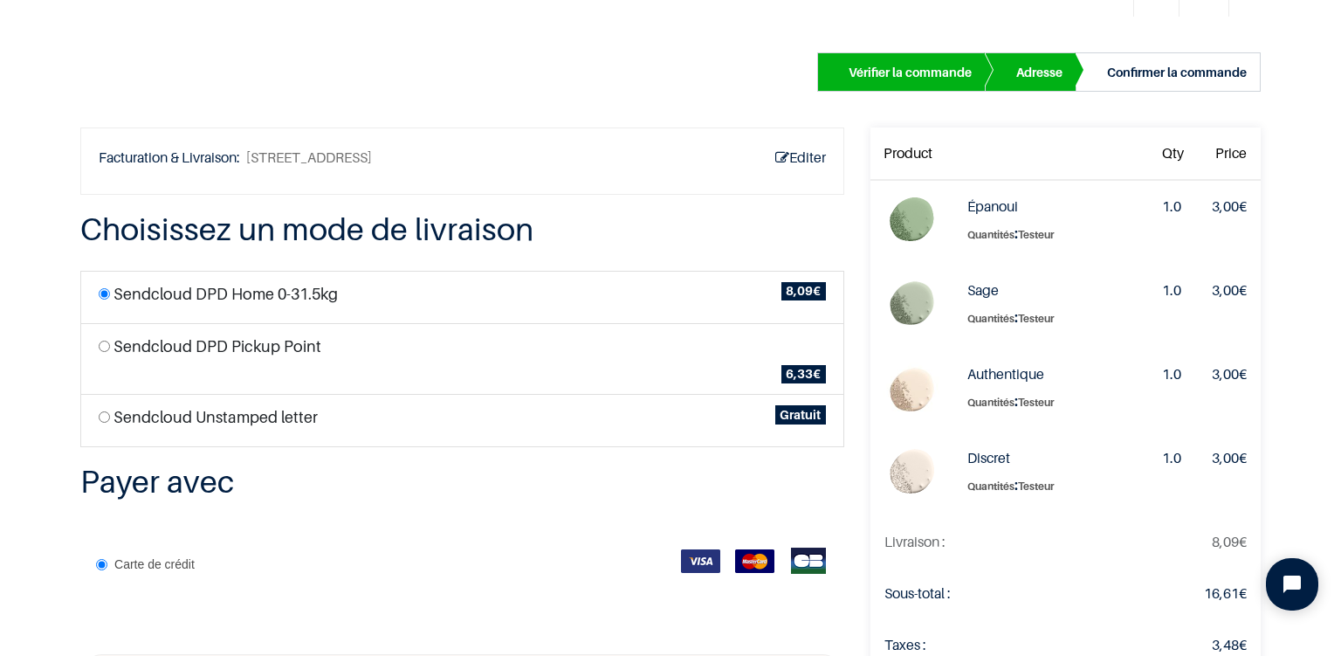
scroll to position [85, 0]
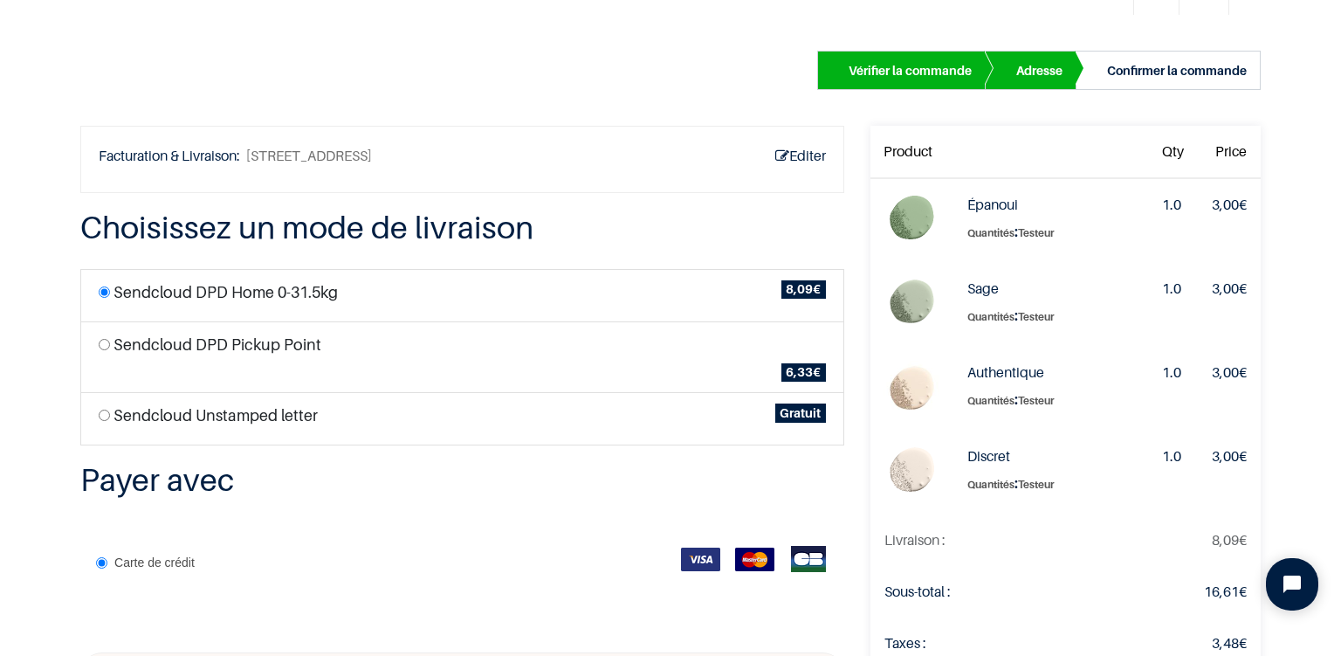
click at [110, 407] on li "Sendcloud Unstamped letter Gratuit" at bounding box center [462, 418] width 764 height 53
radio input "true"
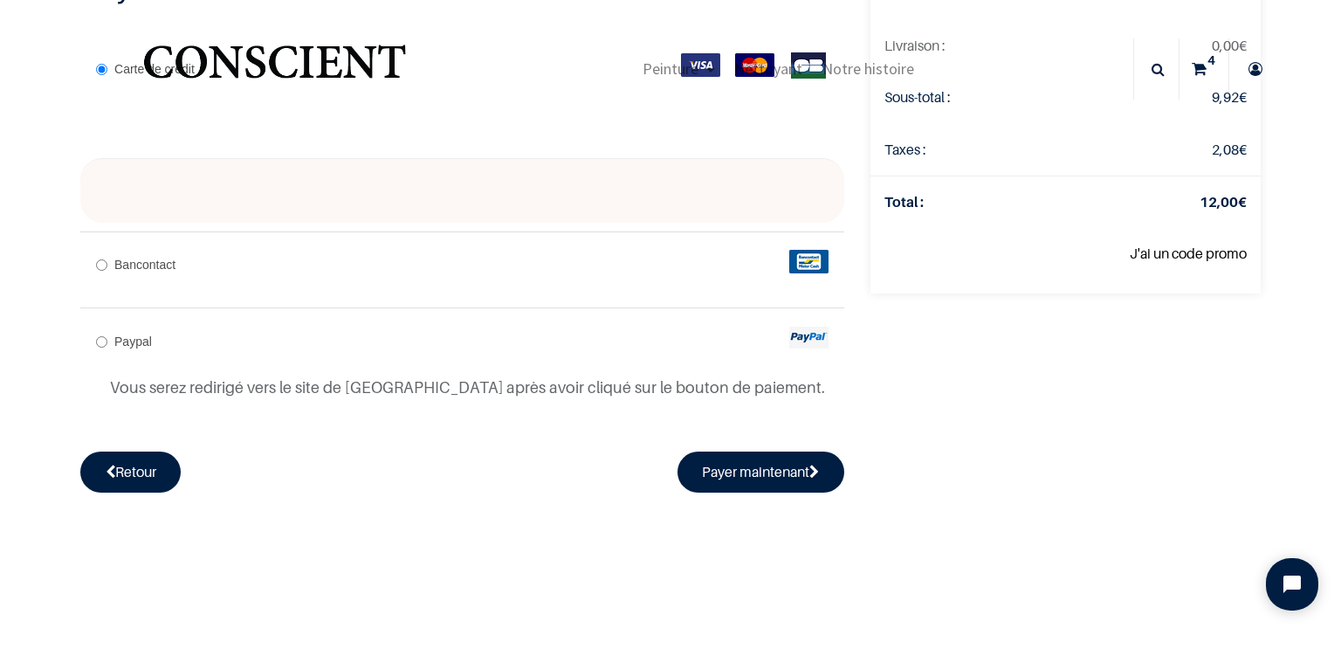
scroll to position [182, 0]
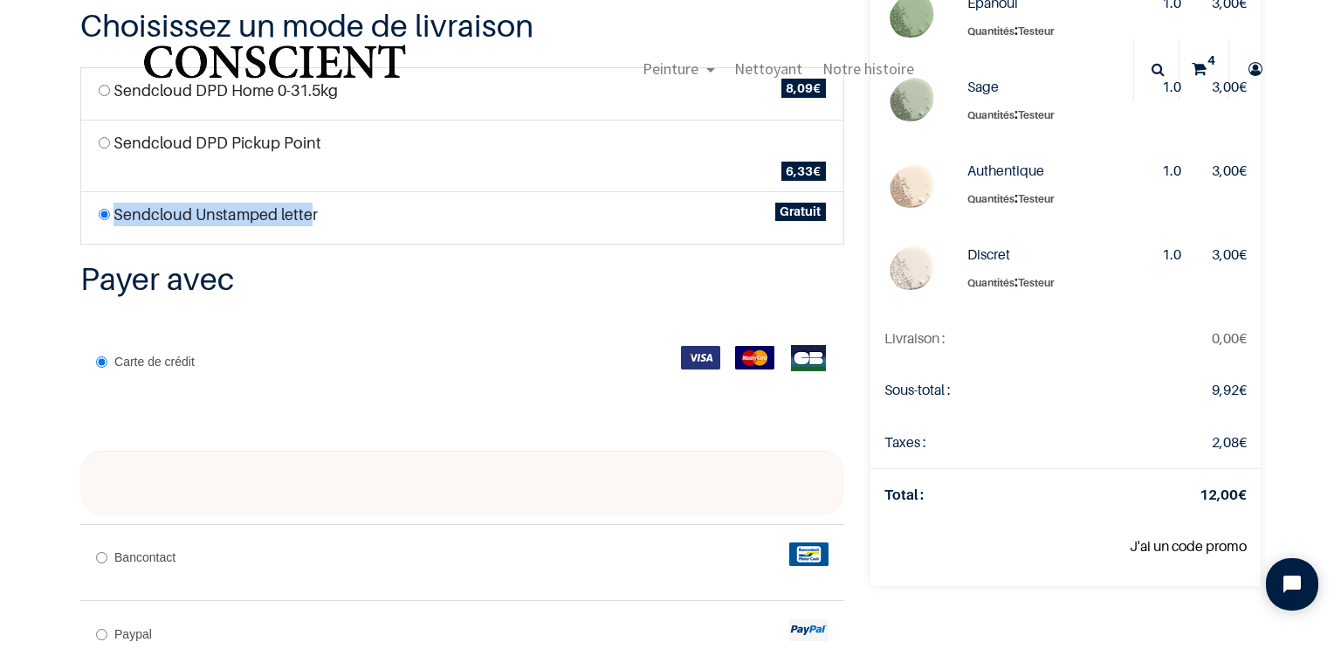
drag, startPoint x: 312, startPoint y: 220, endPoint x: 115, endPoint y: 216, distance: 196.4
click at [115, 216] on label "Sendcloud Unstamped letter" at bounding box center [215, 215] width 204 height 24
copy label "Sendcloud Unstamped lette"
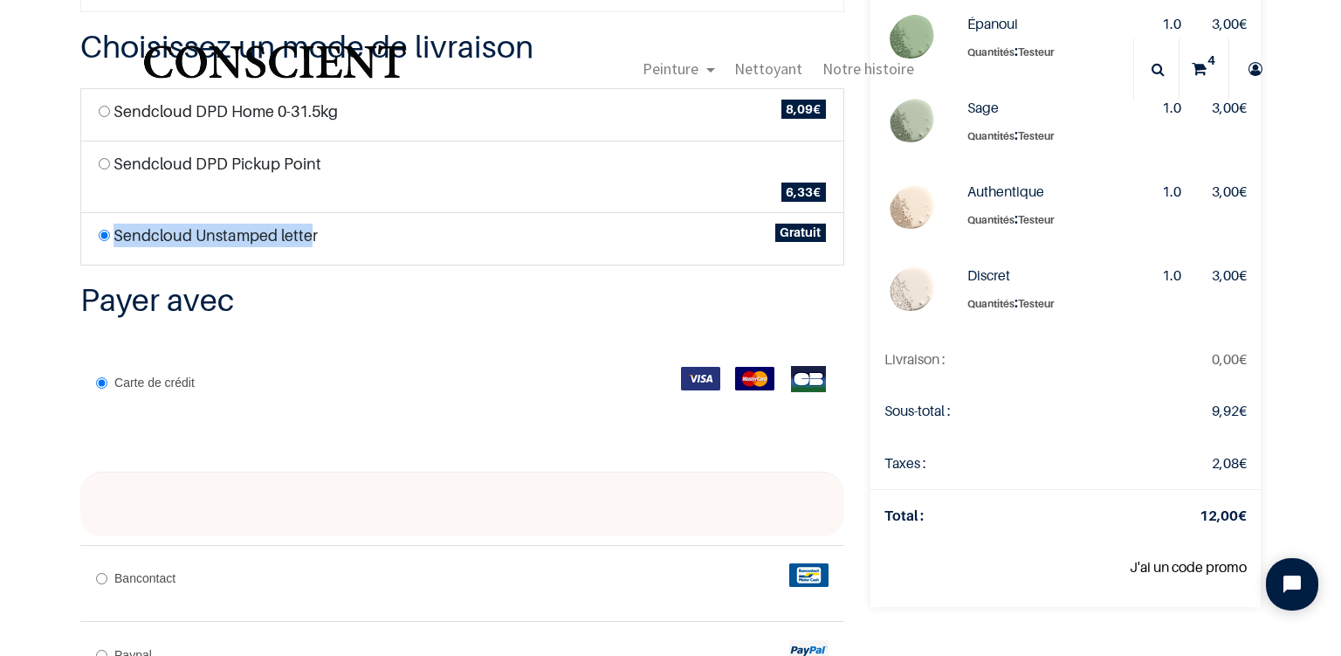
scroll to position [165, 0]
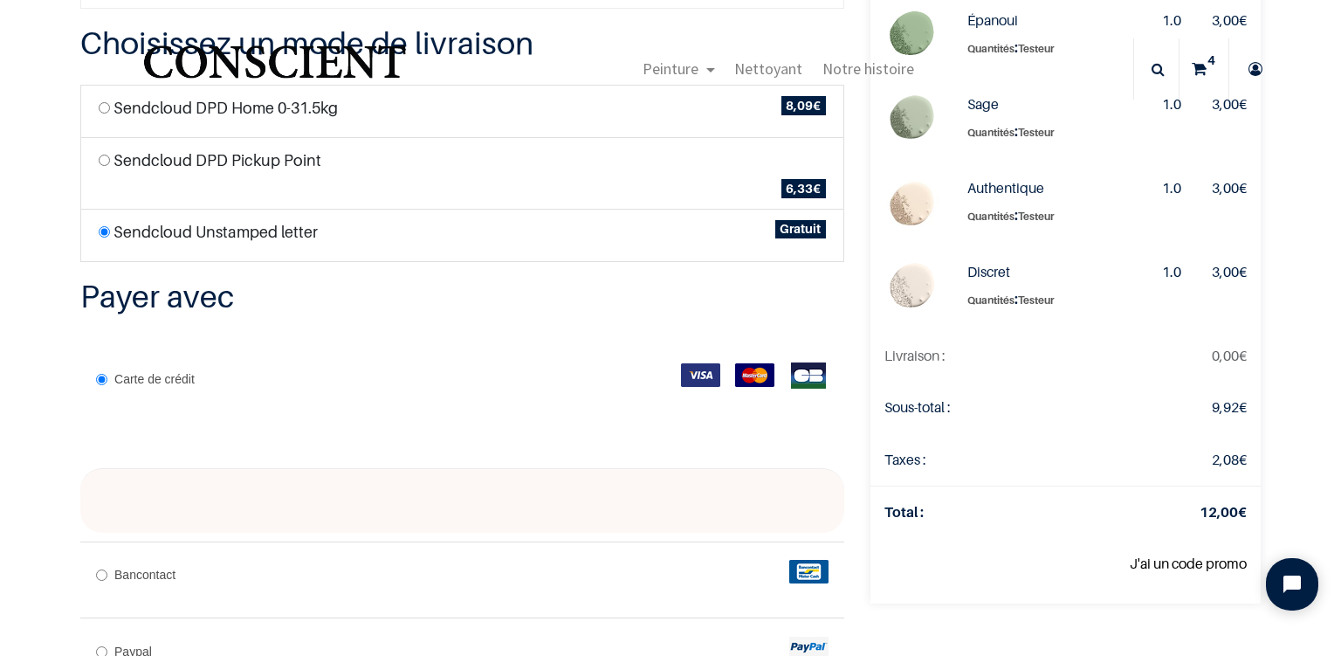
click at [12, 202] on div "Vérifier la commande Adresse Confirmer la commande 12,00" at bounding box center [670, 322] width 1341 height 974
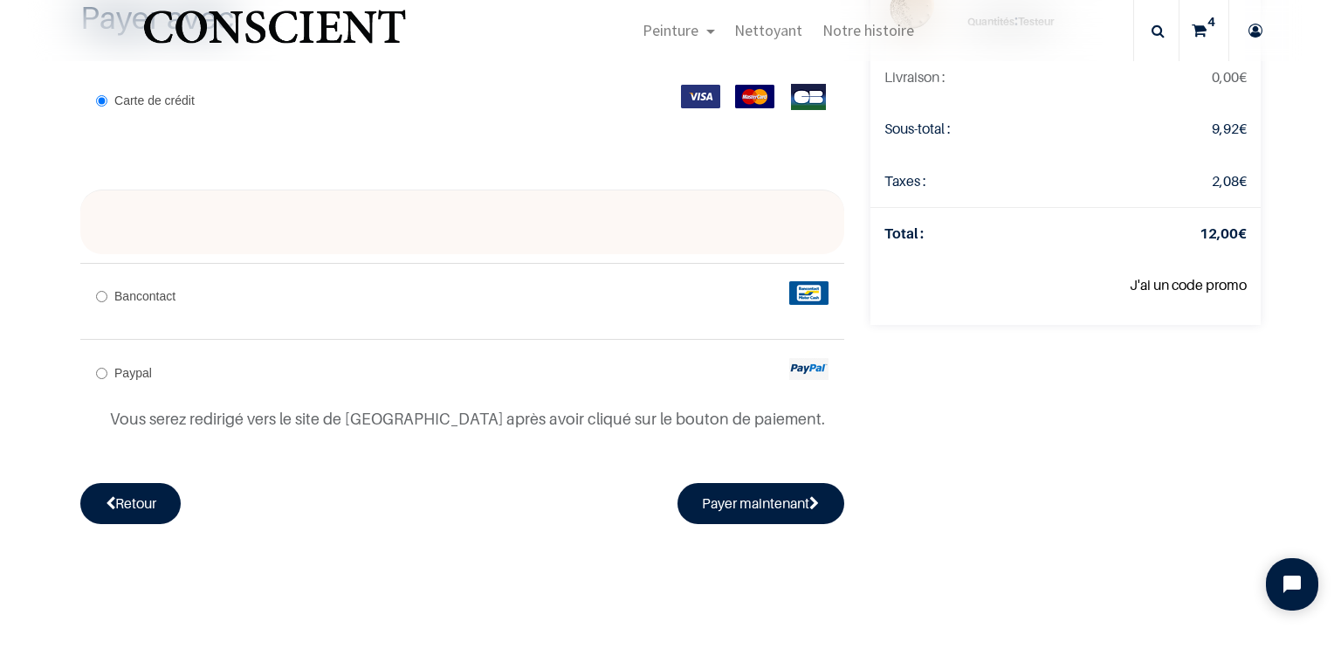
scroll to position [452, 0]
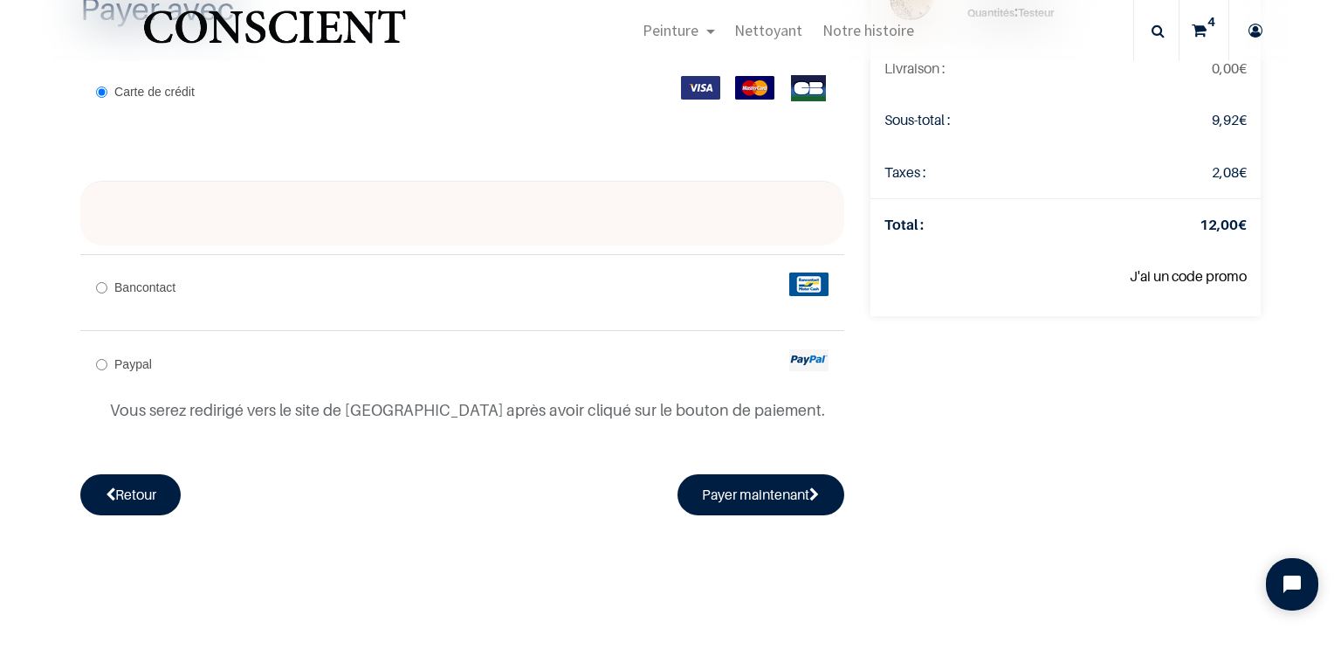
click at [119, 284] on span "Bancontact" at bounding box center [144, 287] width 61 height 14
click at [107, 284] on input "Bancontact" at bounding box center [101, 287] width 11 height 11
radio input "true"
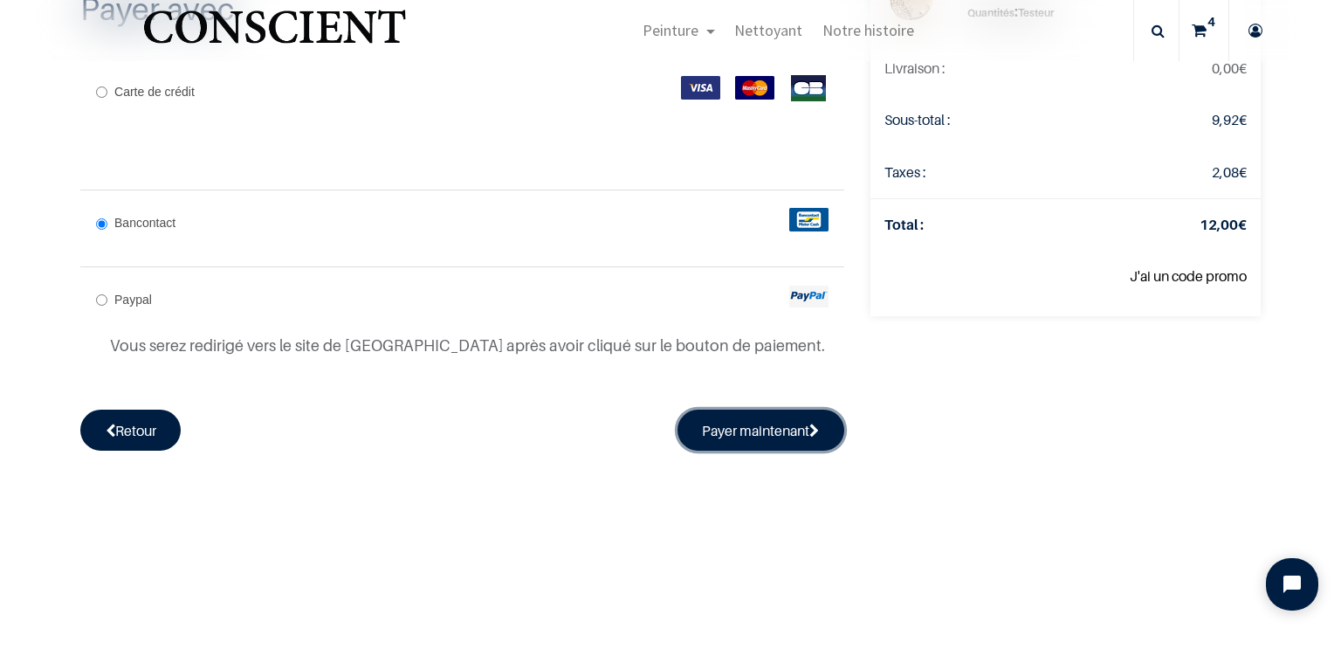
click at [728, 431] on button "Payer maintenant" at bounding box center [761, 429] width 168 height 40
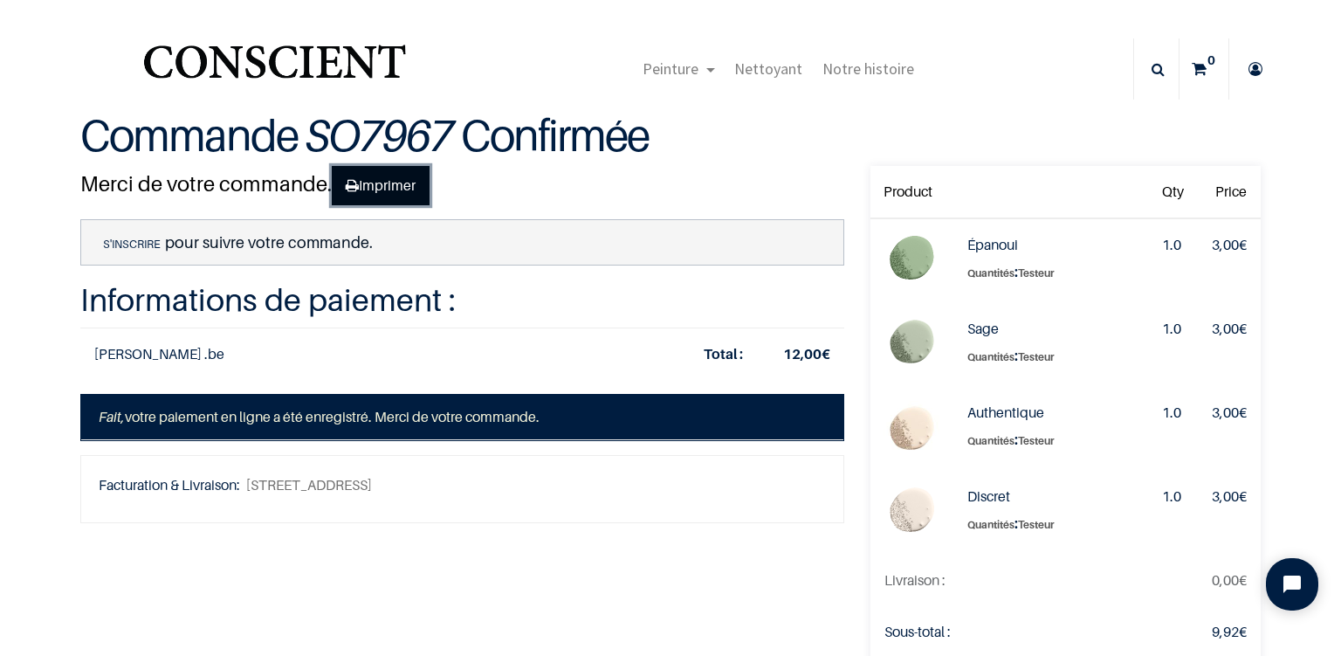
click at [377, 180] on link "Imprimer" at bounding box center [381, 186] width 98 height 40
